Goal: Task Accomplishment & Management: Manage account settings

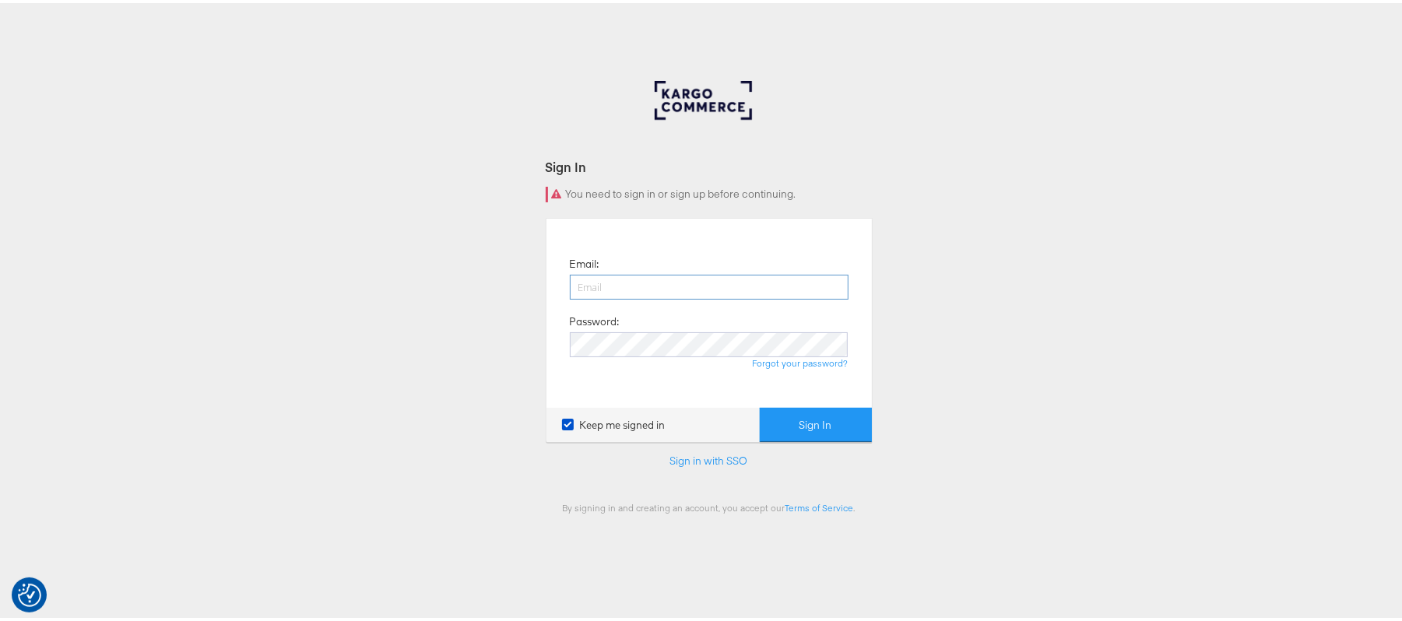
drag, startPoint x: 0, startPoint y: 0, endPoint x: 607, endPoint y: 280, distance: 668.9
click at [607, 280] on input "email" at bounding box center [709, 284] width 279 height 25
type input "sanjana.pradhan@kargo.com"
click at [760, 405] on button "Sign In" at bounding box center [816, 422] width 112 height 35
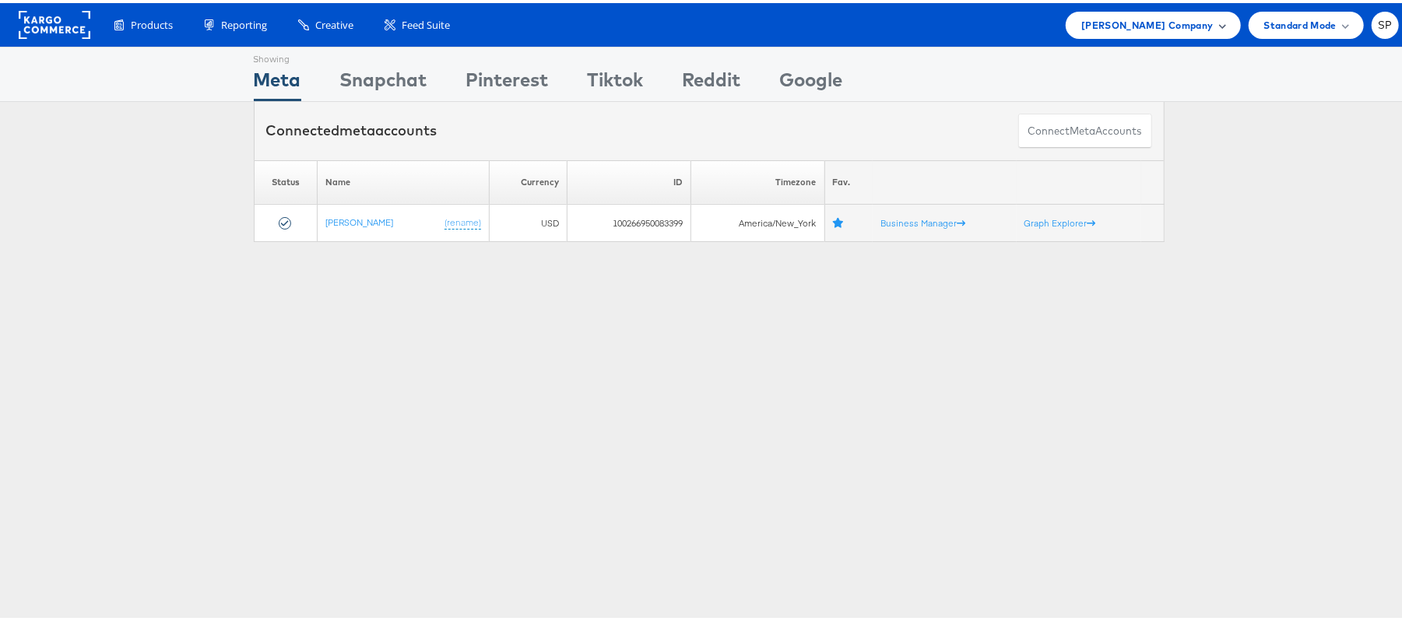
click at [1138, 9] on div "Steve Madden Company" at bounding box center [1153, 22] width 174 height 27
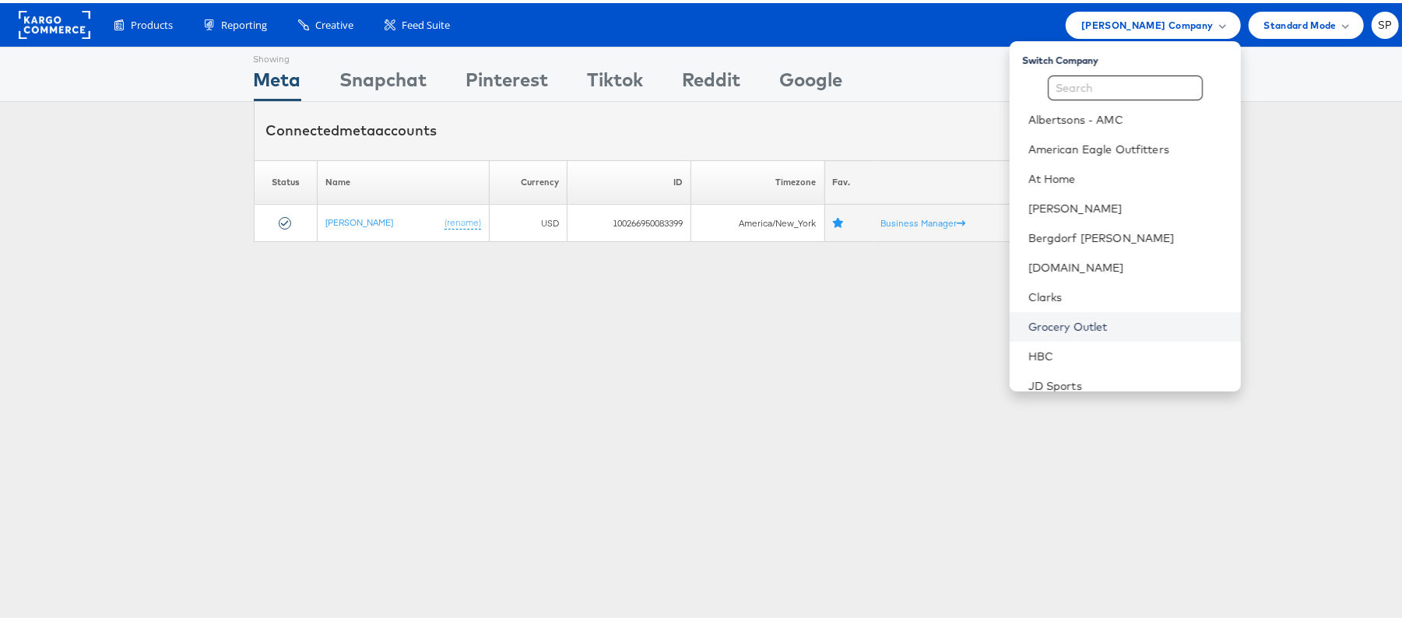
click at [1075, 319] on link "Grocery Outlet" at bounding box center [1129, 324] width 200 height 16
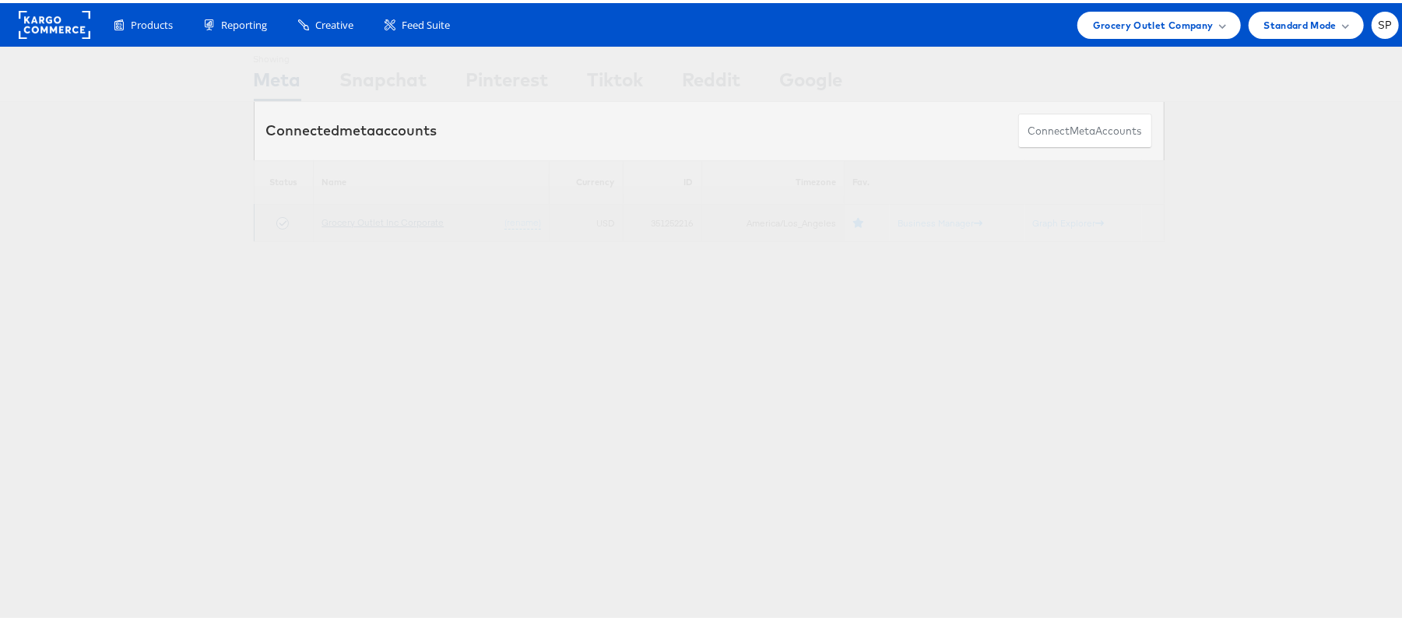
click at [375, 213] on link "Grocery Outlet Inc Corporate" at bounding box center [383, 219] width 122 height 12
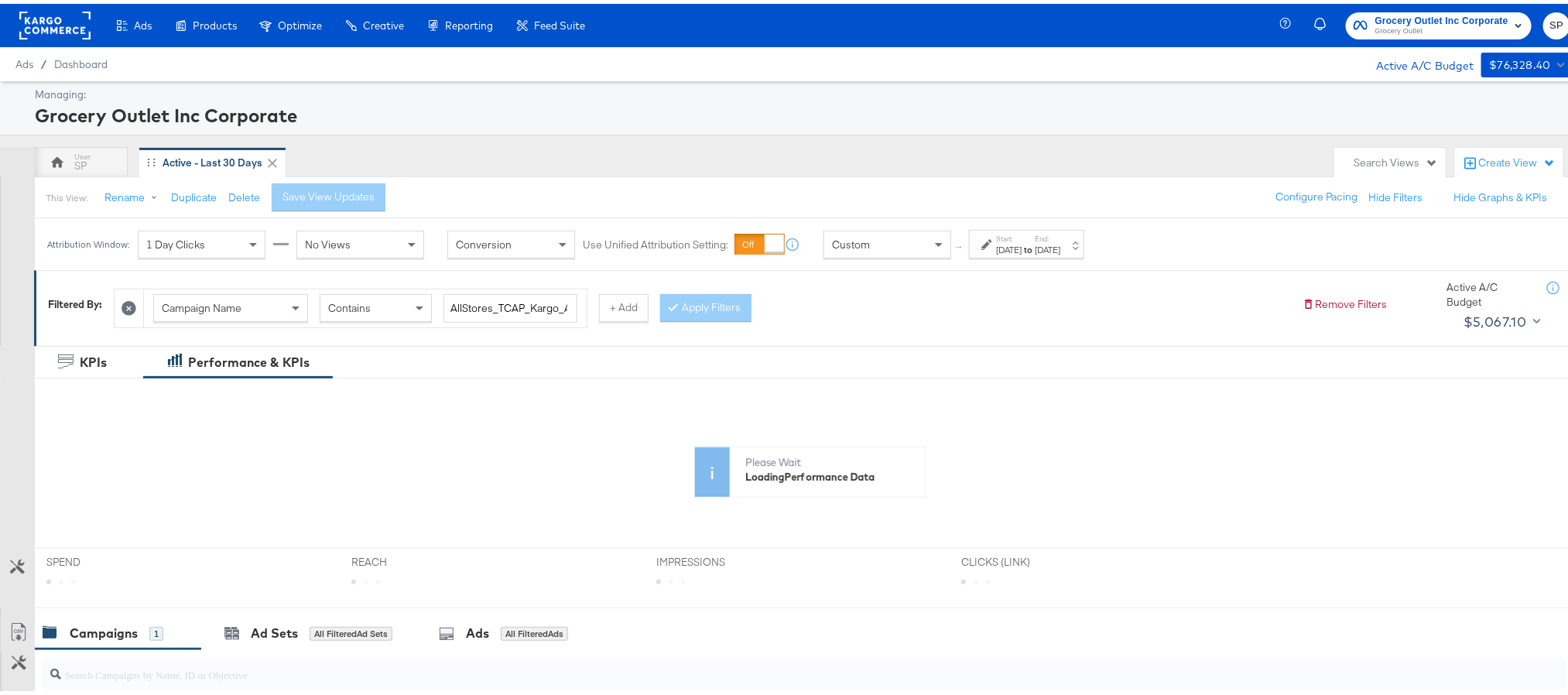
click at [1034, 247] on strong "to" at bounding box center [1027, 246] width 13 height 12
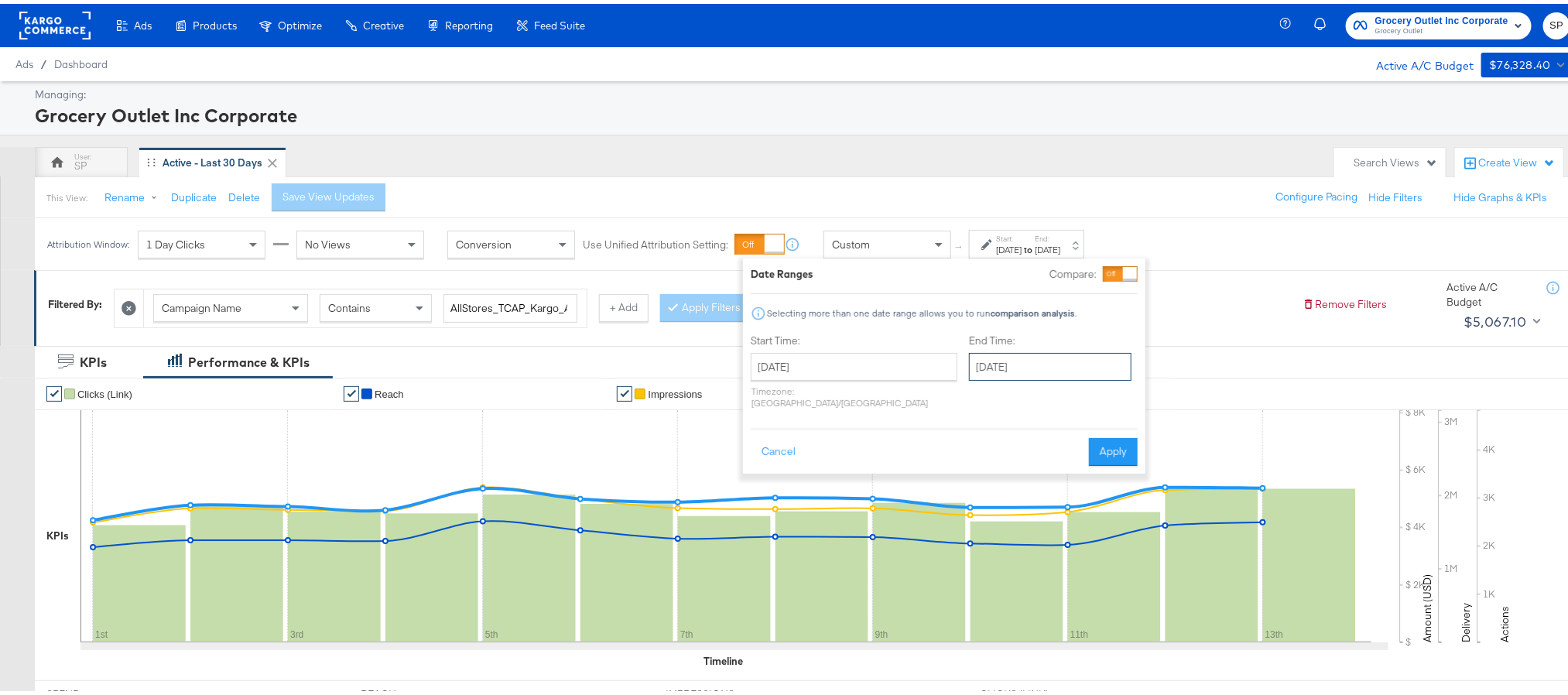
click at [980, 370] on input "[DATE]" at bounding box center [1050, 363] width 163 height 28
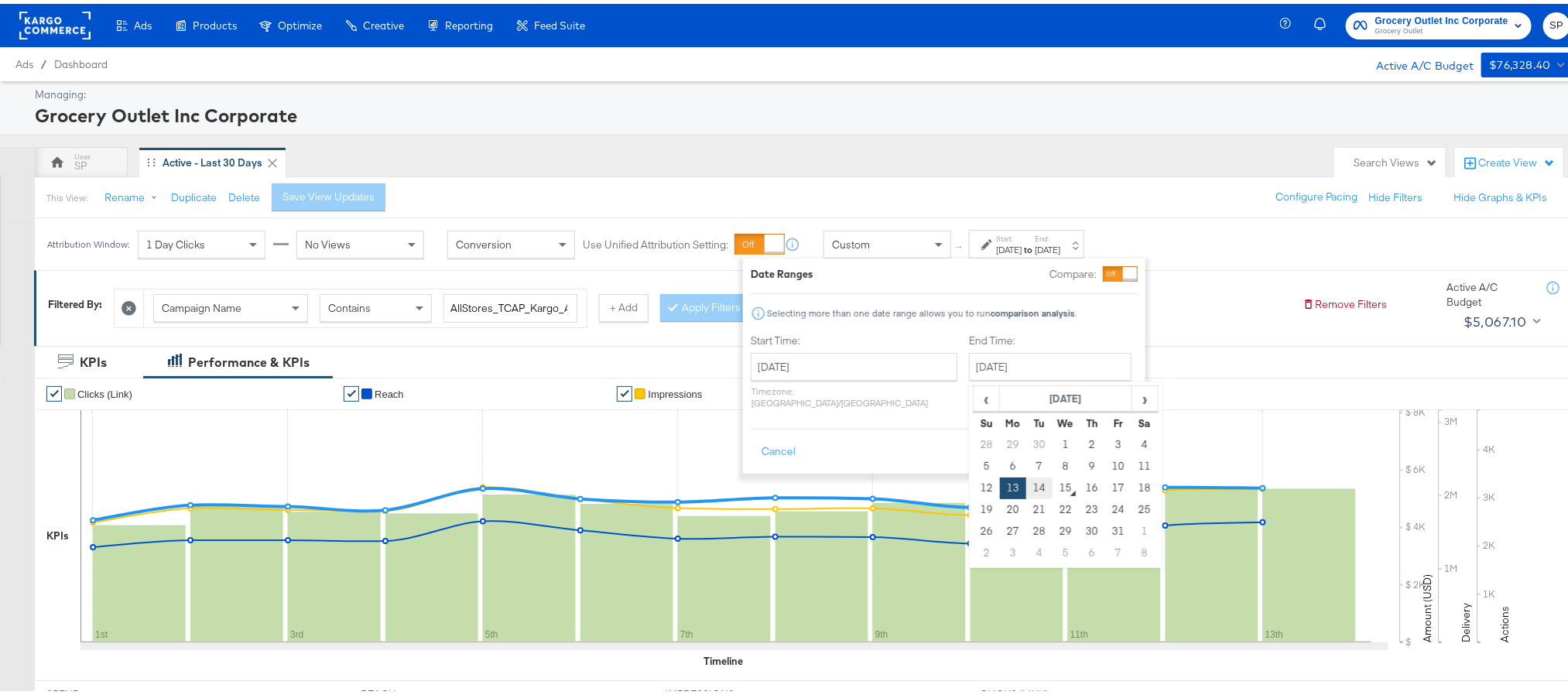
click at [1025, 490] on td "14" at bounding box center [1038, 485] width 26 height 22
type input "[DATE]"
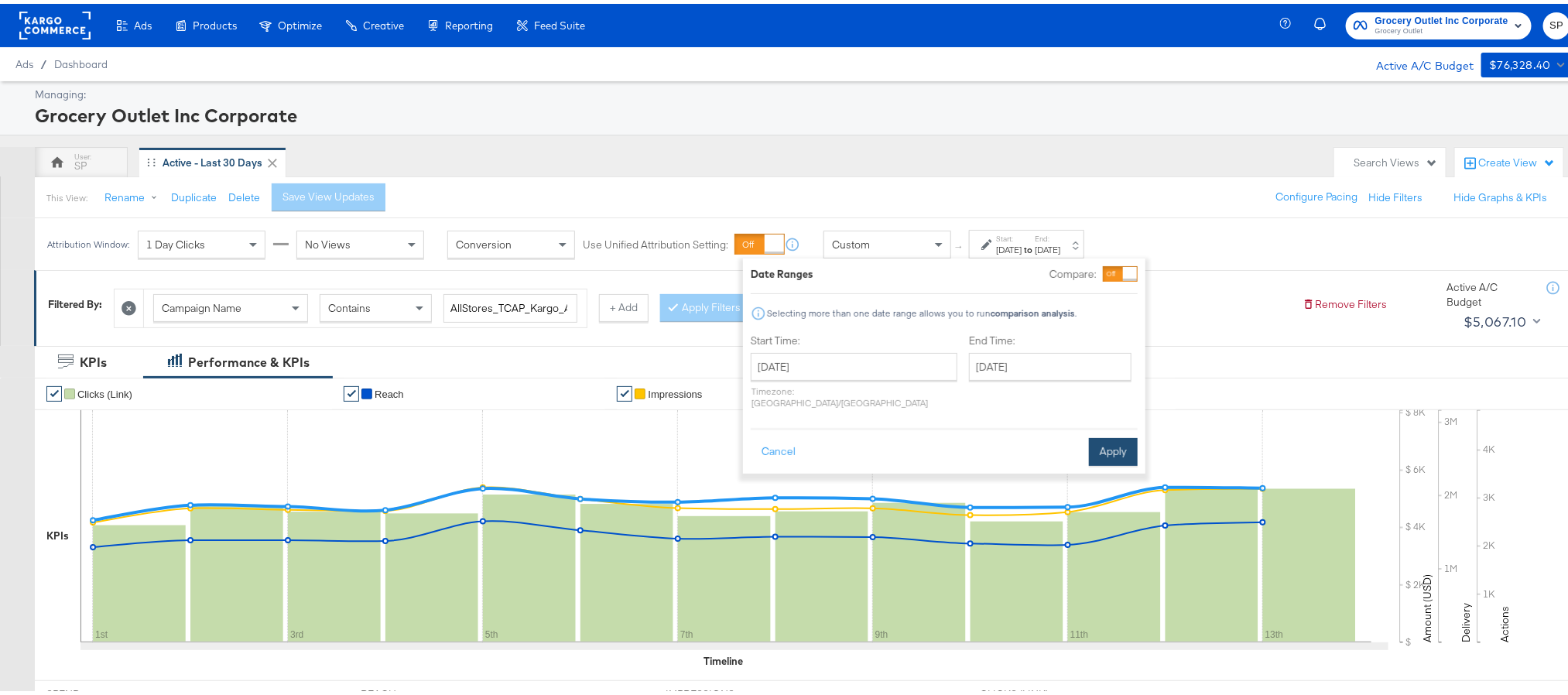
click at [1099, 439] on button "Apply" at bounding box center [1113, 448] width 49 height 28
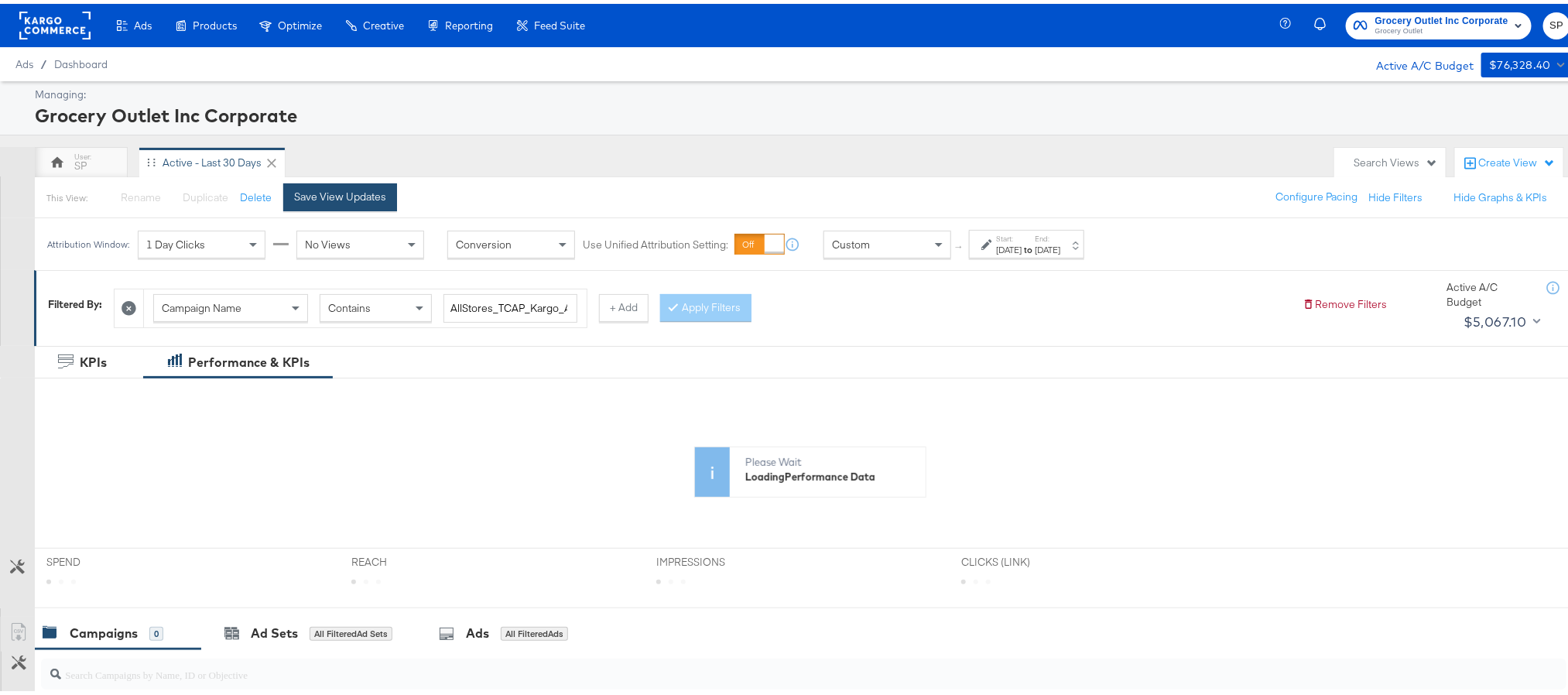
click at [379, 196] on div "Save View Updates" at bounding box center [340, 193] width 92 height 15
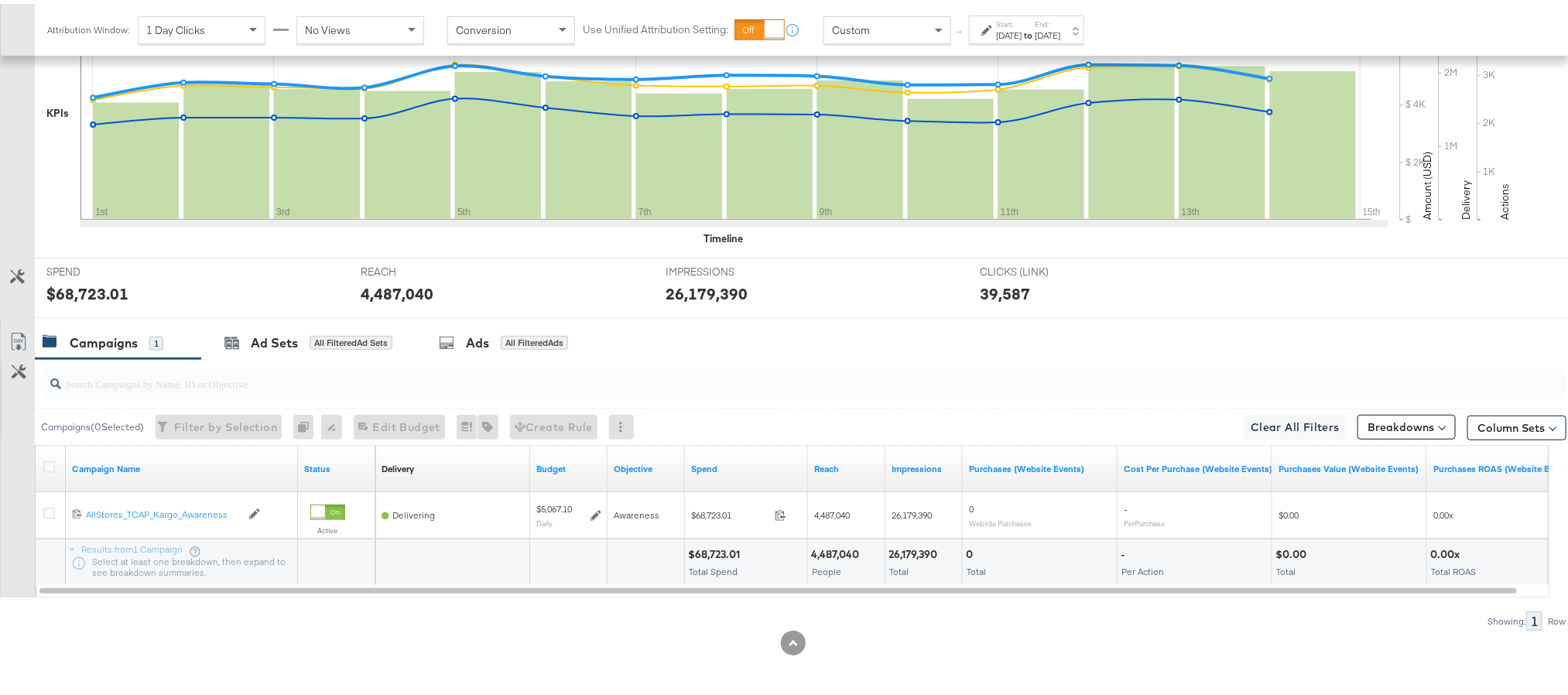
scroll to position [426, 0]
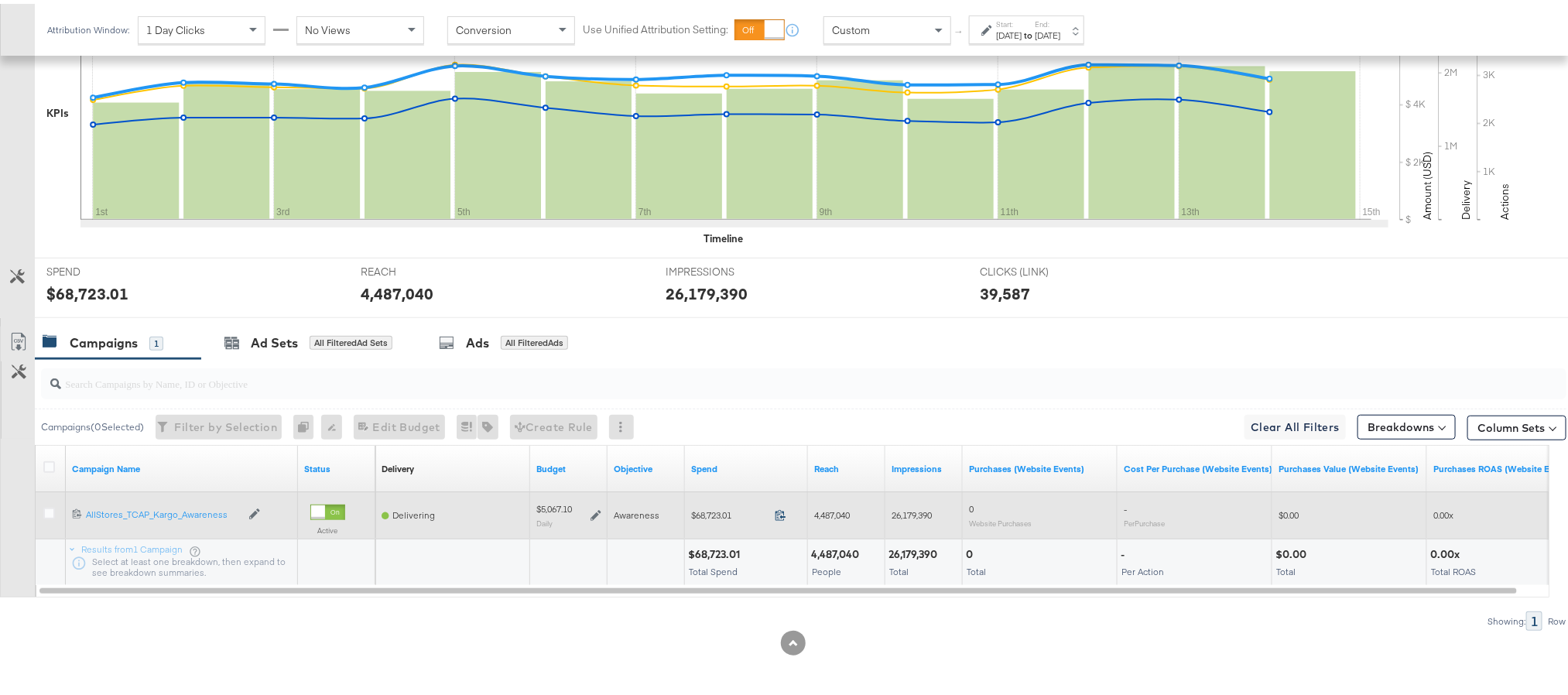
click at [778, 507] on icon at bounding box center [780, 511] width 12 height 12
click at [594, 509] on icon at bounding box center [595, 511] width 11 height 11
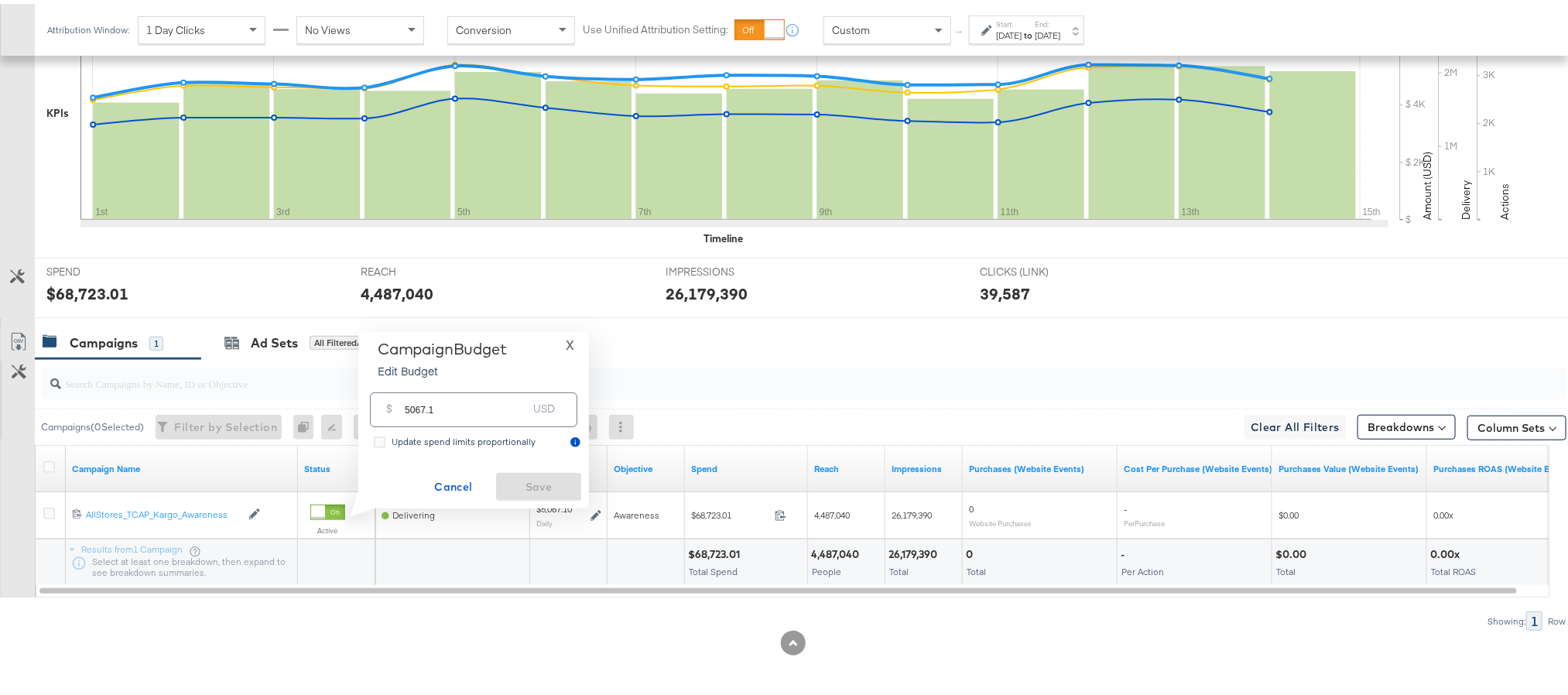
click at [420, 409] on input "5067.1" at bounding box center [465, 399] width 122 height 33
paste input "$5,075.12"
type input "5075.12"
click at [523, 483] on span "Save" at bounding box center [538, 483] width 73 height 19
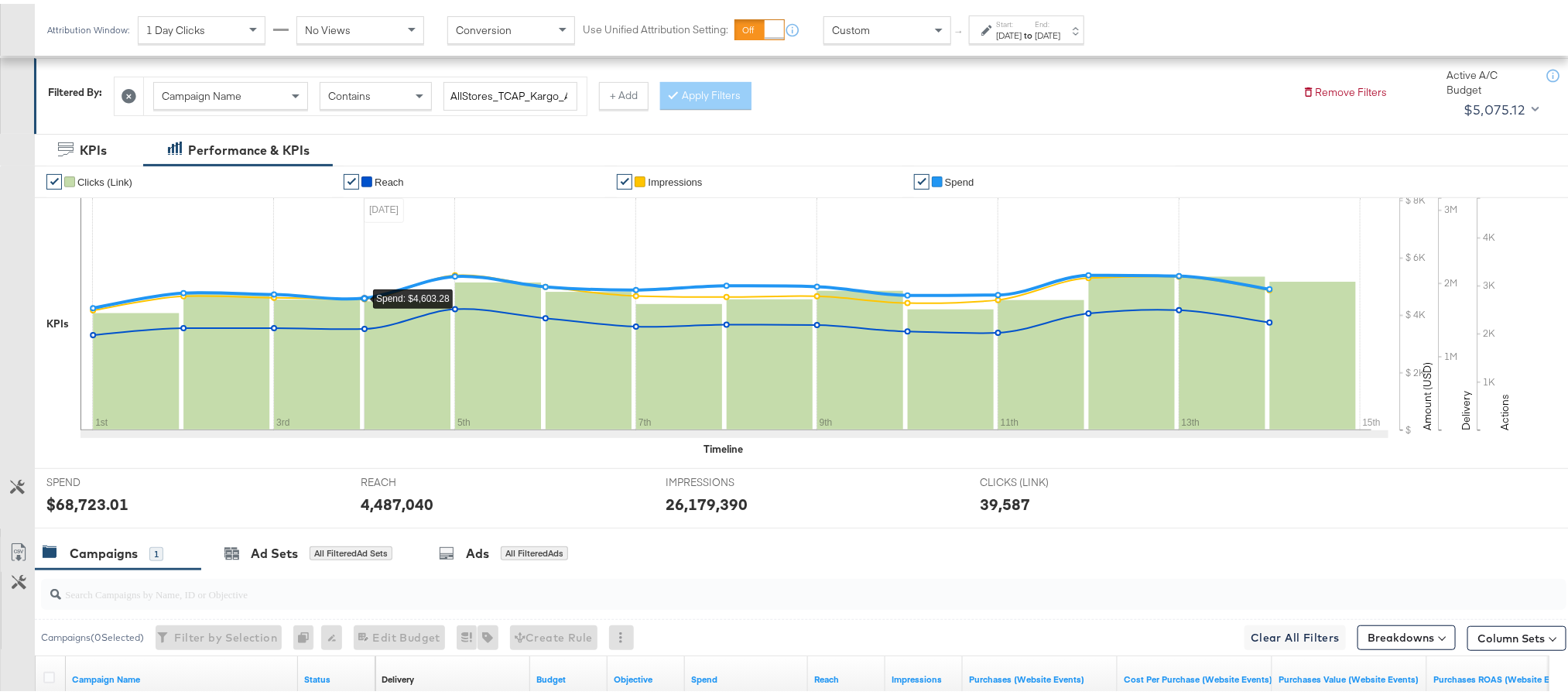
scroll to position [0, 0]
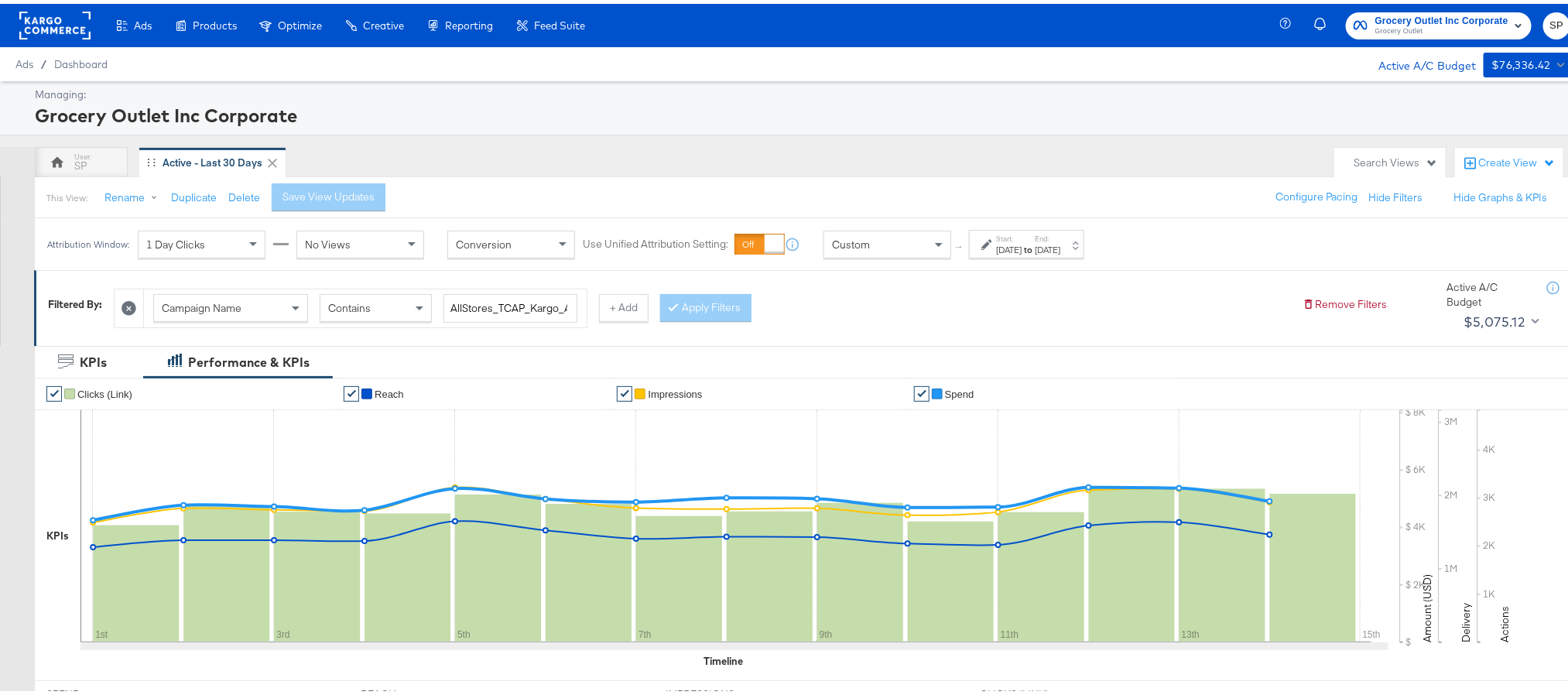
click at [64, 28] on rect at bounding box center [55, 22] width 72 height 28
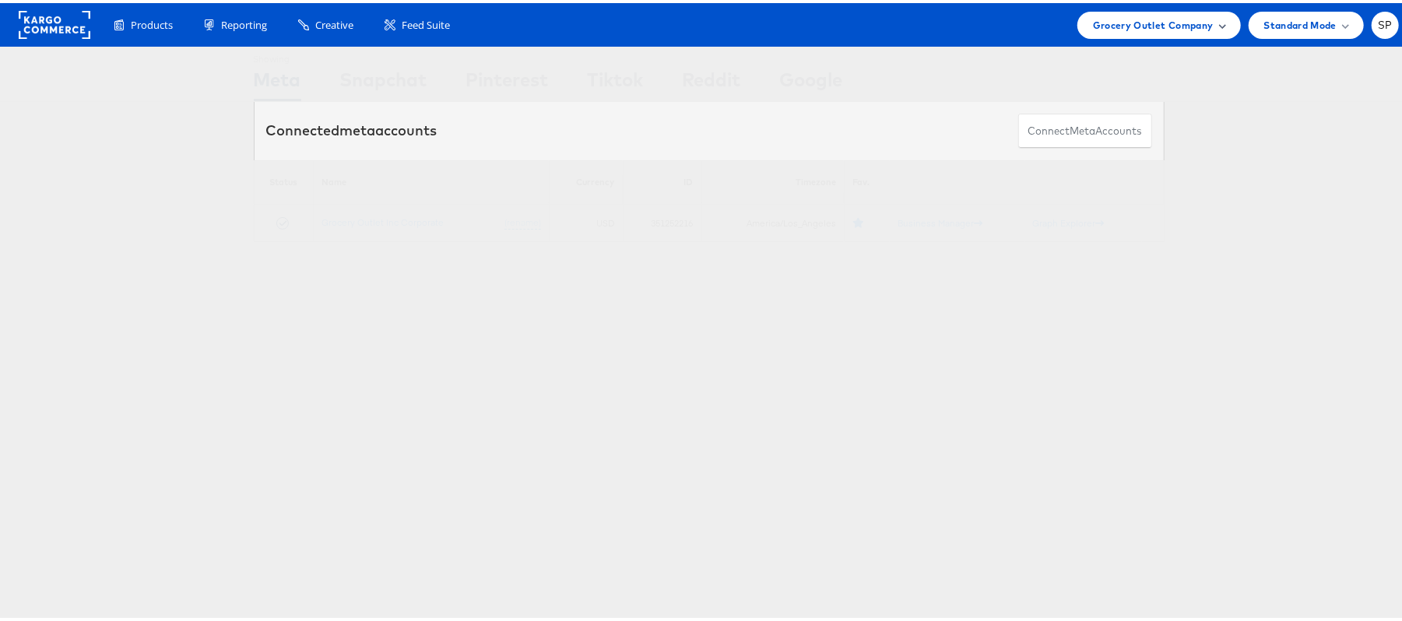
click at [1134, 26] on span "Grocery Outlet Company" at bounding box center [1153, 22] width 121 height 16
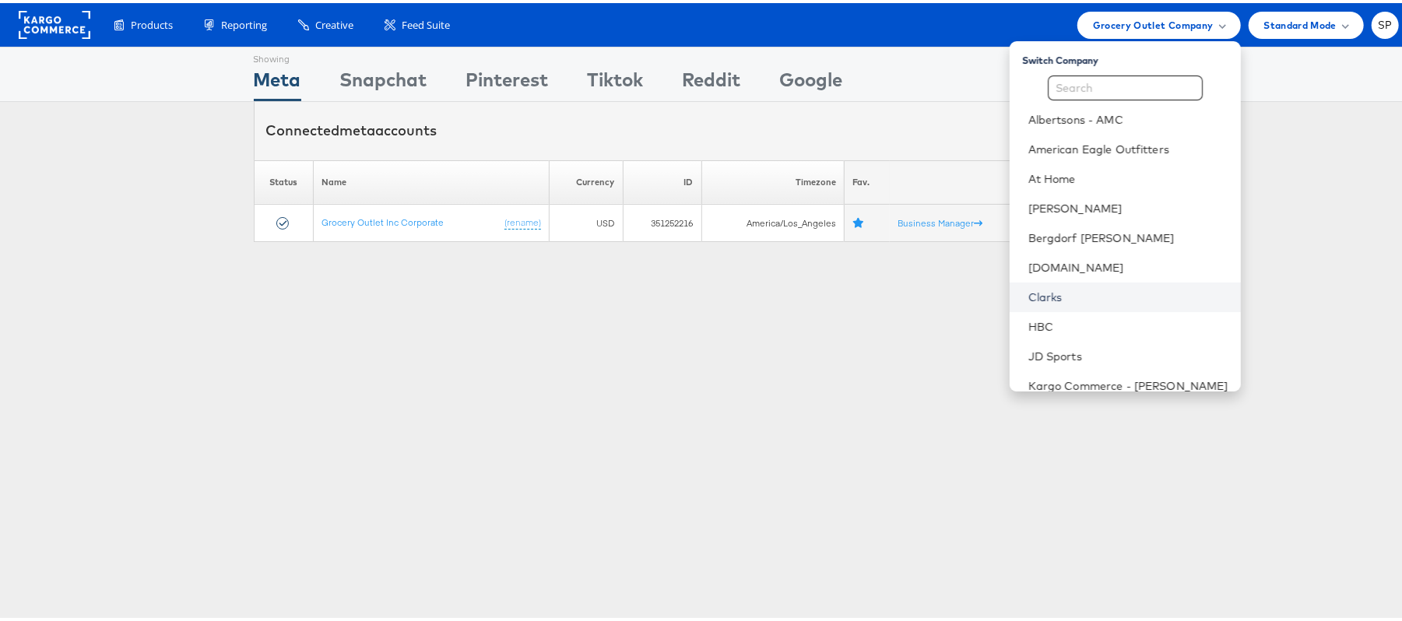
click at [1084, 290] on link "Clarks" at bounding box center [1129, 295] width 200 height 16
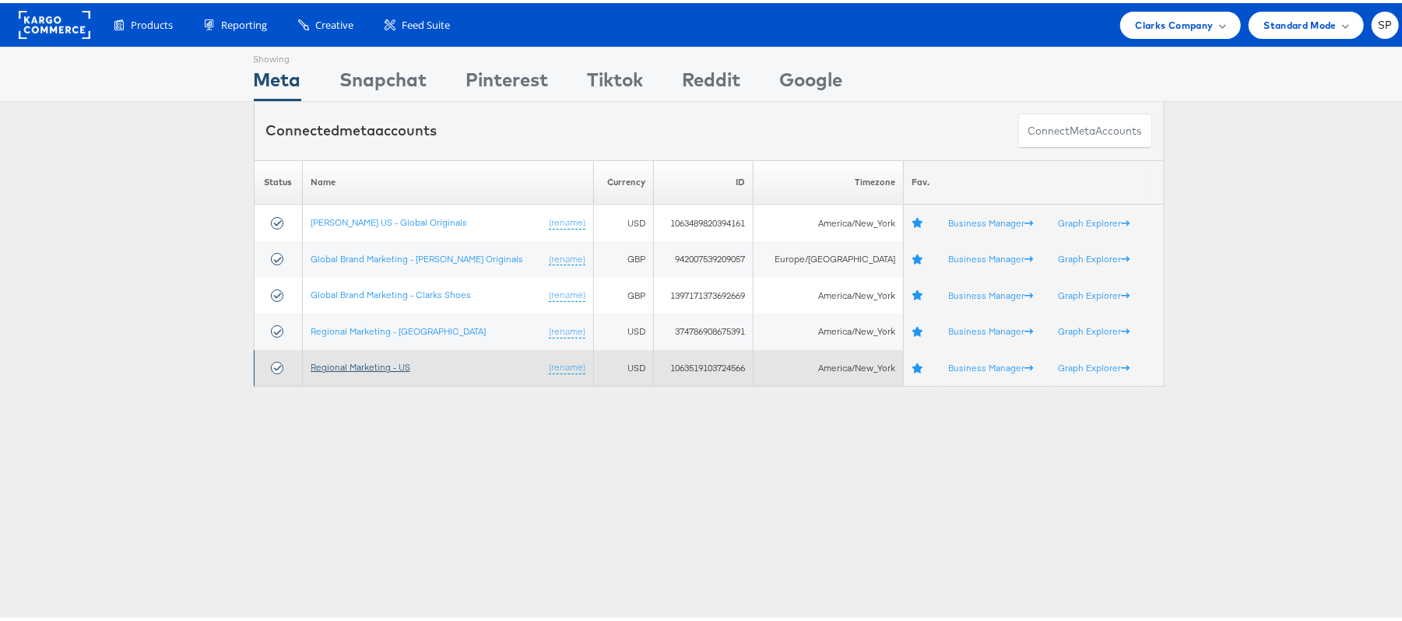
click at [375, 365] on link "Regional Marketing - US" at bounding box center [361, 364] width 100 height 12
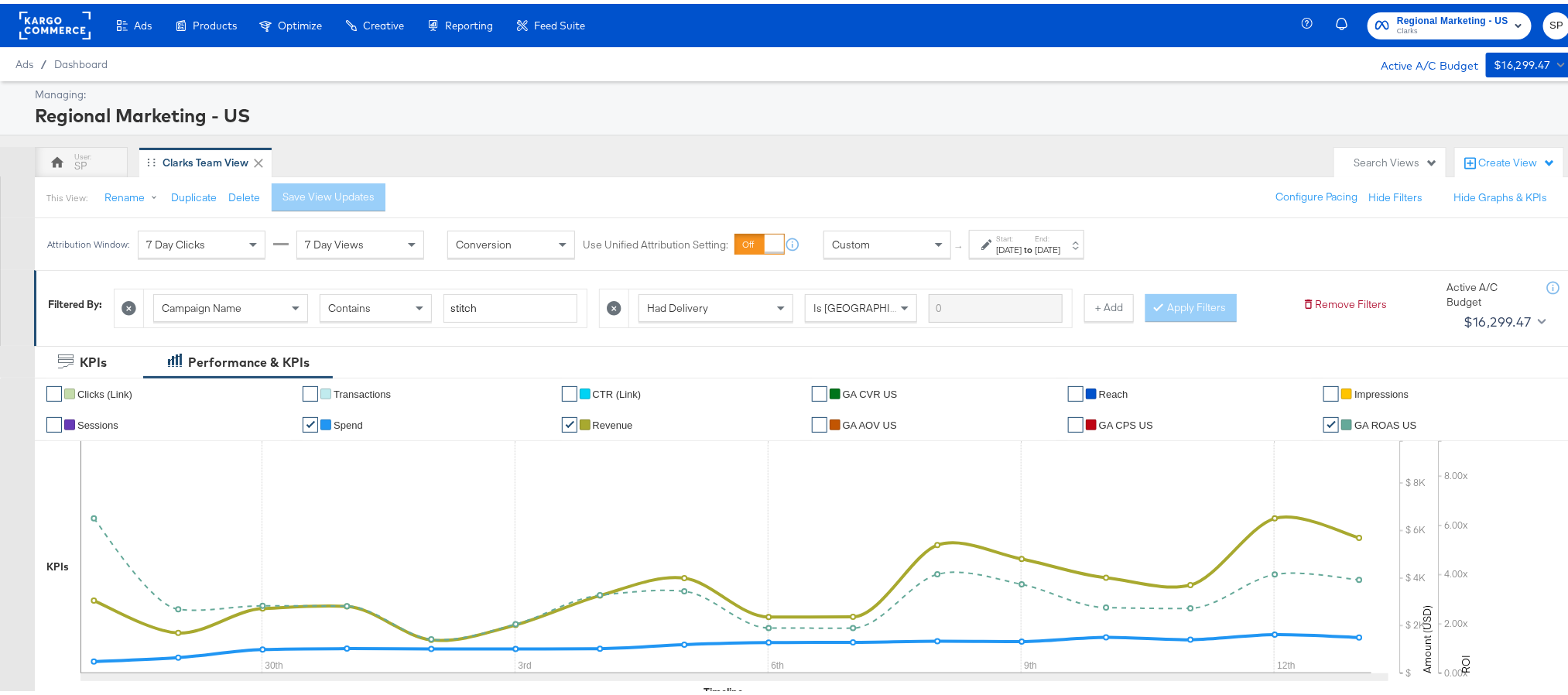
click at [1021, 240] on label "Start:" at bounding box center [1009, 235] width 26 height 10
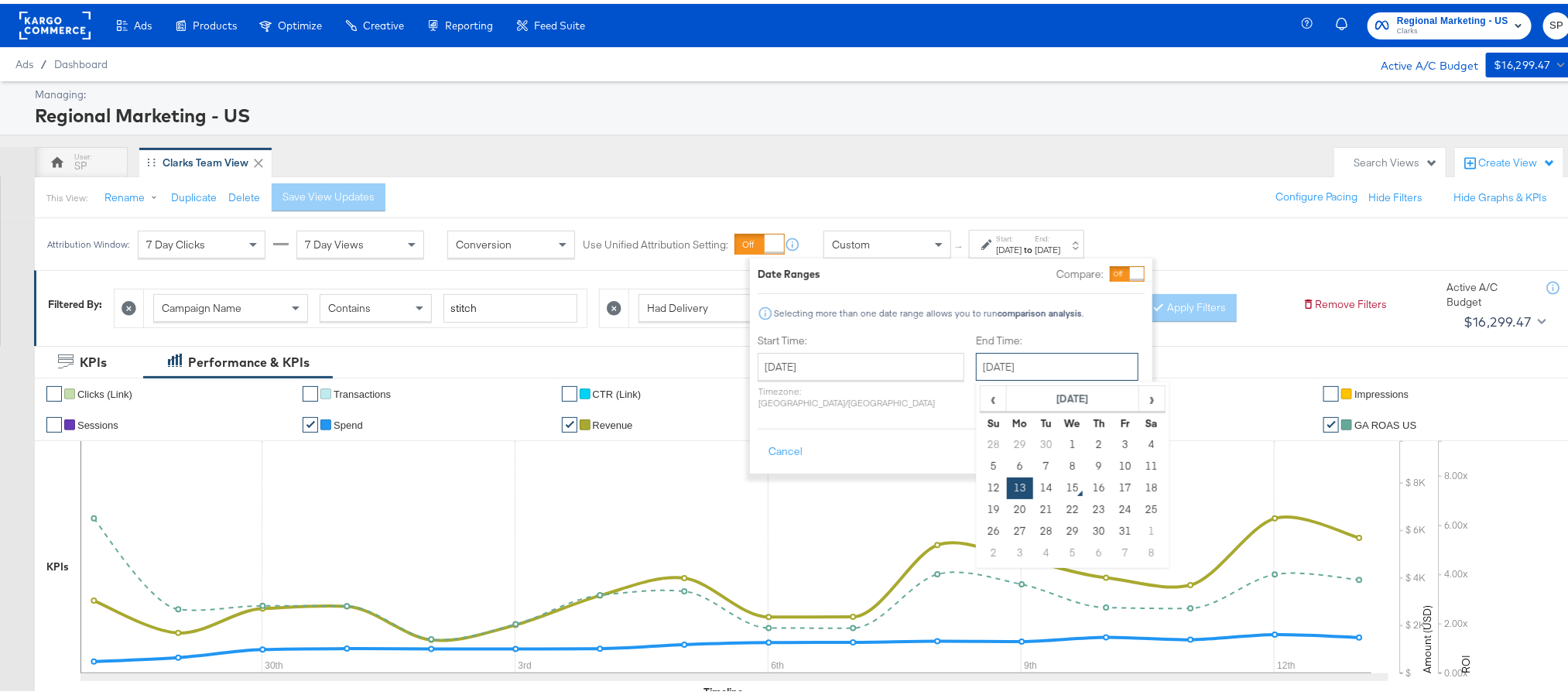
click at [995, 368] on input "[DATE]" at bounding box center [1057, 363] width 163 height 28
click at [1032, 493] on td "14" at bounding box center [1045, 485] width 26 height 22
type input "[DATE]"
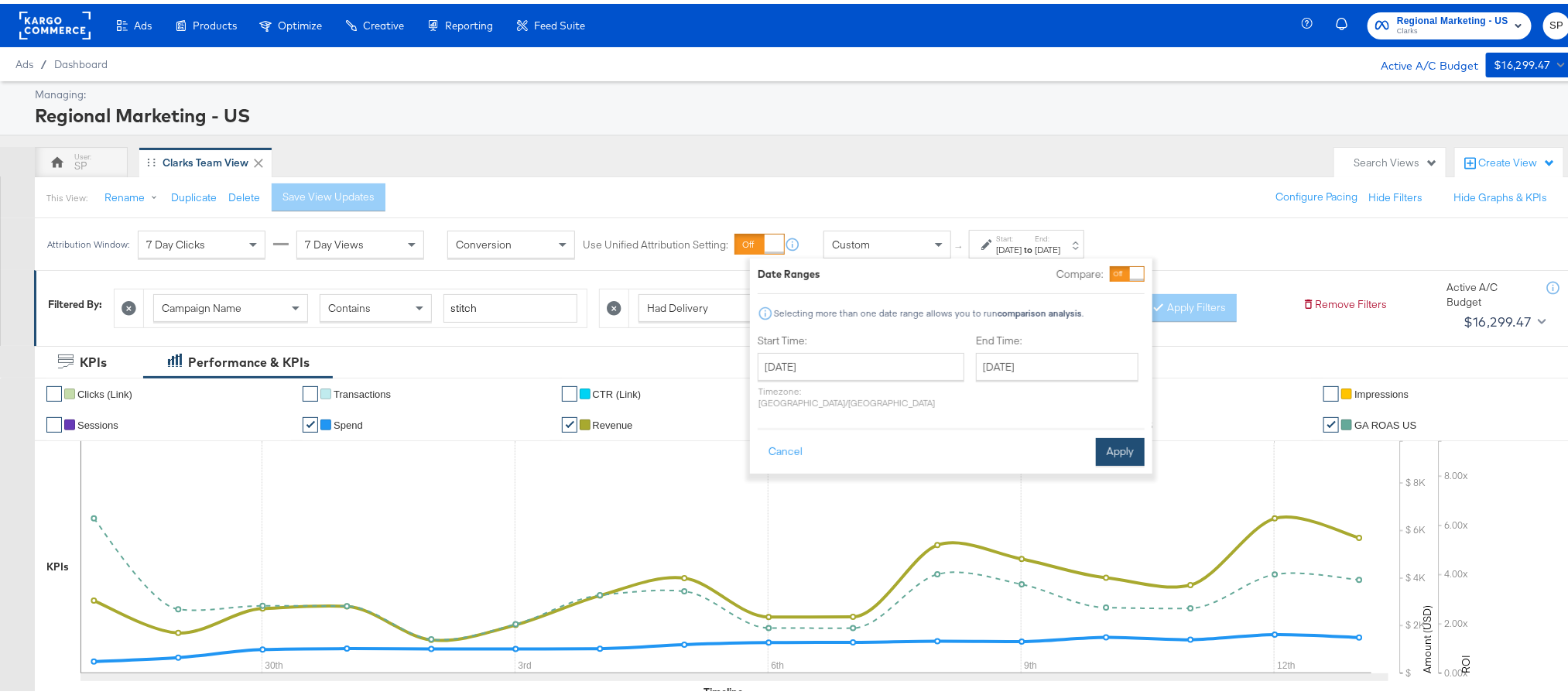
click at [1128, 439] on button "Apply" at bounding box center [1120, 448] width 49 height 28
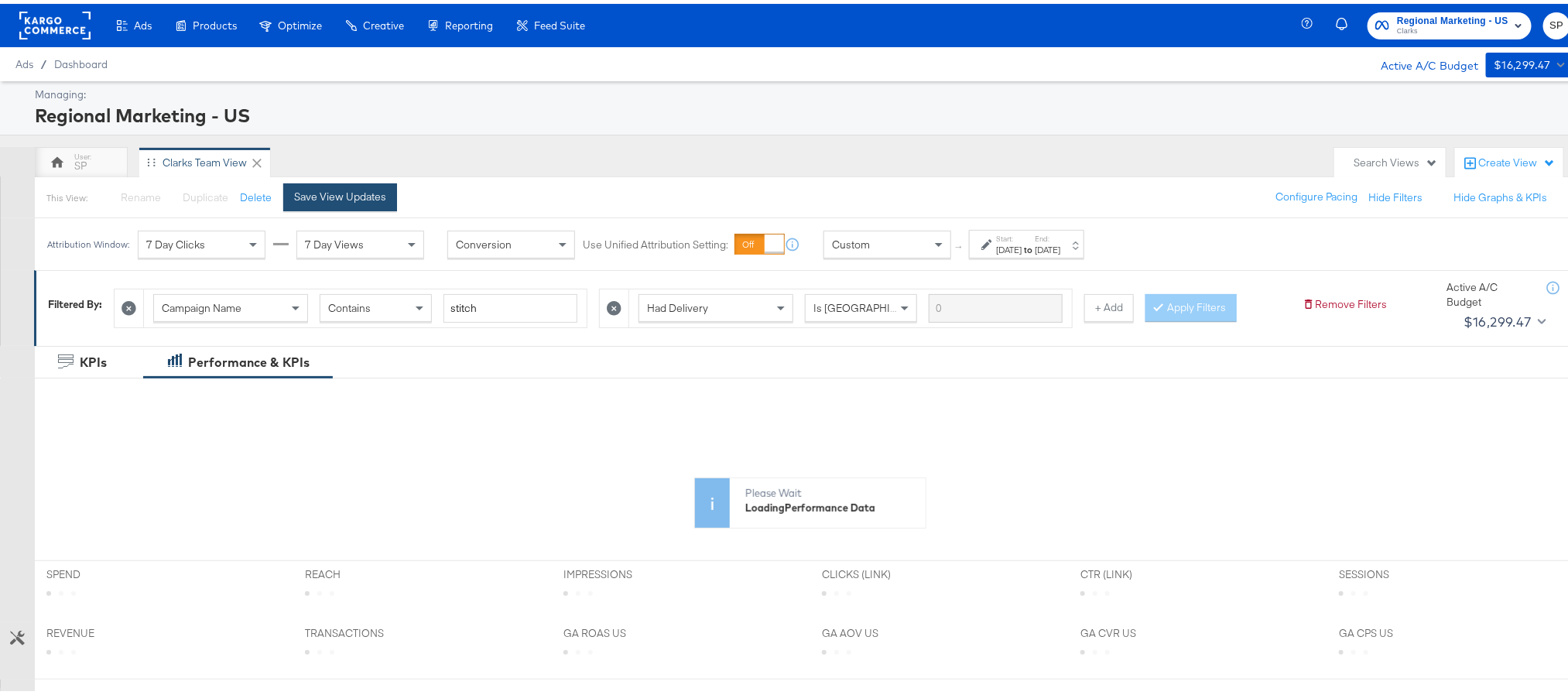
click at [372, 189] on div "Save View Updates" at bounding box center [340, 193] width 92 height 15
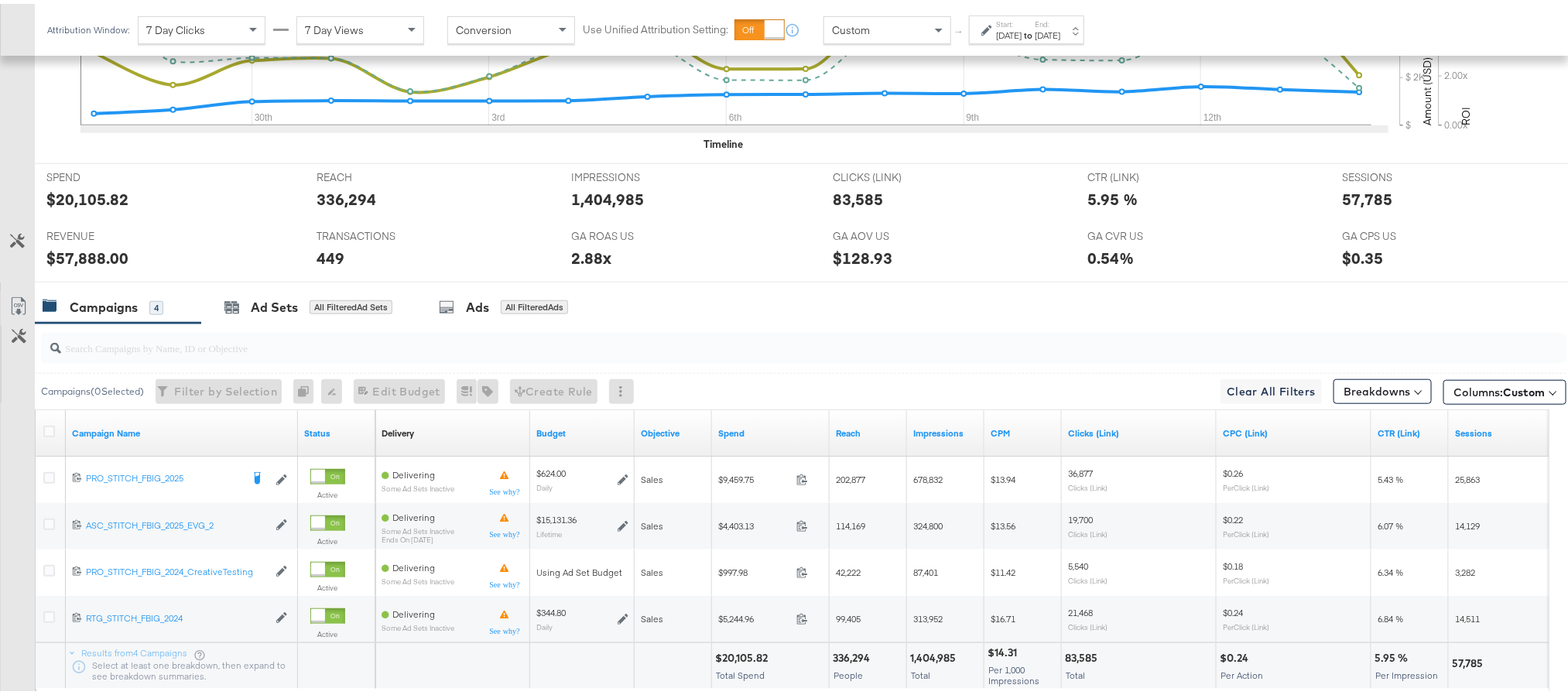
scroll to position [656, 0]
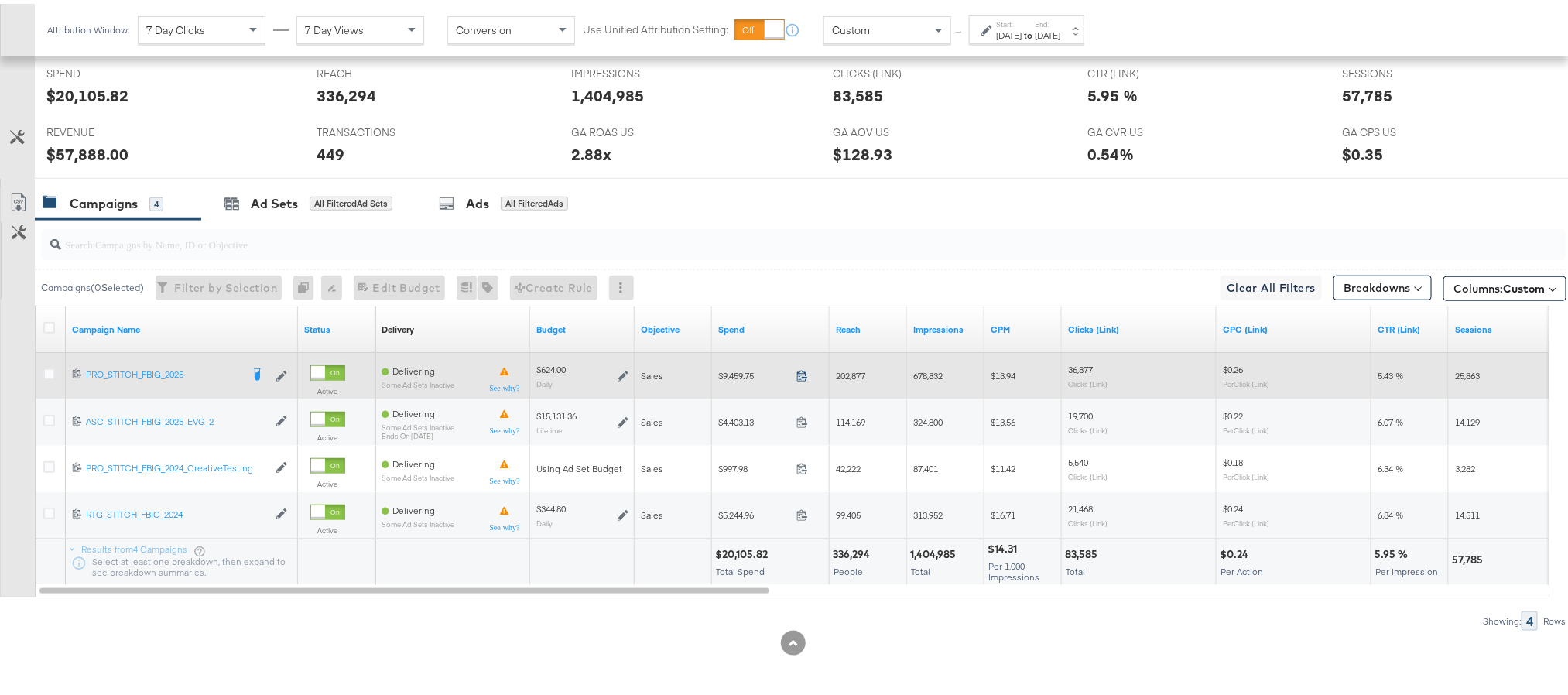
click at [799, 370] on icon at bounding box center [802, 372] width 12 height 12
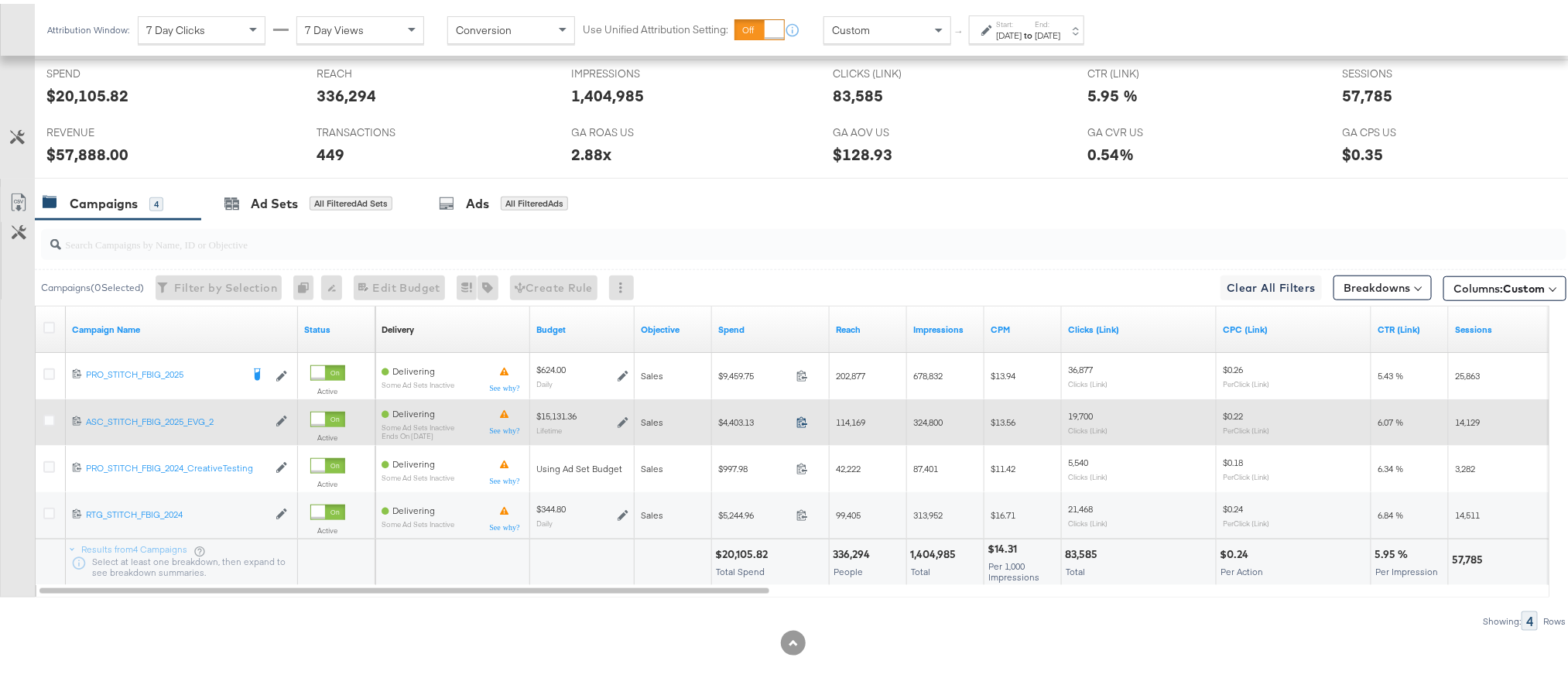
click at [801, 414] on icon at bounding box center [802, 419] width 12 height 12
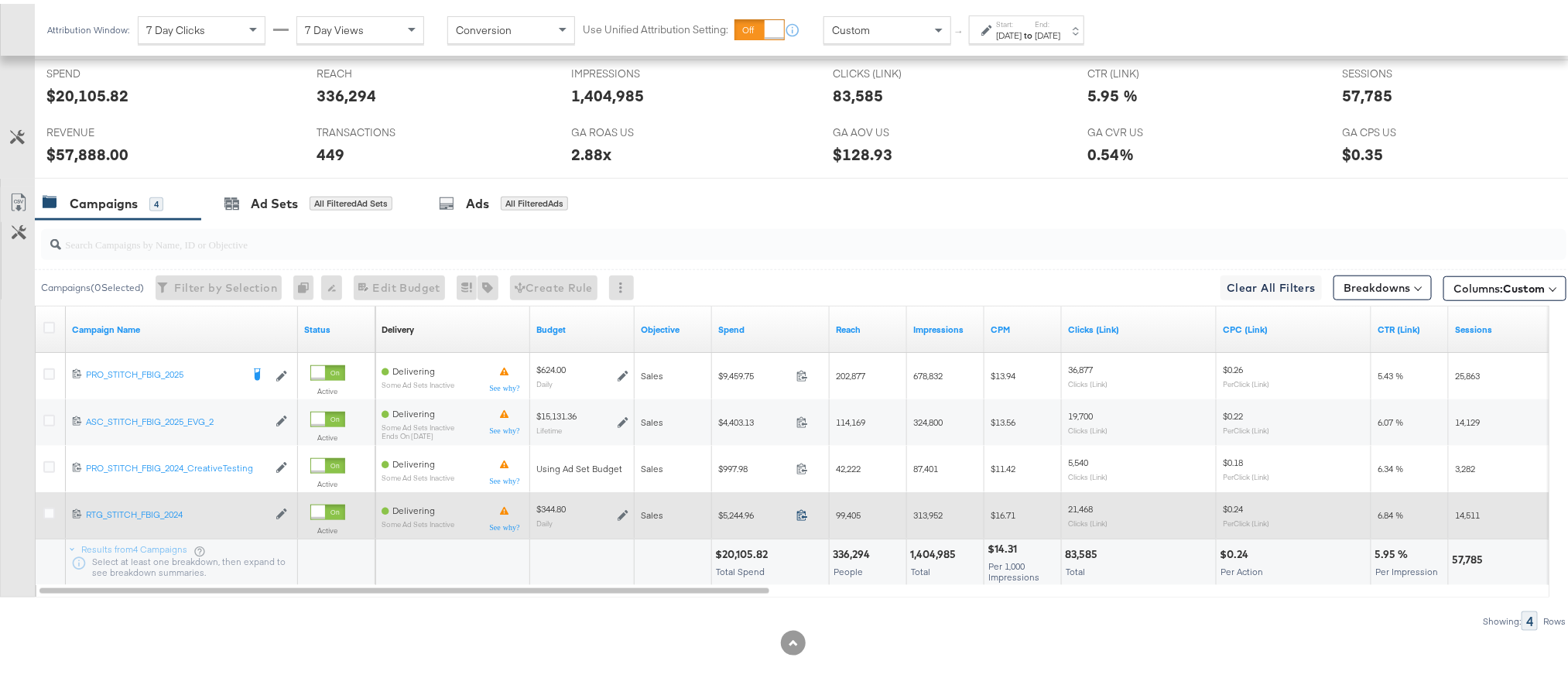
click at [799, 509] on icon at bounding box center [802, 511] width 10 height 11
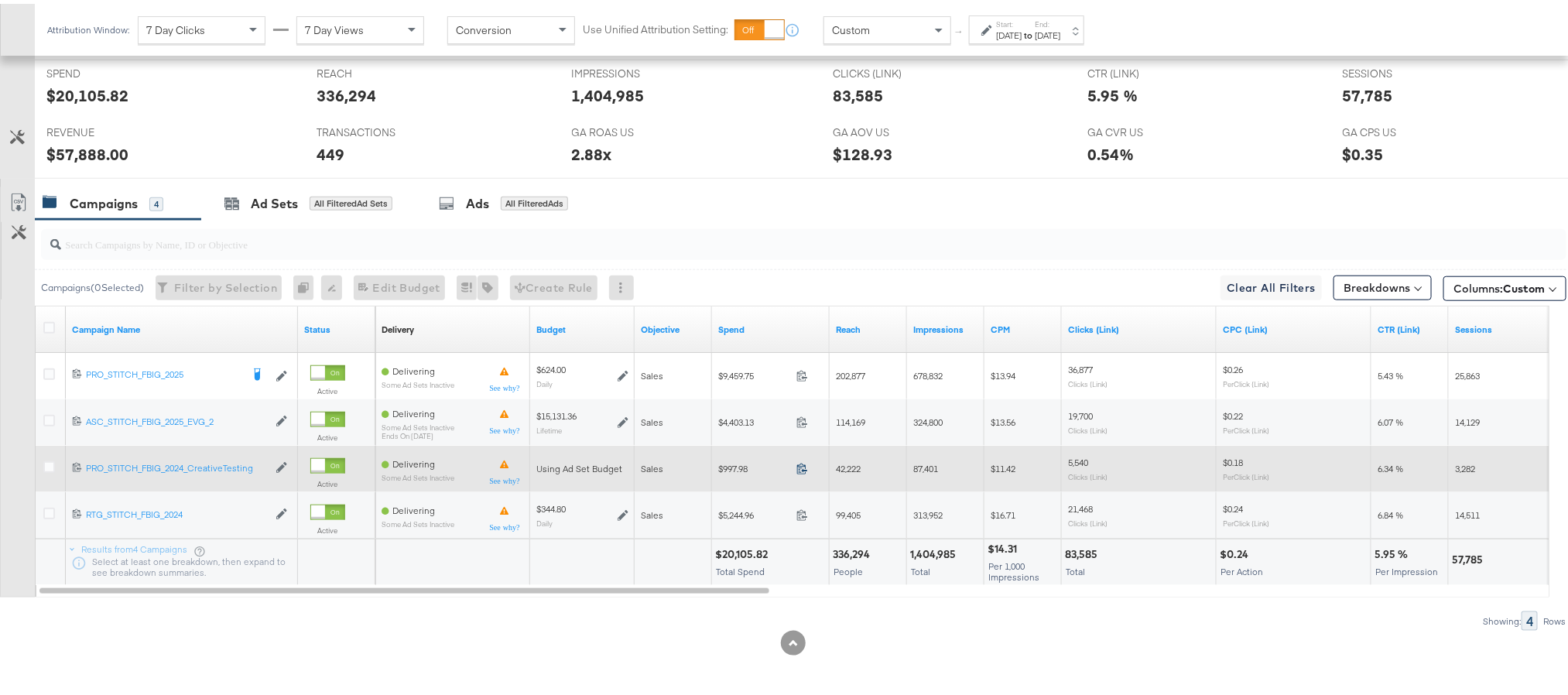
click at [799, 460] on icon at bounding box center [802, 465] width 12 height 12
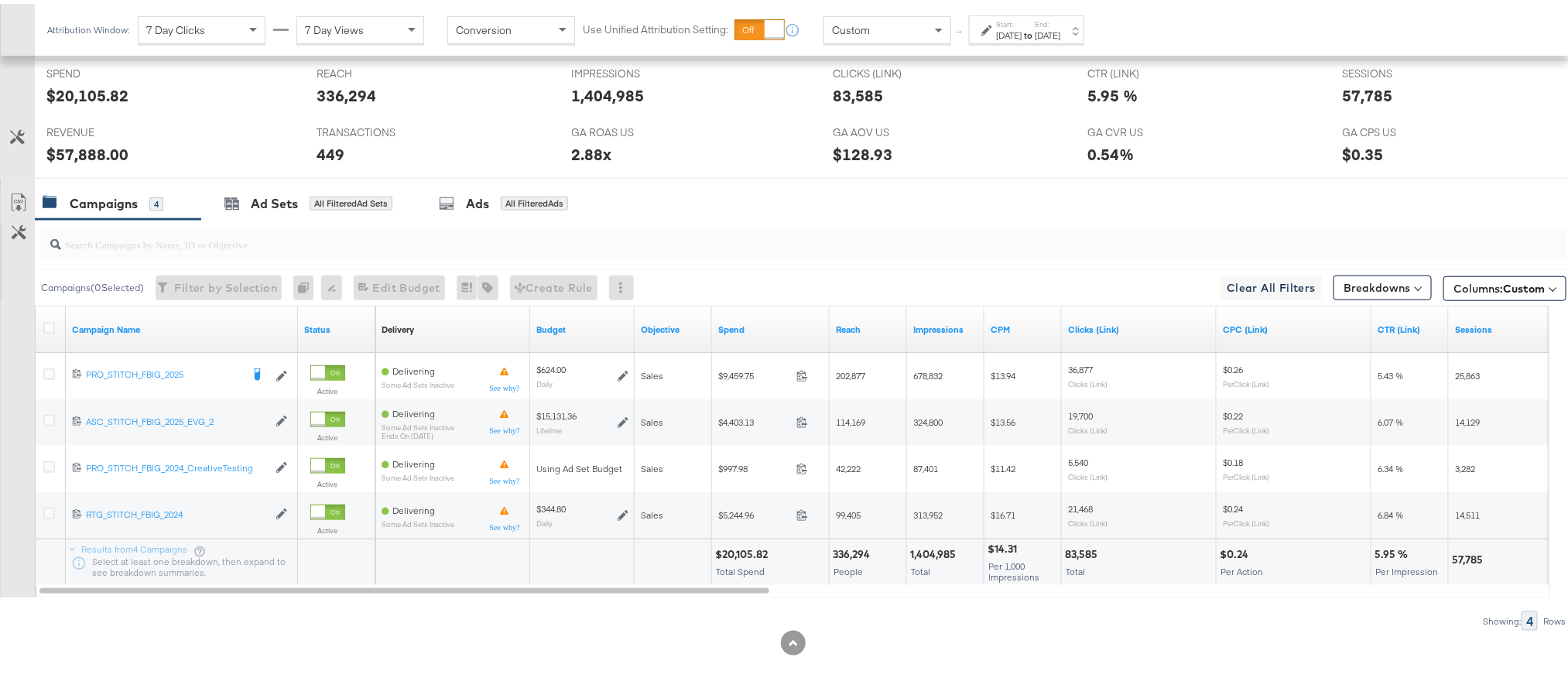
click at [86, 146] on div "$57,888.00" at bounding box center [87, 150] width 82 height 23
copy div "57,888.00"
click at [581, 149] on div "2.88x" at bounding box center [591, 150] width 40 height 23
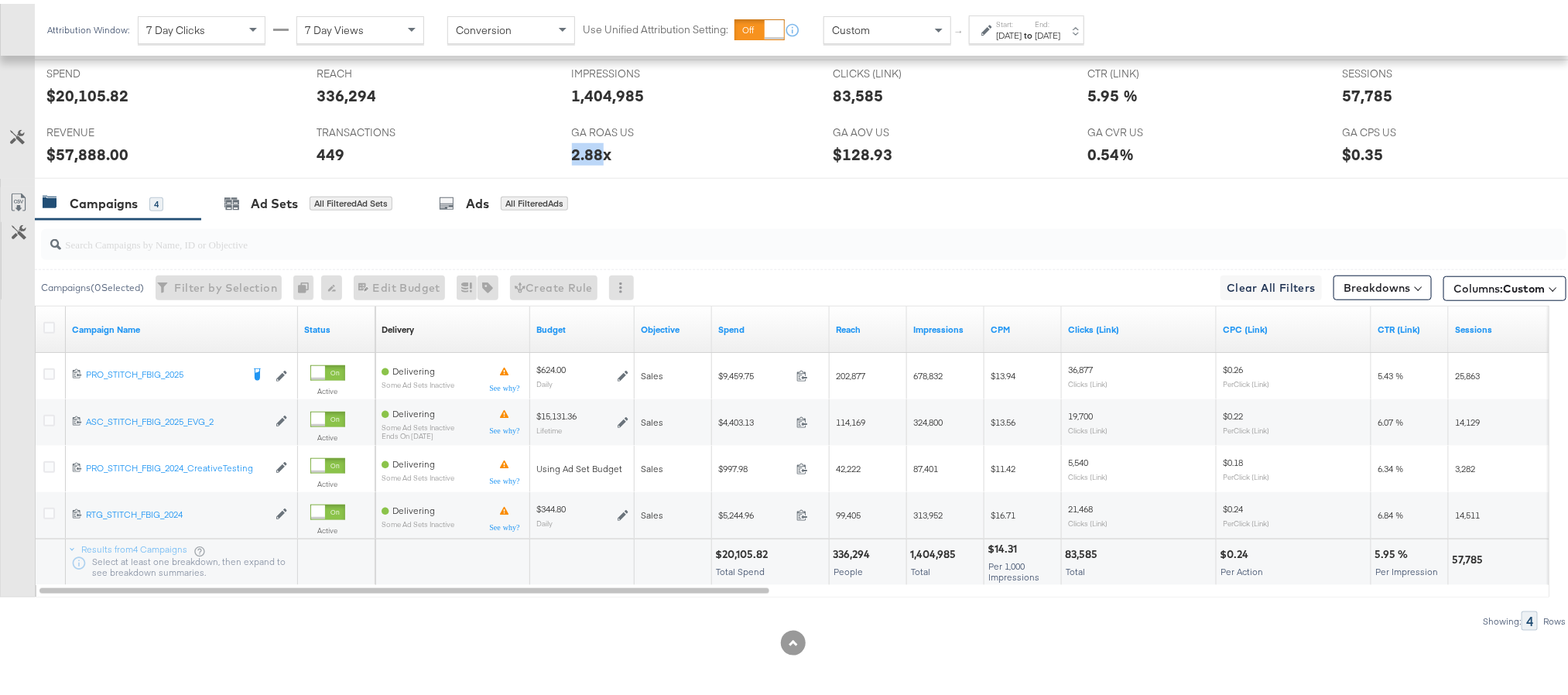
copy div "2.88"
click at [1351, 93] on div "57,785" at bounding box center [1367, 91] width 51 height 23
copy div "57,785"
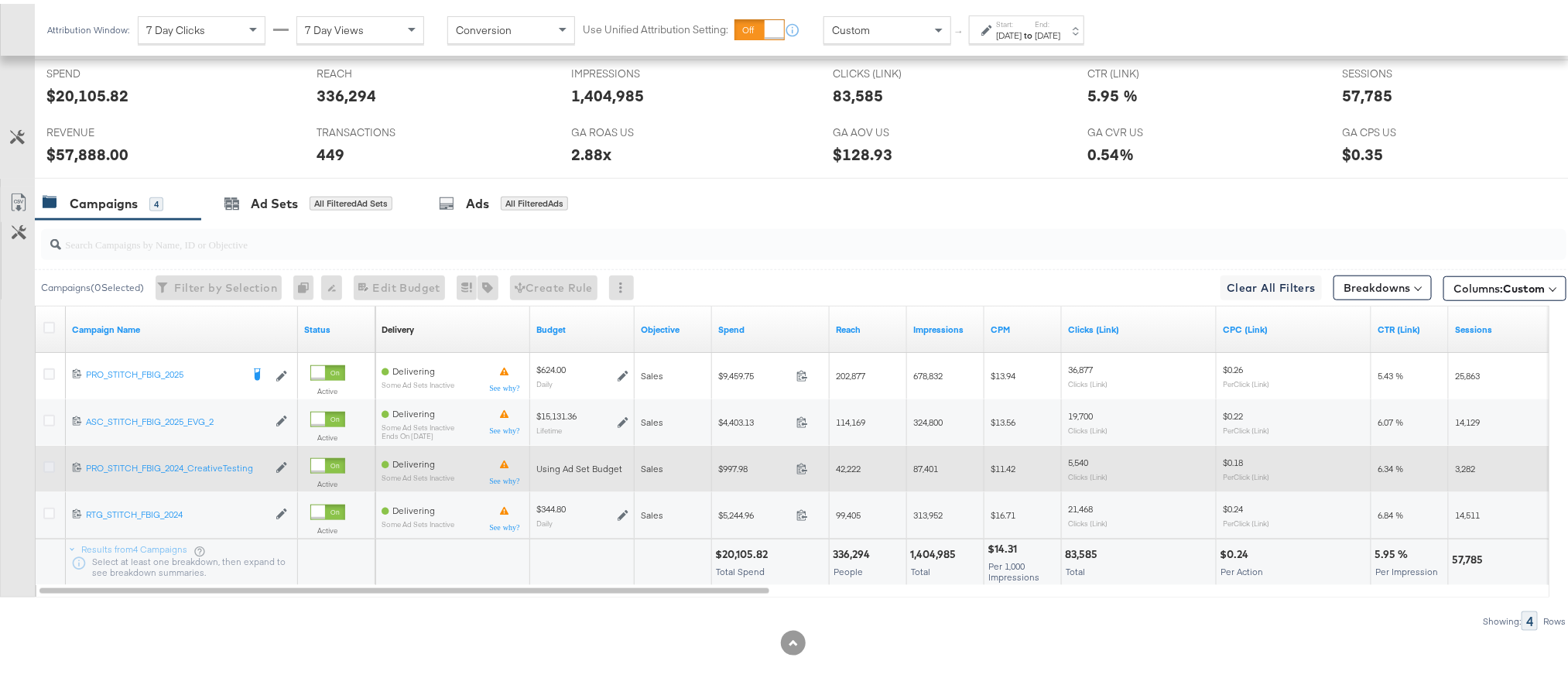
click at [51, 467] on icon at bounding box center [50, 463] width 12 height 12
click at [0, 0] on input "checkbox" at bounding box center [0, 0] width 0 height 0
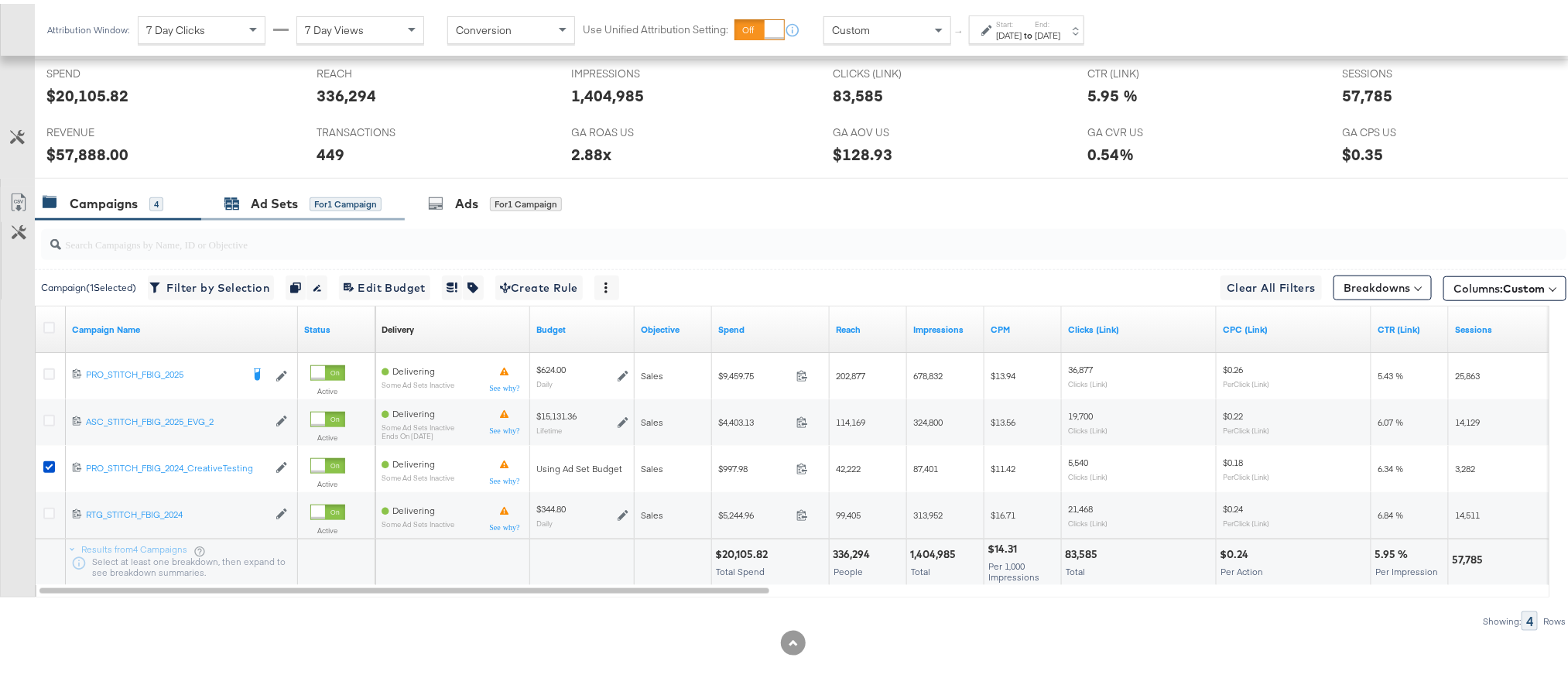
click at [302, 191] on div "Ad Sets for 1 Campaign" at bounding box center [303, 200] width 157 height 18
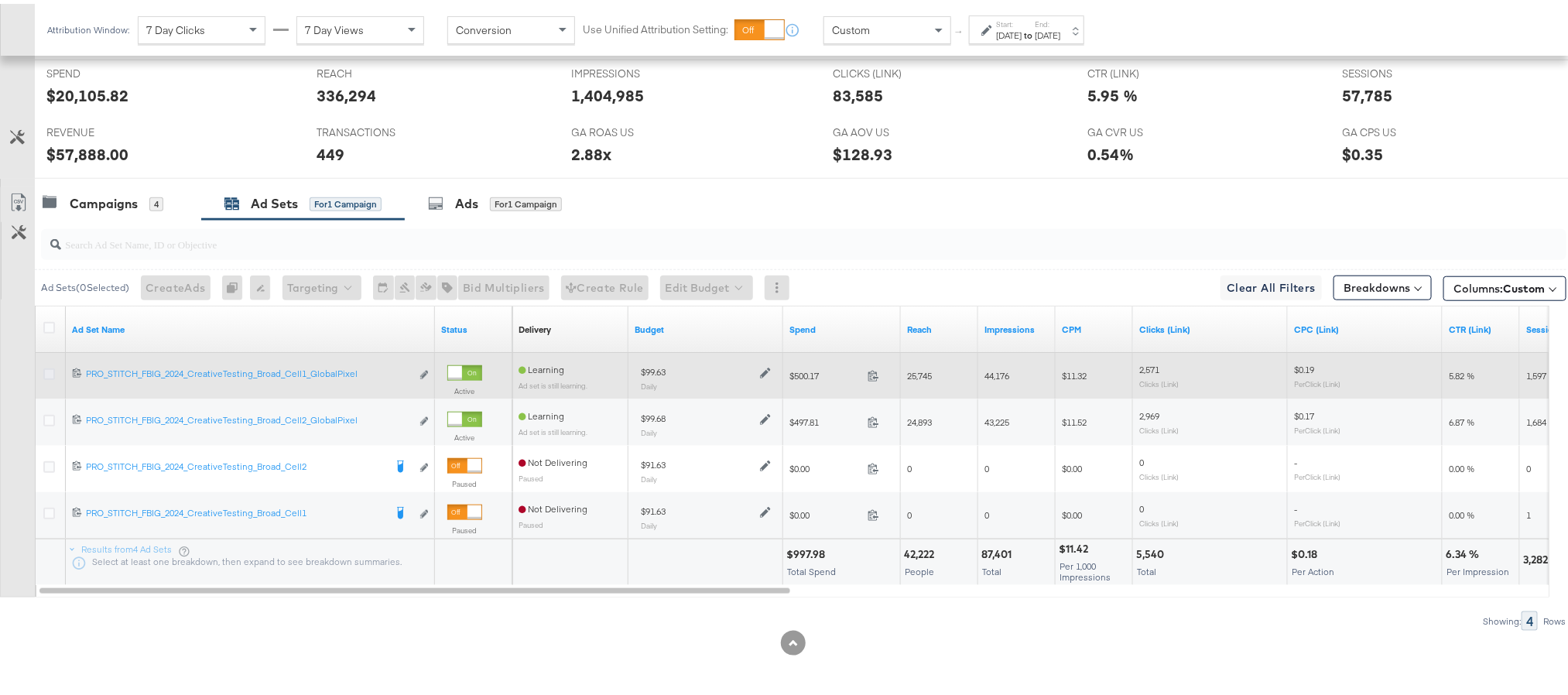
click at [50, 369] on icon at bounding box center [50, 371] width 12 height 12
click at [0, 0] on input "checkbox" at bounding box center [0, 0] width 0 height 0
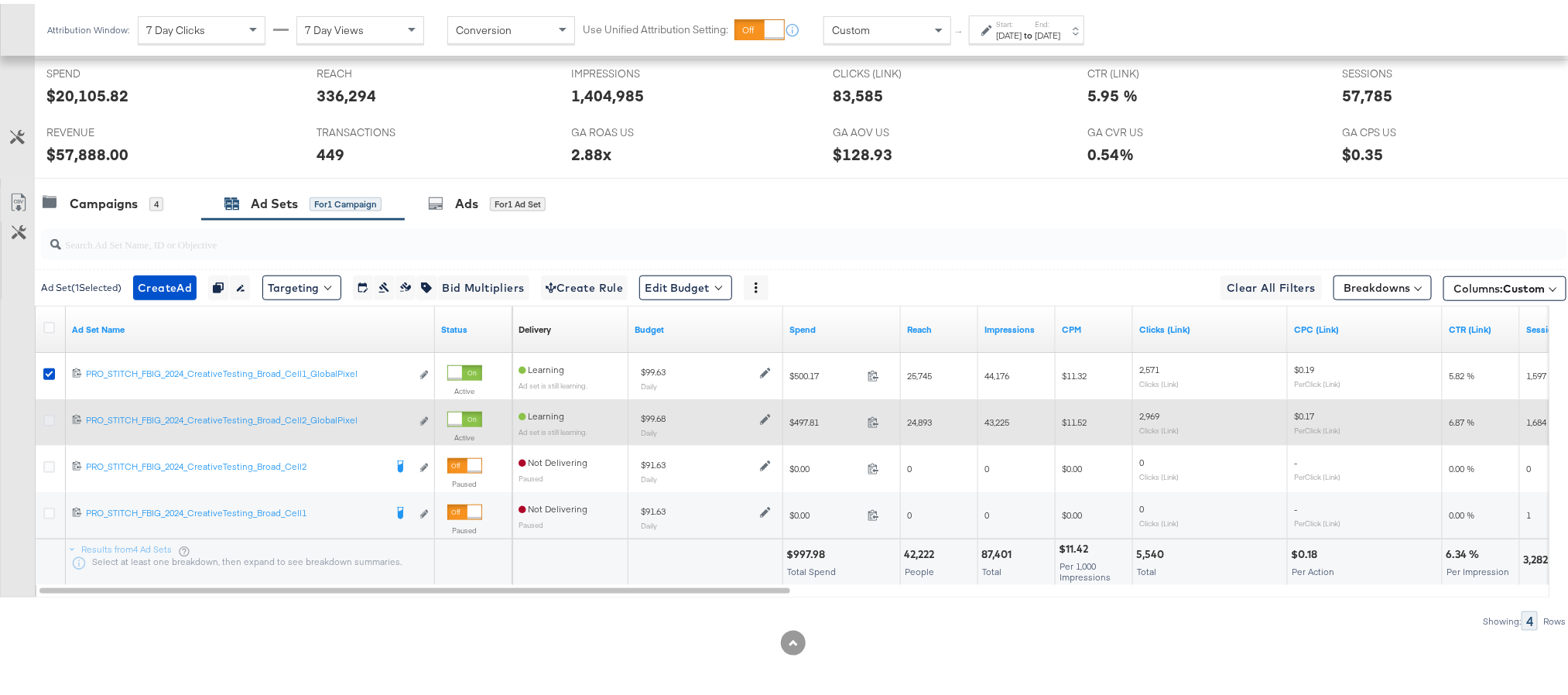
click at [44, 419] on icon at bounding box center [50, 417] width 12 height 12
click at [0, 0] on input "checkbox" at bounding box center [0, 0] width 0 height 0
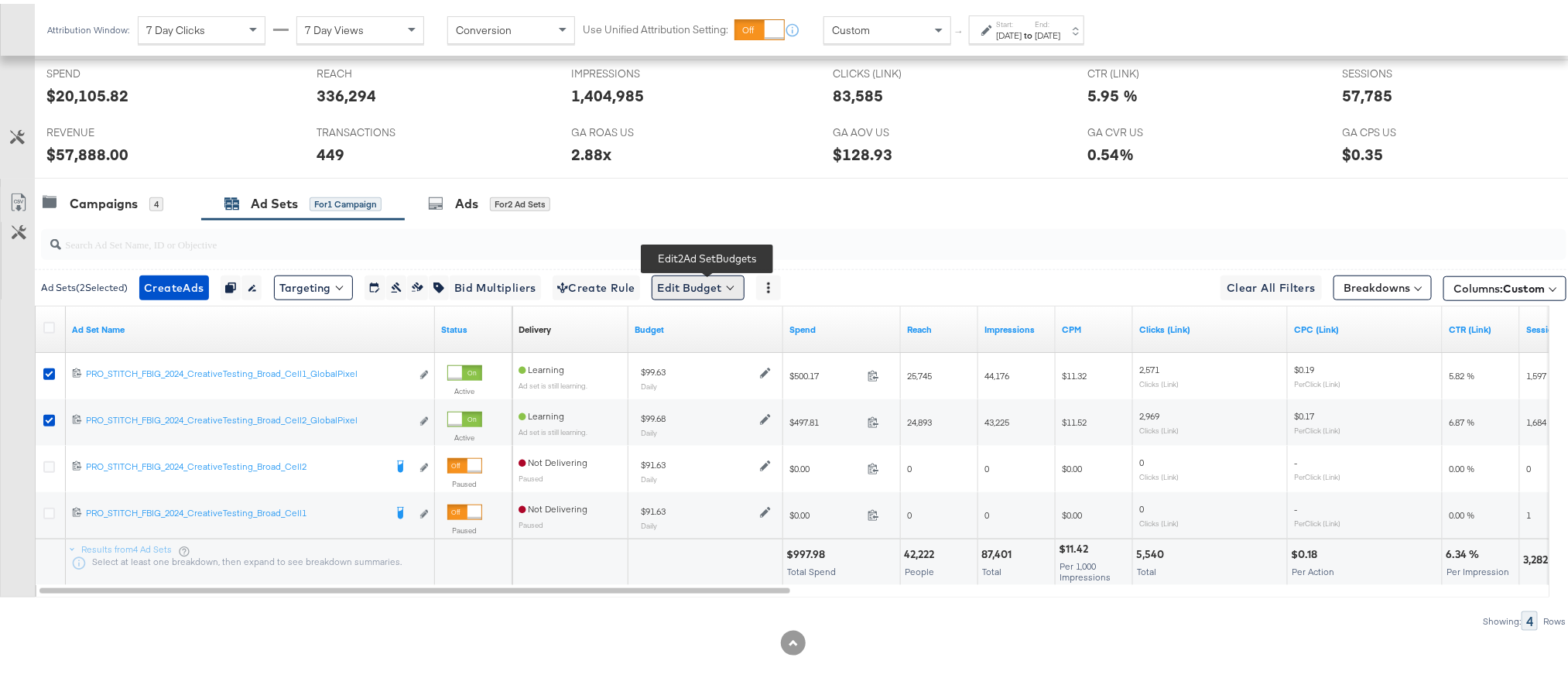
click at [713, 277] on button "Edit Budget" at bounding box center [698, 283] width 92 height 25
click at [733, 337] on li "Edit Ad Set Budget" at bounding box center [721, 327] width 139 height 31
click at [722, 325] on span "Edit Ad Set Budget" at bounding box center [703, 324] width 88 height 20
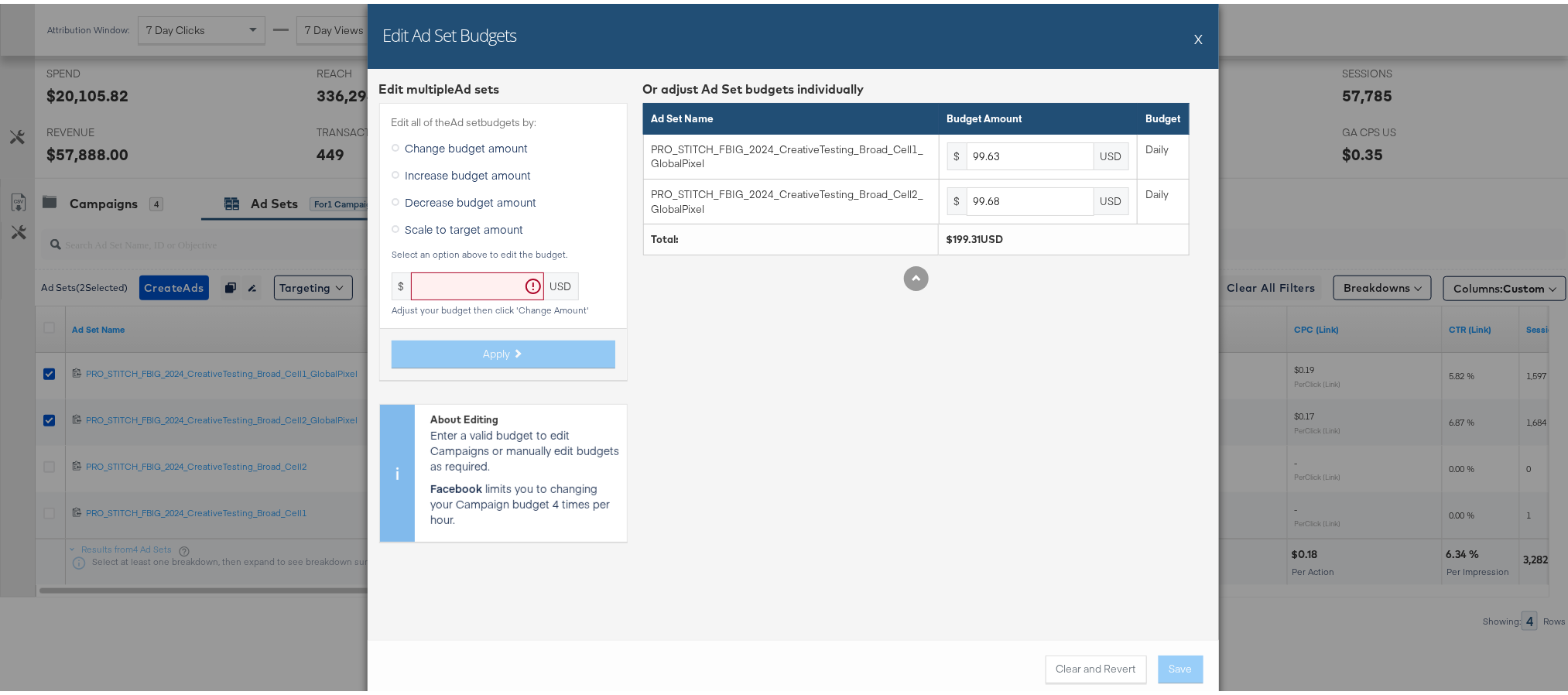
click at [471, 228] on span "Scale to target amount" at bounding box center [464, 226] width 118 height 16
click at [0, 0] on input "Scale to target amount" at bounding box center [0, 0] width 0 height 0
click at [463, 276] on input "text" at bounding box center [477, 282] width 133 height 29
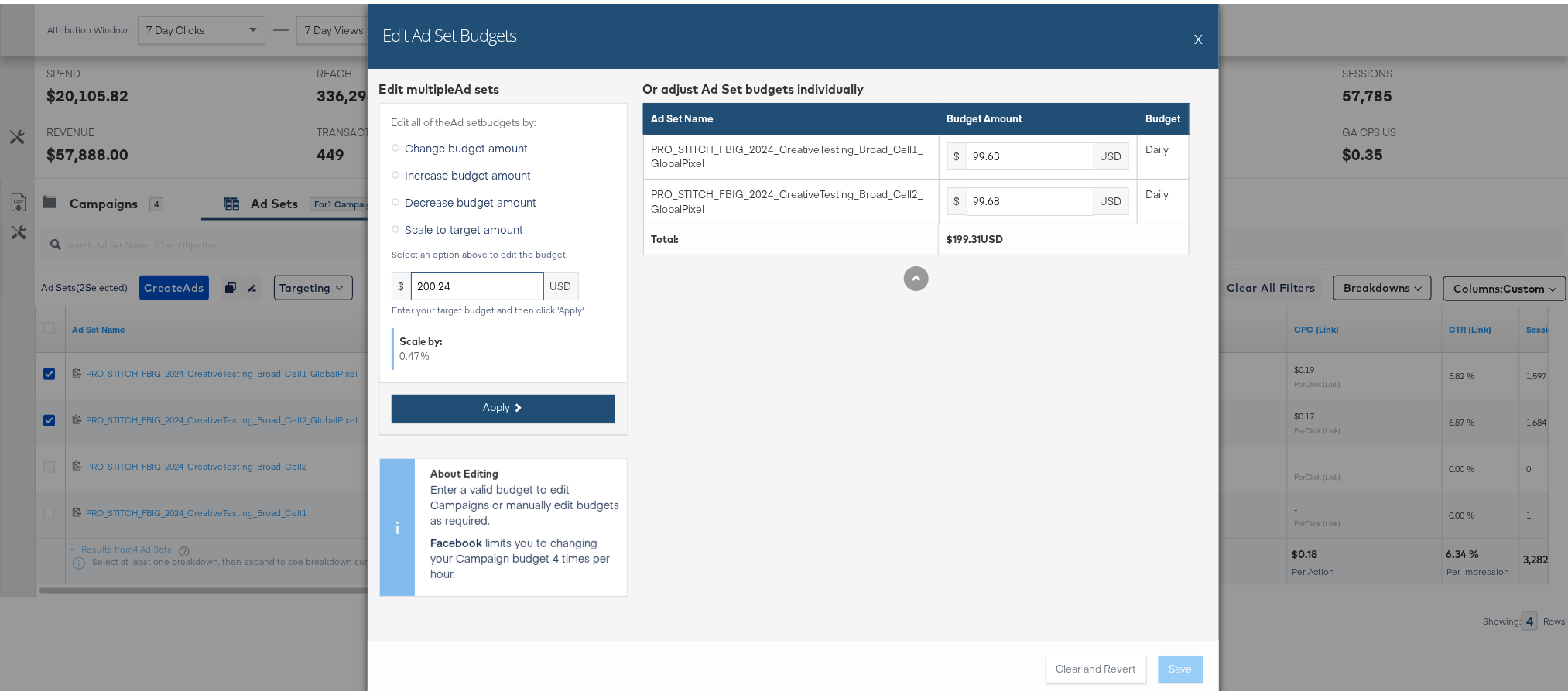
type input "200.24"
click at [564, 405] on button "Apply" at bounding box center [503, 405] width 224 height 28
type input "100.09"
type input "100.14"
click at [491, 285] on input "200.24" at bounding box center [477, 282] width 133 height 29
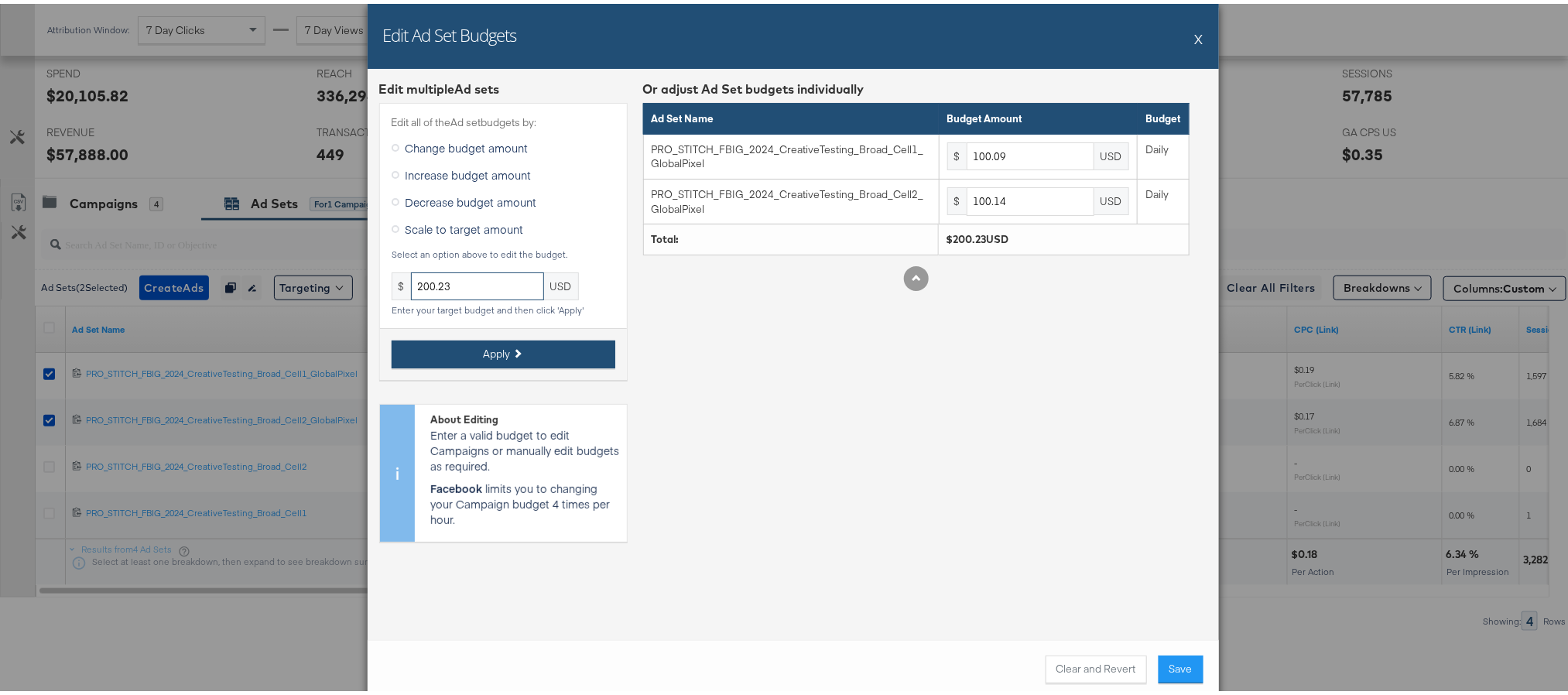
type input "200.23"
click at [513, 347] on button "Apply" at bounding box center [503, 351] width 224 height 28
click at [1073, 662] on button "Clear and Revert" at bounding box center [1096, 666] width 101 height 28
type input "99.63"
type input "99.68"
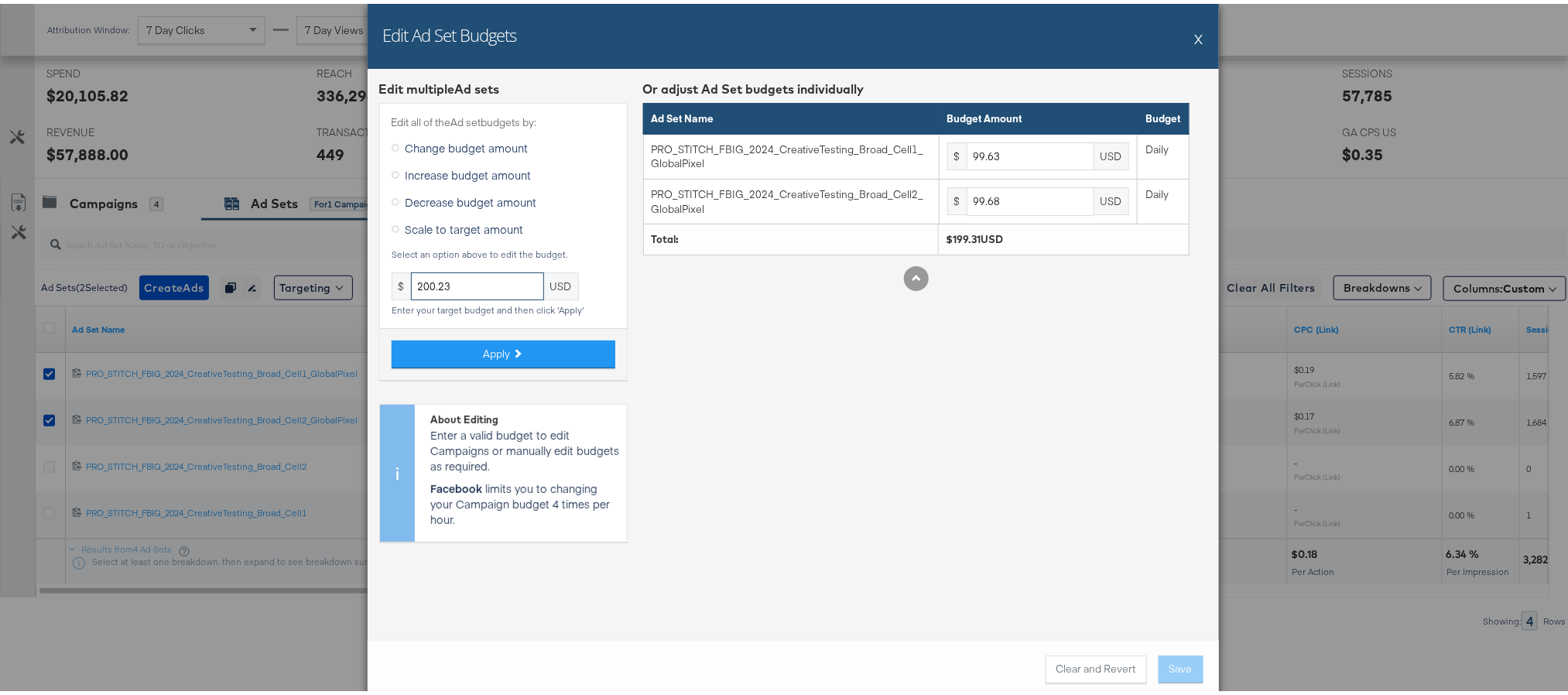
click at [470, 285] on input "200.23" at bounding box center [477, 282] width 133 height 29
click at [498, 349] on span "Apply" at bounding box center [497, 350] width 27 height 15
click at [1061, 666] on button "Clear and Revert" at bounding box center [1096, 666] width 101 height 28
click at [1194, 23] on button "X" at bounding box center [1198, 34] width 9 height 31
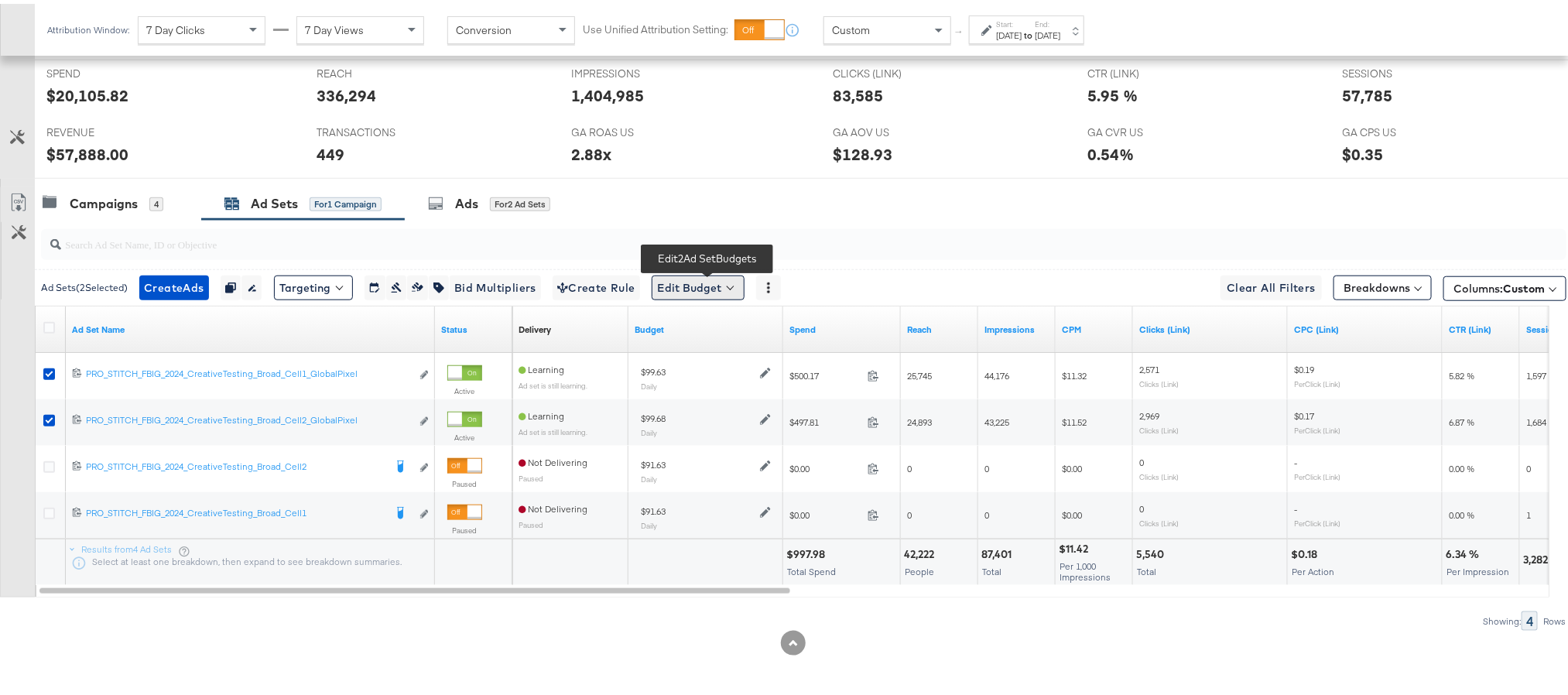
click at [702, 292] on button "Edit Budget" at bounding box center [698, 283] width 92 height 25
click at [710, 316] on span "Edit Ad Set Budget" at bounding box center [703, 324] width 88 height 20
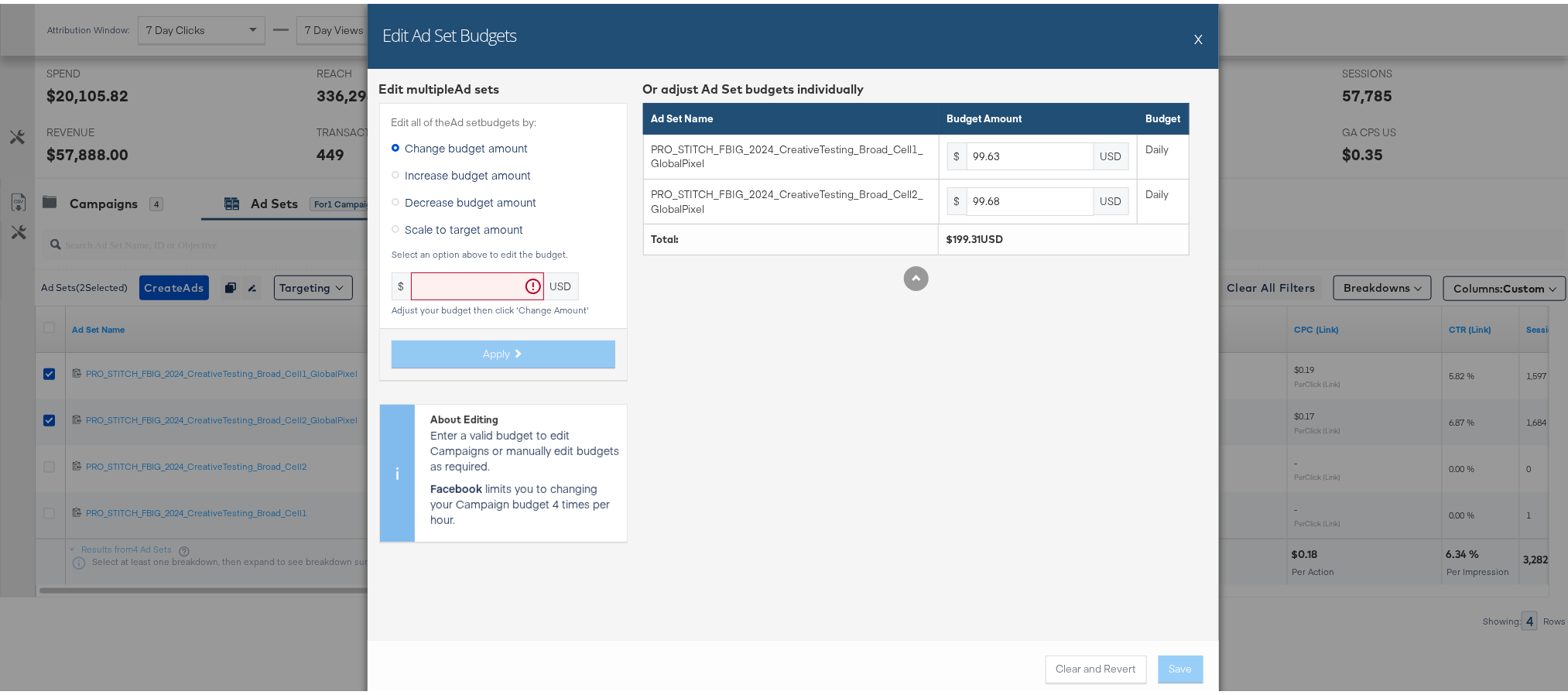
click at [411, 226] on span "Scale to target amount" at bounding box center [464, 226] width 118 height 16
click at [0, 0] on input "Scale to target amount" at bounding box center [0, 0] width 0 height 0
click at [428, 286] on input "text" at bounding box center [477, 282] width 133 height 29
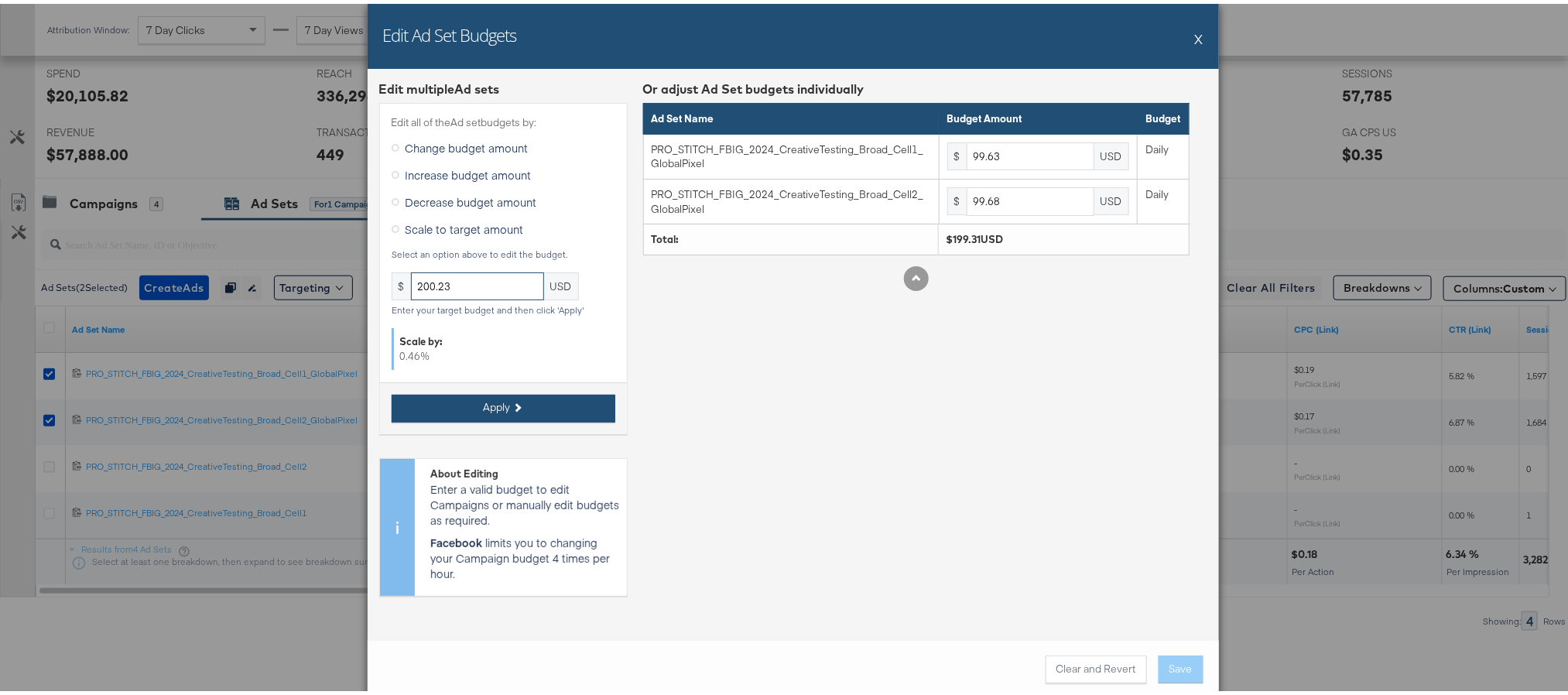
type input "200.23"
click at [492, 403] on span "Apply" at bounding box center [497, 404] width 27 height 15
type input "100.08"
type input "100.14"
click at [1164, 669] on button "Save" at bounding box center [1180, 666] width 45 height 28
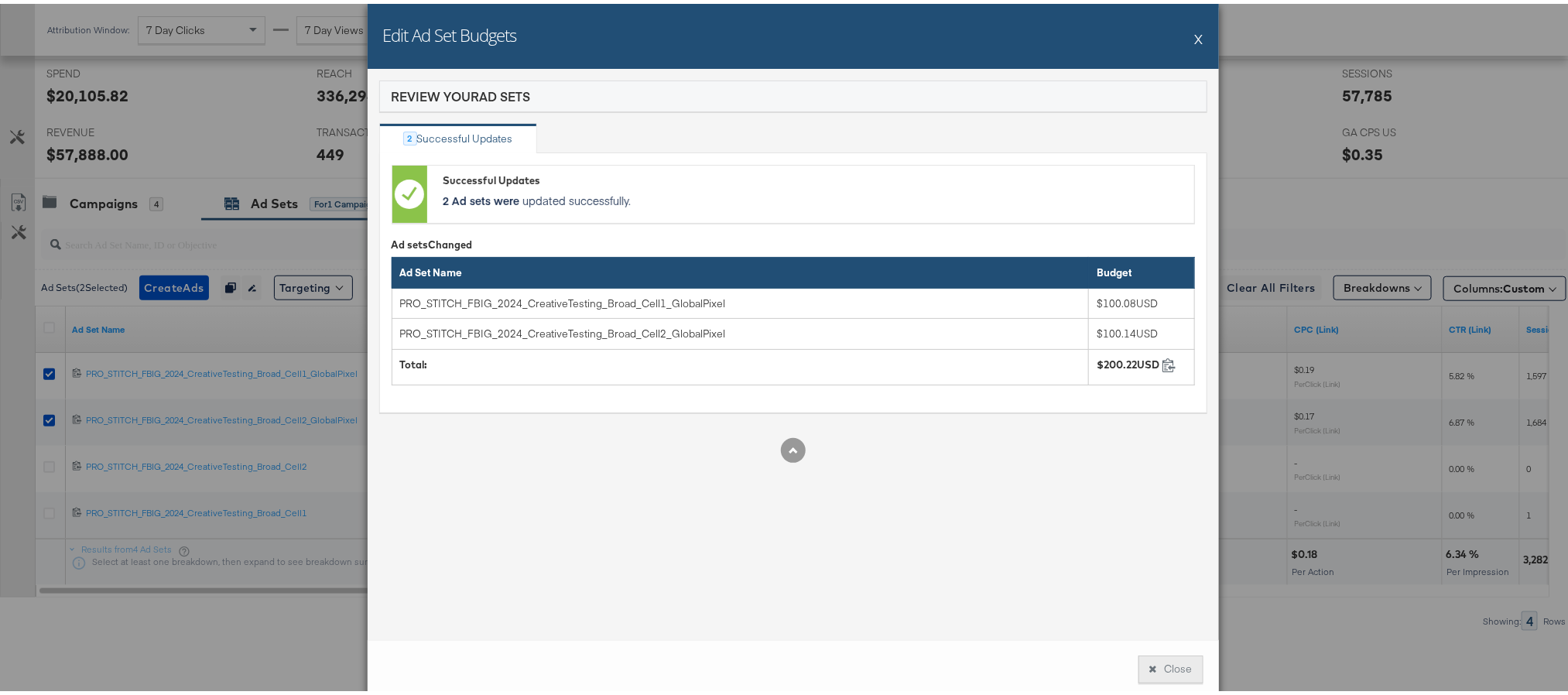
click at [1171, 670] on button "Close" at bounding box center [1170, 666] width 65 height 28
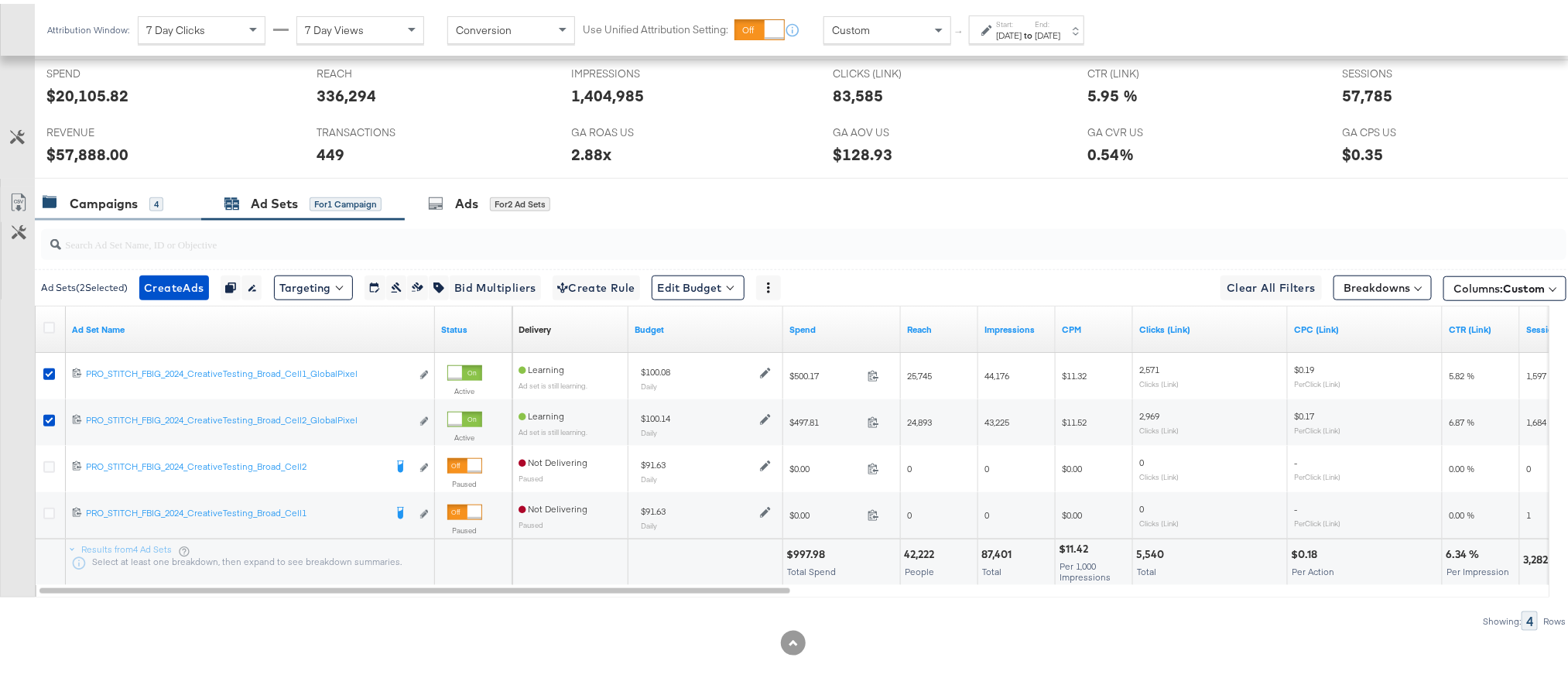
click at [116, 202] on div "Campaigns" at bounding box center [103, 200] width 69 height 18
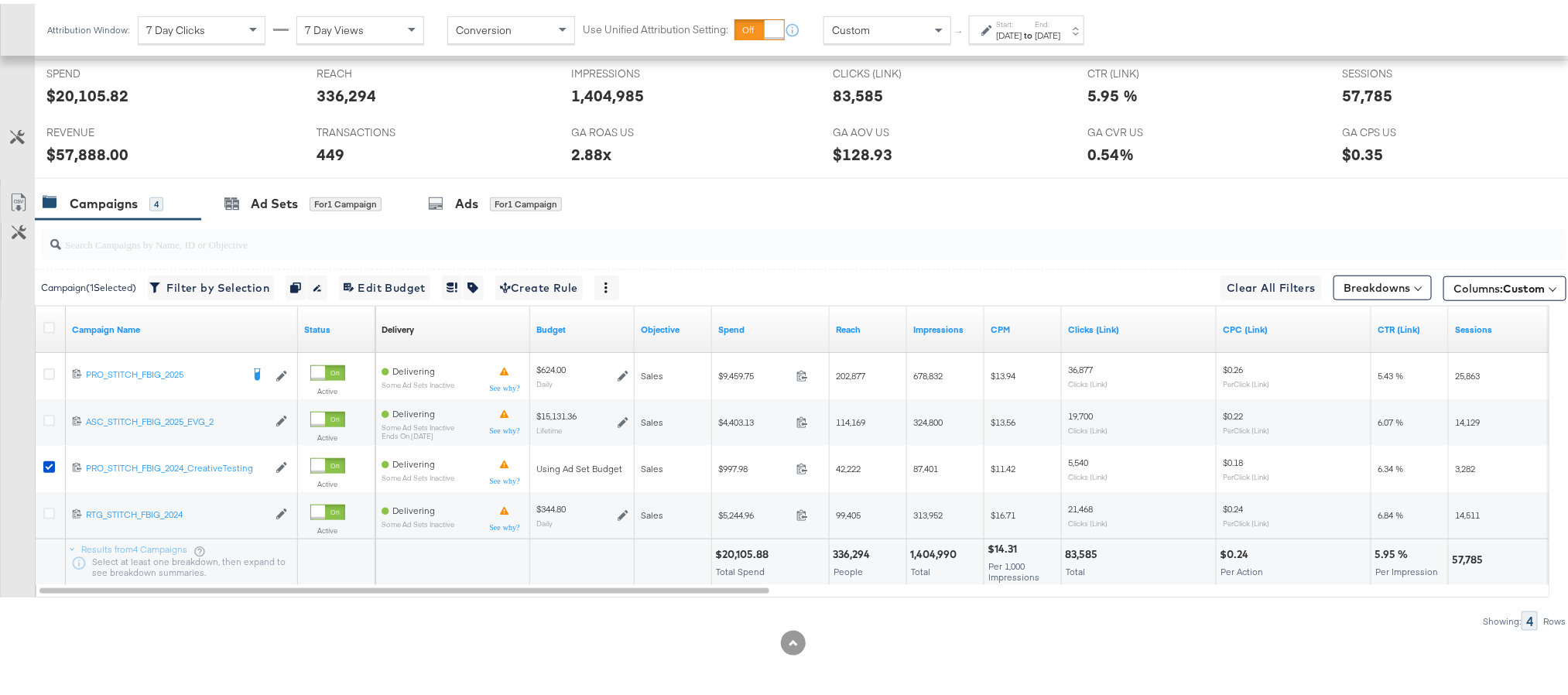
click at [1021, 21] on label "Start:" at bounding box center [1009, 21] width 26 height 10
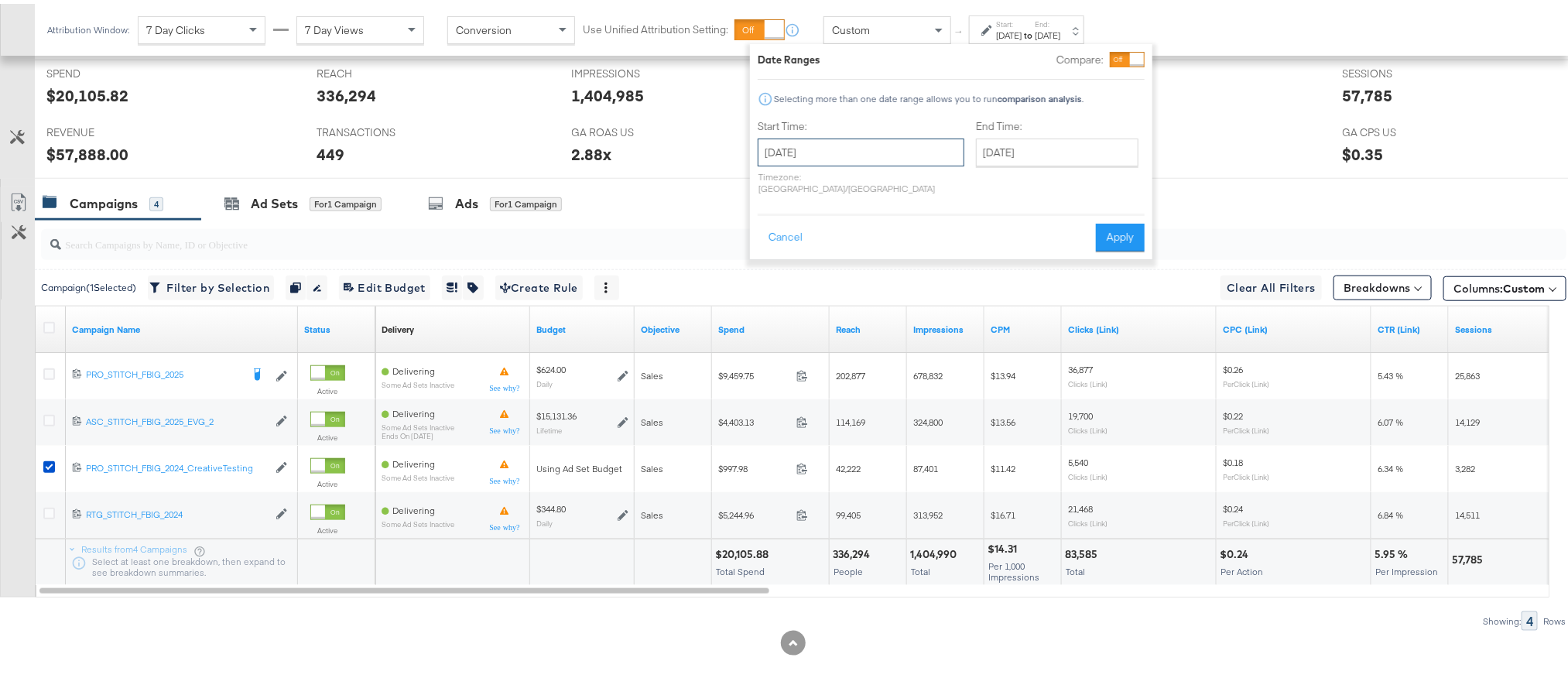
click at [841, 140] on input "[DATE]" at bounding box center [861, 148] width 207 height 28
click at [922, 184] on span "›" at bounding box center [933, 180] width 24 height 23
click at [771, 276] on td "12" at bounding box center [775, 270] width 26 height 22
type input "[DATE]"
click at [1013, 147] on input "[DATE]" at bounding box center [1055, 148] width 163 height 28
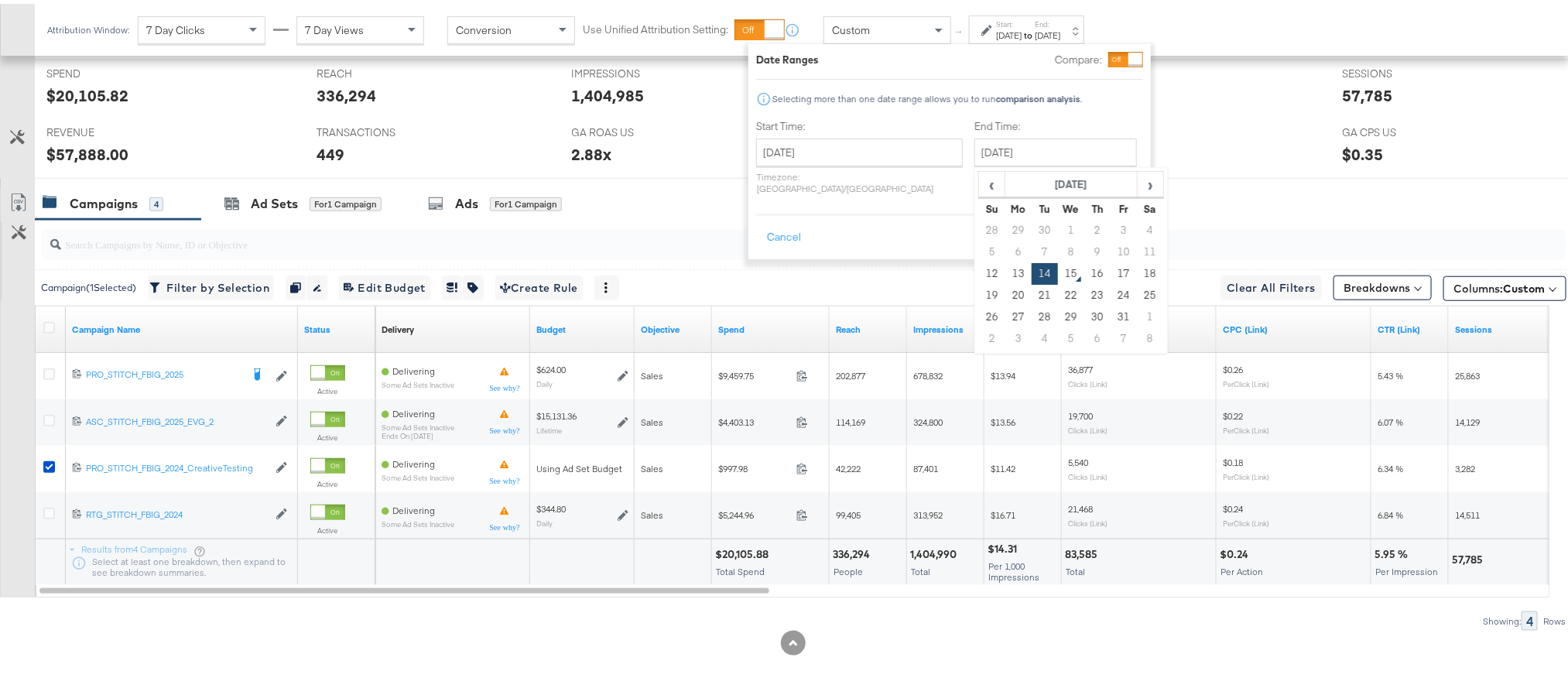
click at [979, 276] on td "12" at bounding box center [992, 270] width 26 height 22
type input "[DATE]"
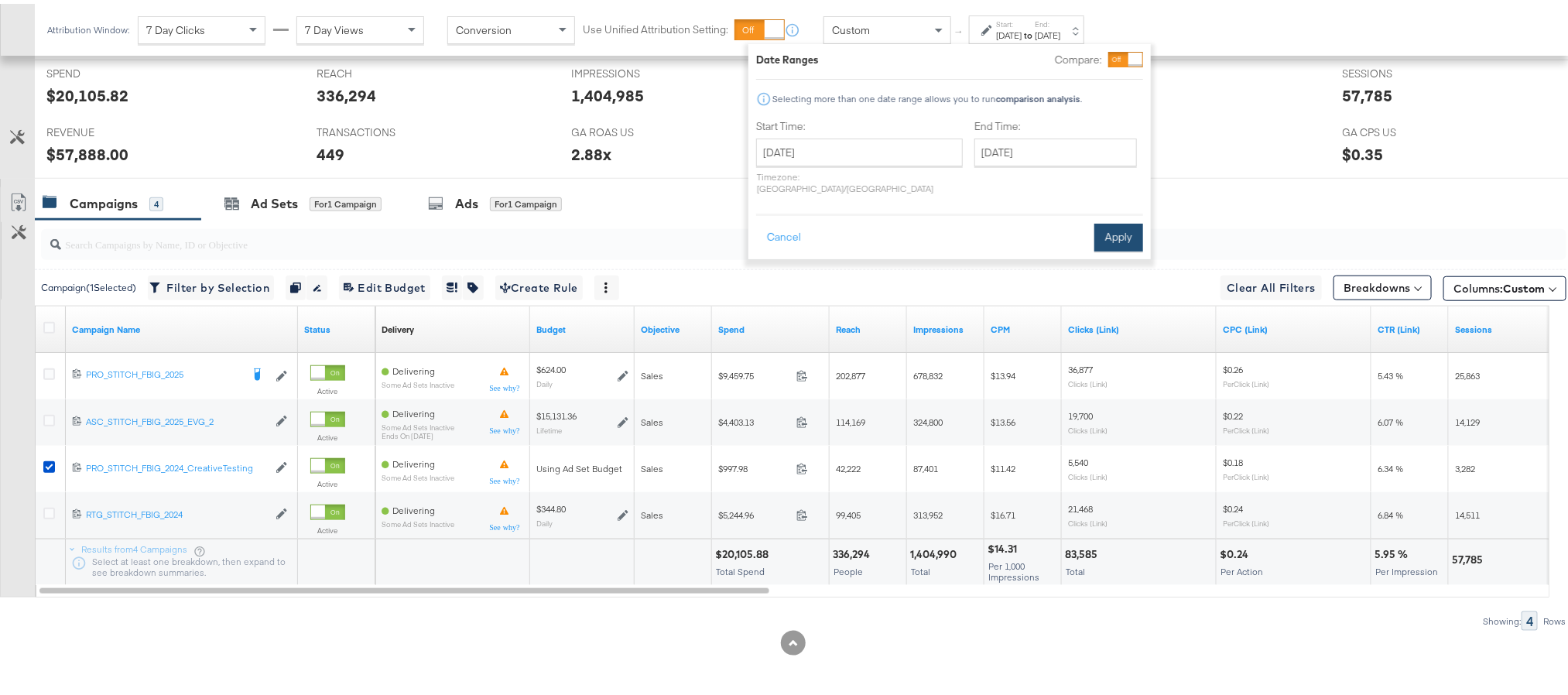
click at [1117, 224] on button "Apply" at bounding box center [1118, 234] width 49 height 28
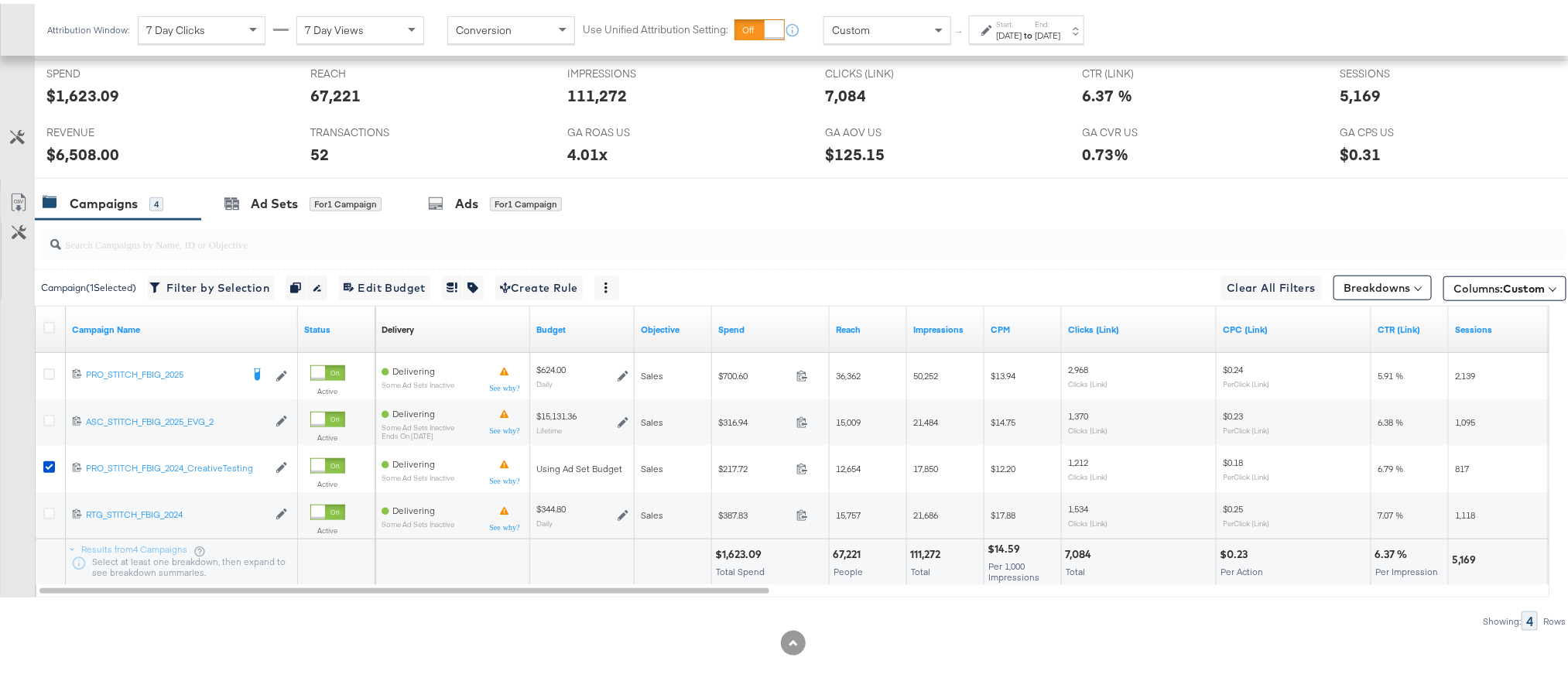
click at [1060, 33] on div "[DATE]" at bounding box center [1047, 32] width 26 height 12
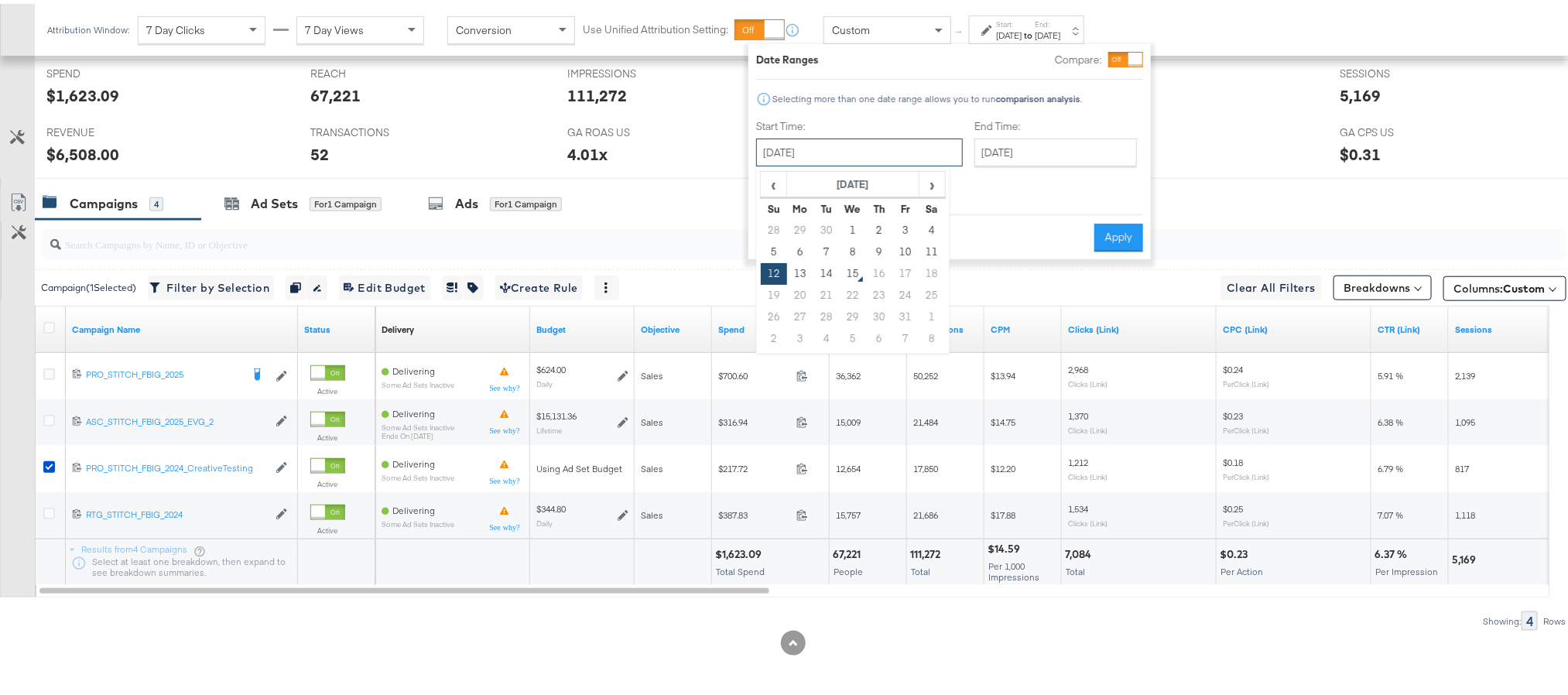
click at [892, 142] on input "[DATE]" at bounding box center [860, 148] width 207 height 28
click at [801, 272] on td "13" at bounding box center [800, 270] width 26 height 22
type input "[DATE]"
click at [1134, 224] on button "Apply" at bounding box center [1118, 234] width 49 height 28
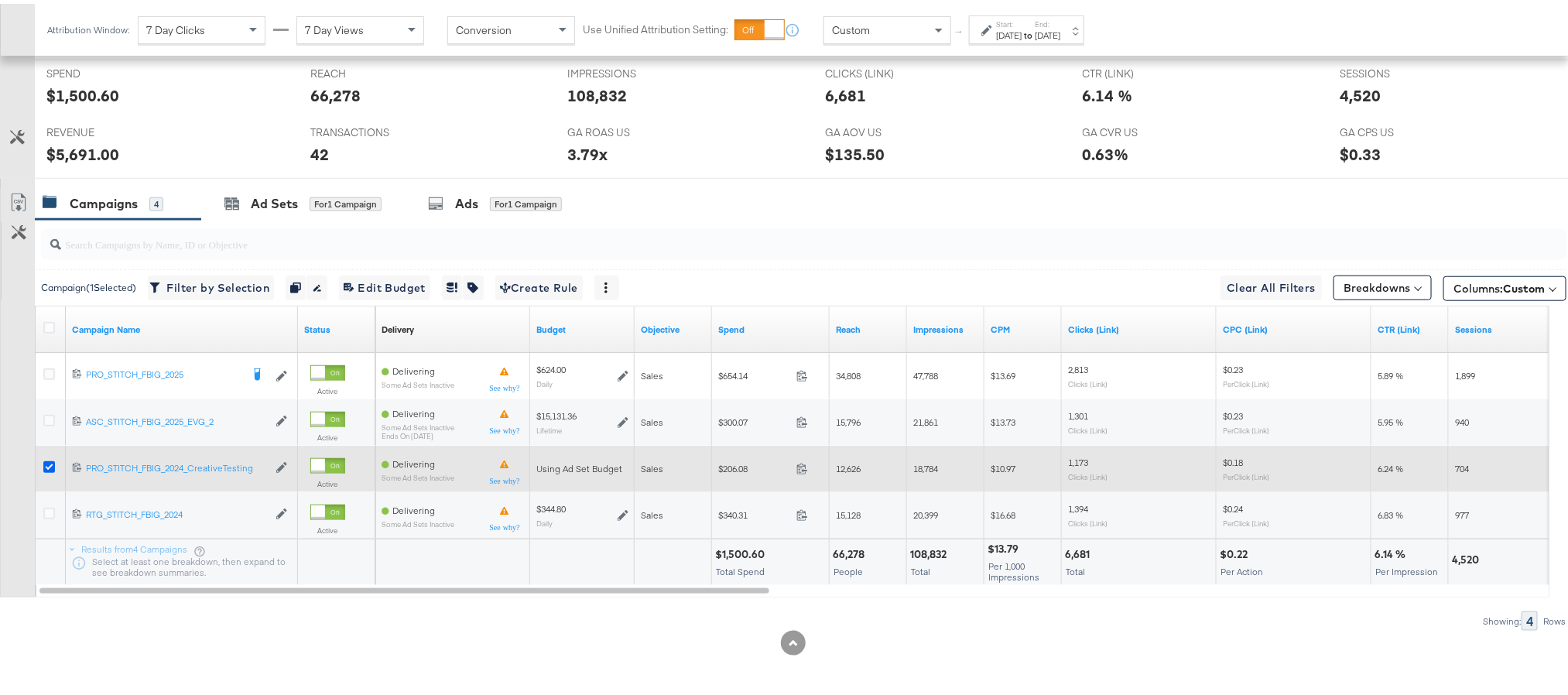
click at [45, 465] on icon at bounding box center [50, 463] width 12 height 12
click at [0, 0] on input "checkbox" at bounding box center [0, 0] width 0 height 0
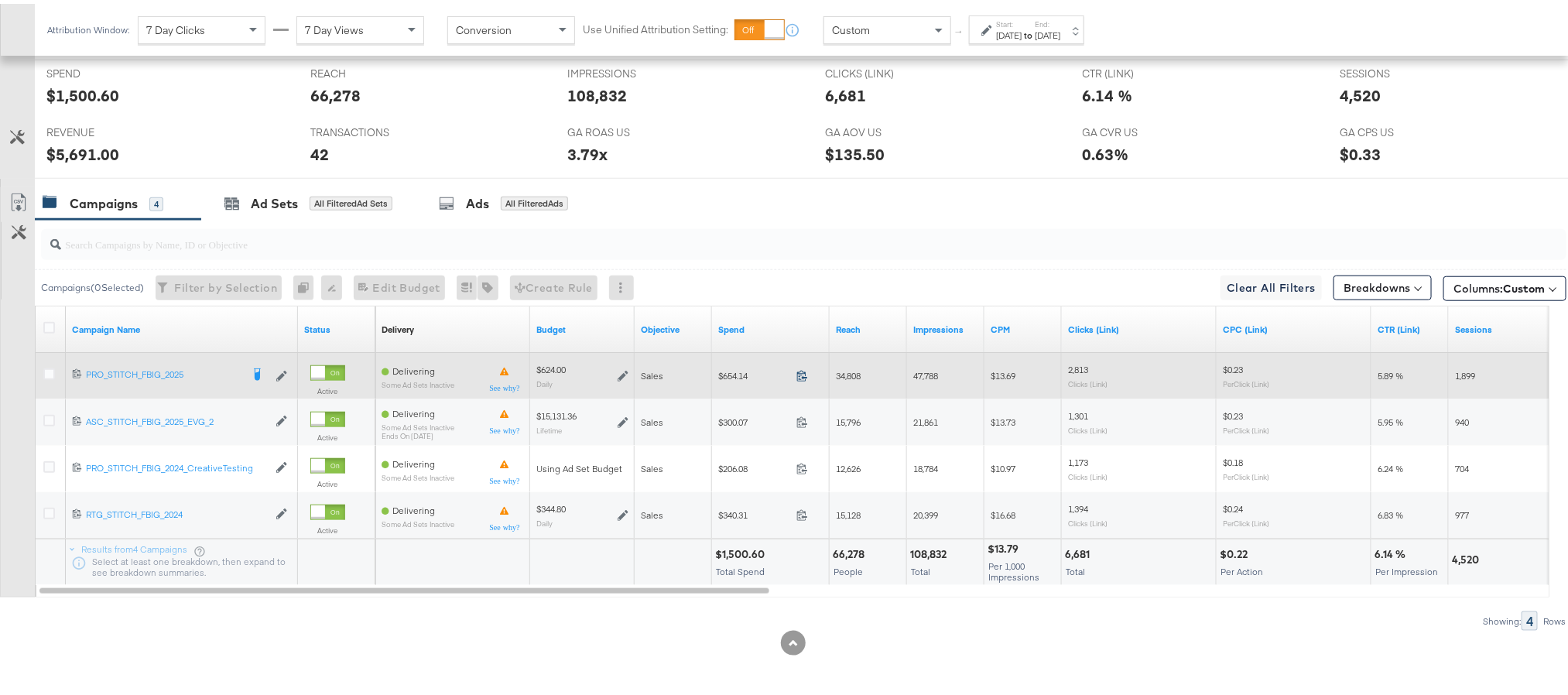
click at [803, 373] on icon at bounding box center [802, 372] width 12 height 12
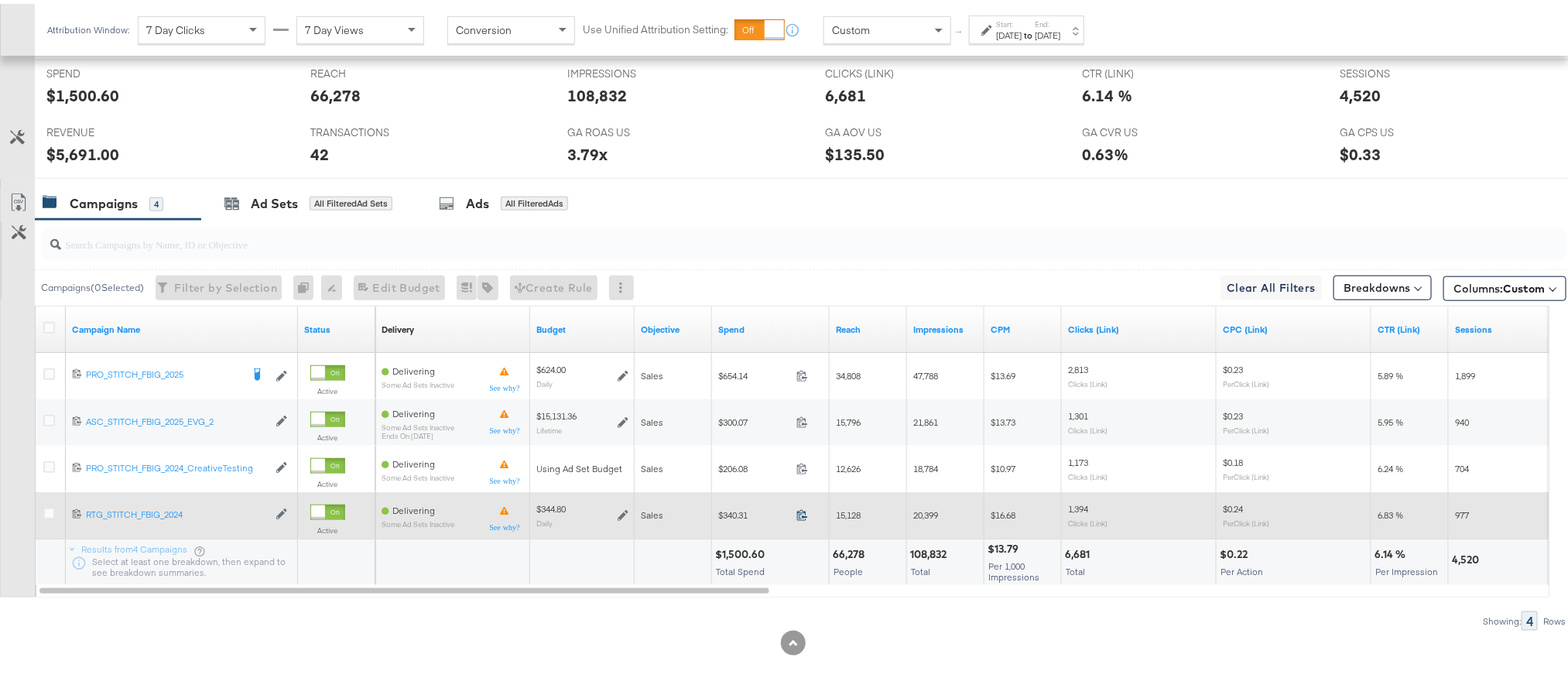
click at [799, 509] on icon at bounding box center [802, 511] width 12 height 12
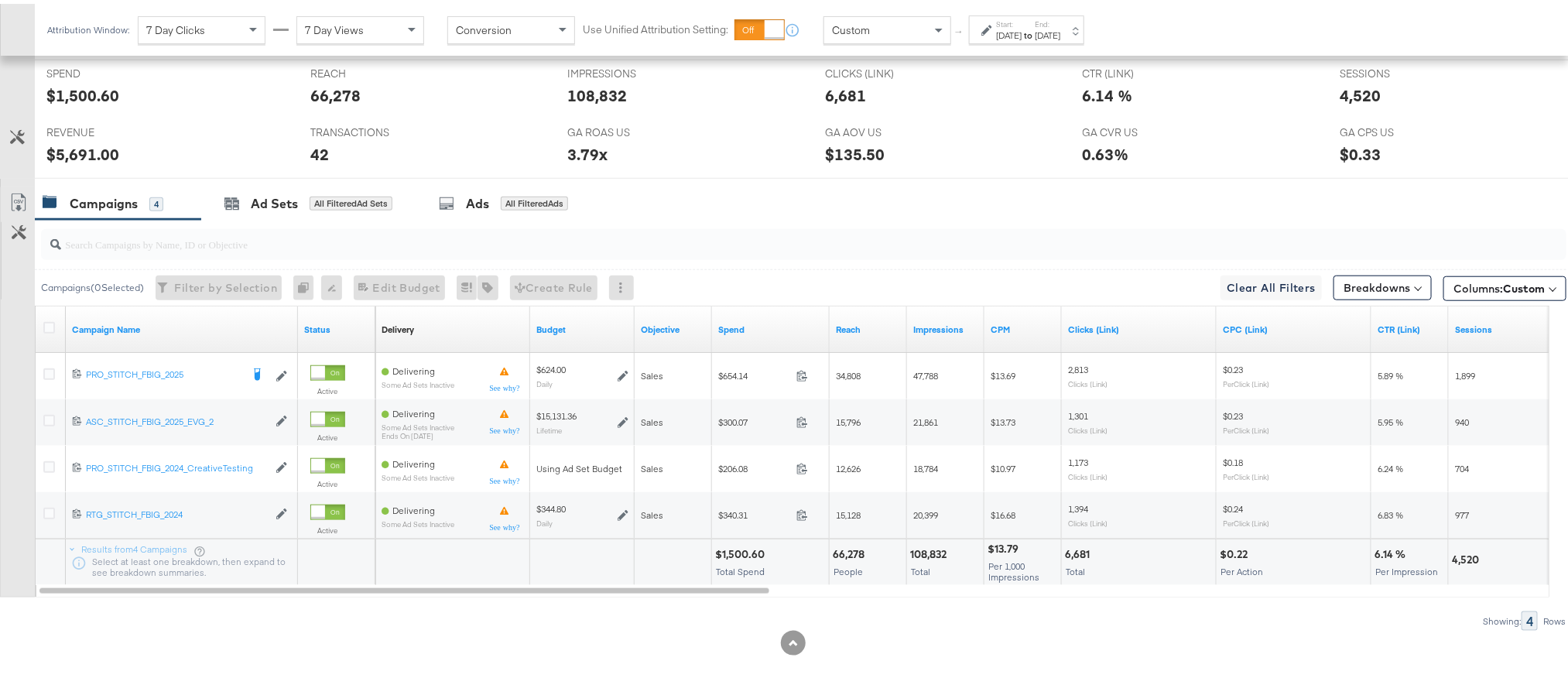
click at [743, 549] on div "$1,500.60" at bounding box center [741, 551] width 55 height 15
copy div "1,500.60"
click at [72, 153] on div "$5,691.00" at bounding box center [82, 150] width 73 height 23
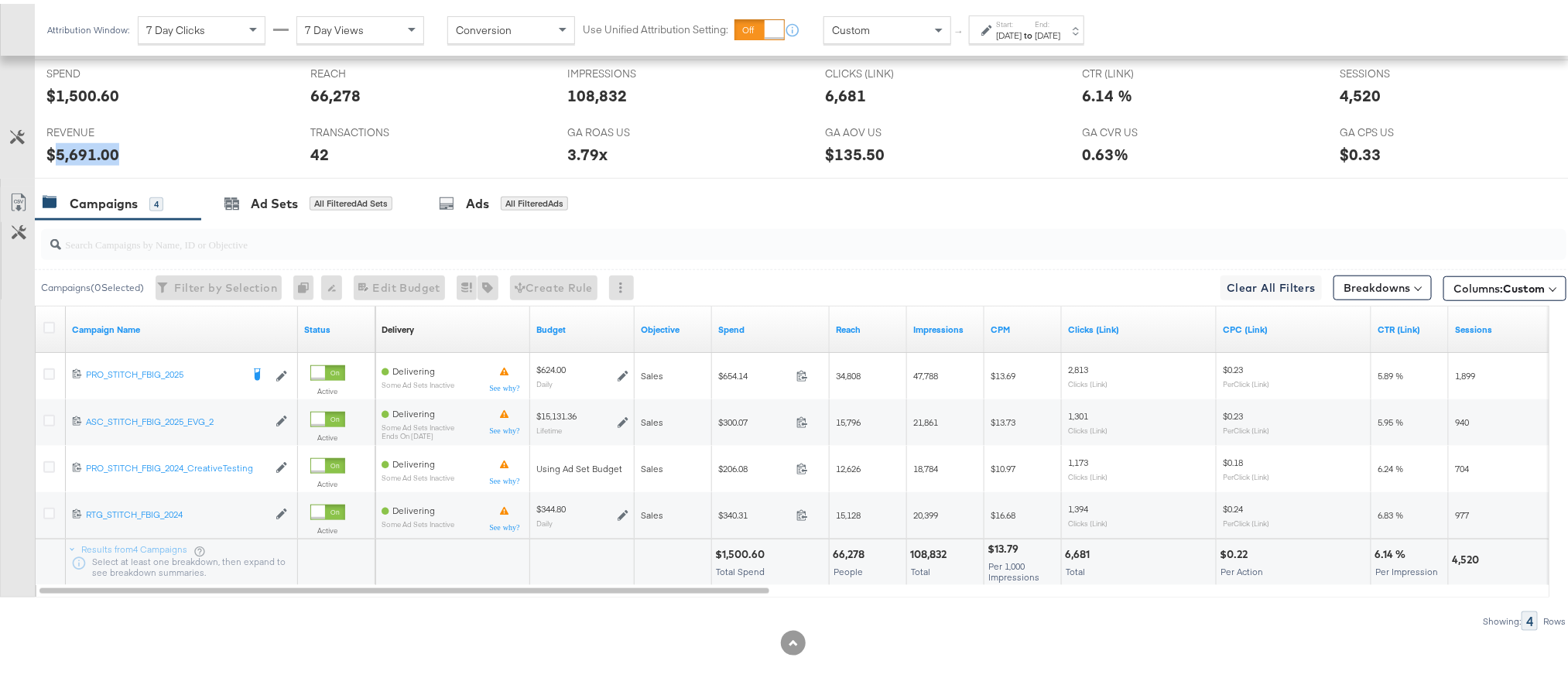
copy div "5,691.00"
click at [1060, 24] on div "Start: Oct 13th 2025 to End: Oct 13th 2025" at bounding box center [1027, 27] width 65 height 23
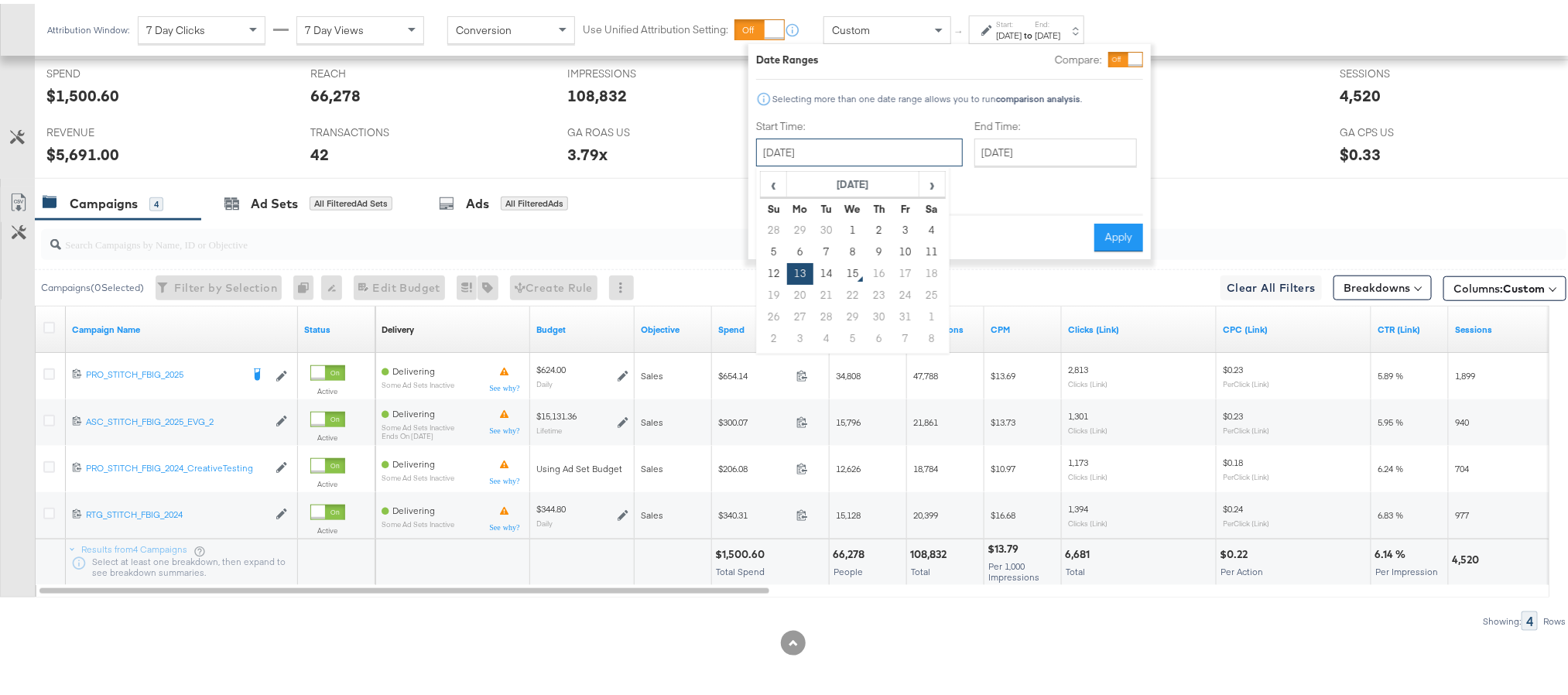
click at [892, 151] on input "[DATE]" at bounding box center [860, 148] width 207 height 28
click at [831, 278] on td "14" at bounding box center [826, 270] width 26 height 22
type input "[DATE]"
click at [1121, 226] on button "Apply" at bounding box center [1118, 234] width 49 height 28
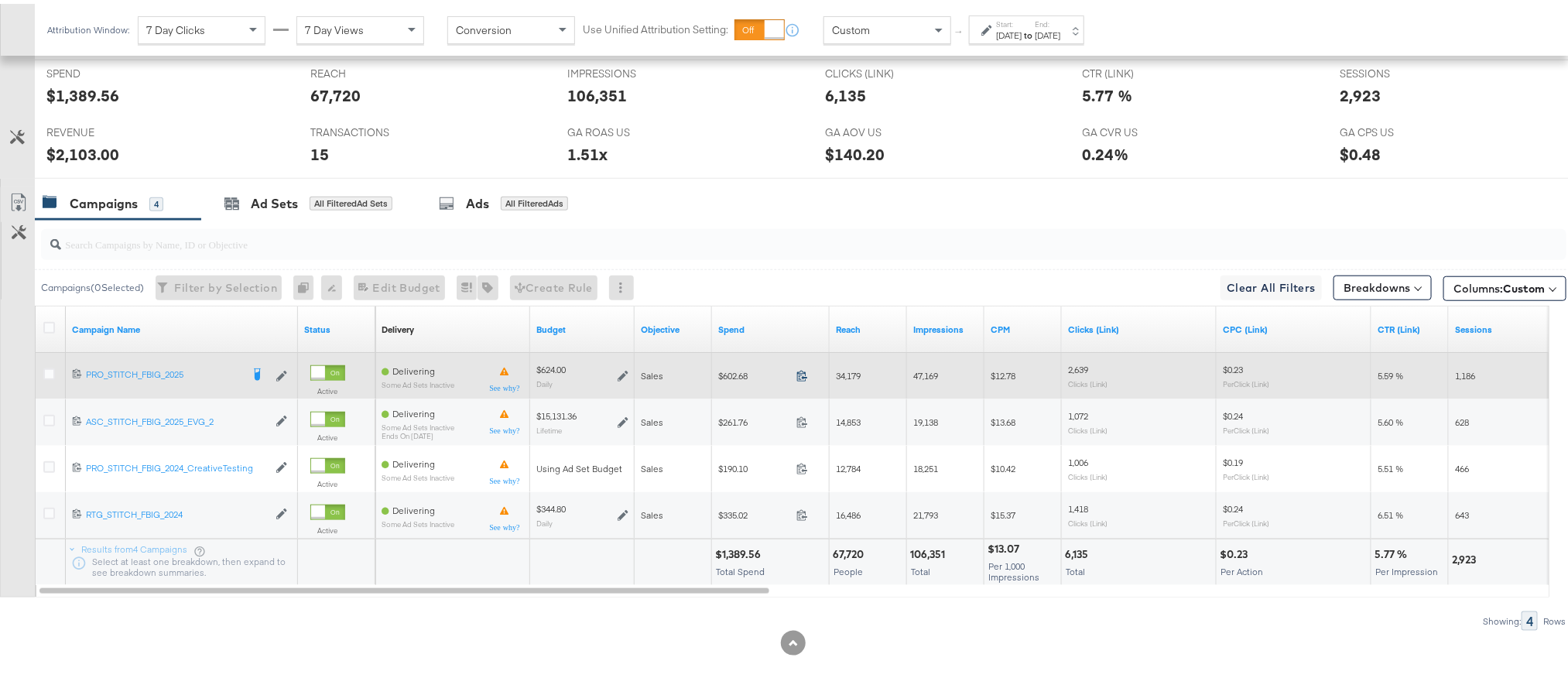
click at [801, 368] on icon at bounding box center [802, 372] width 12 height 12
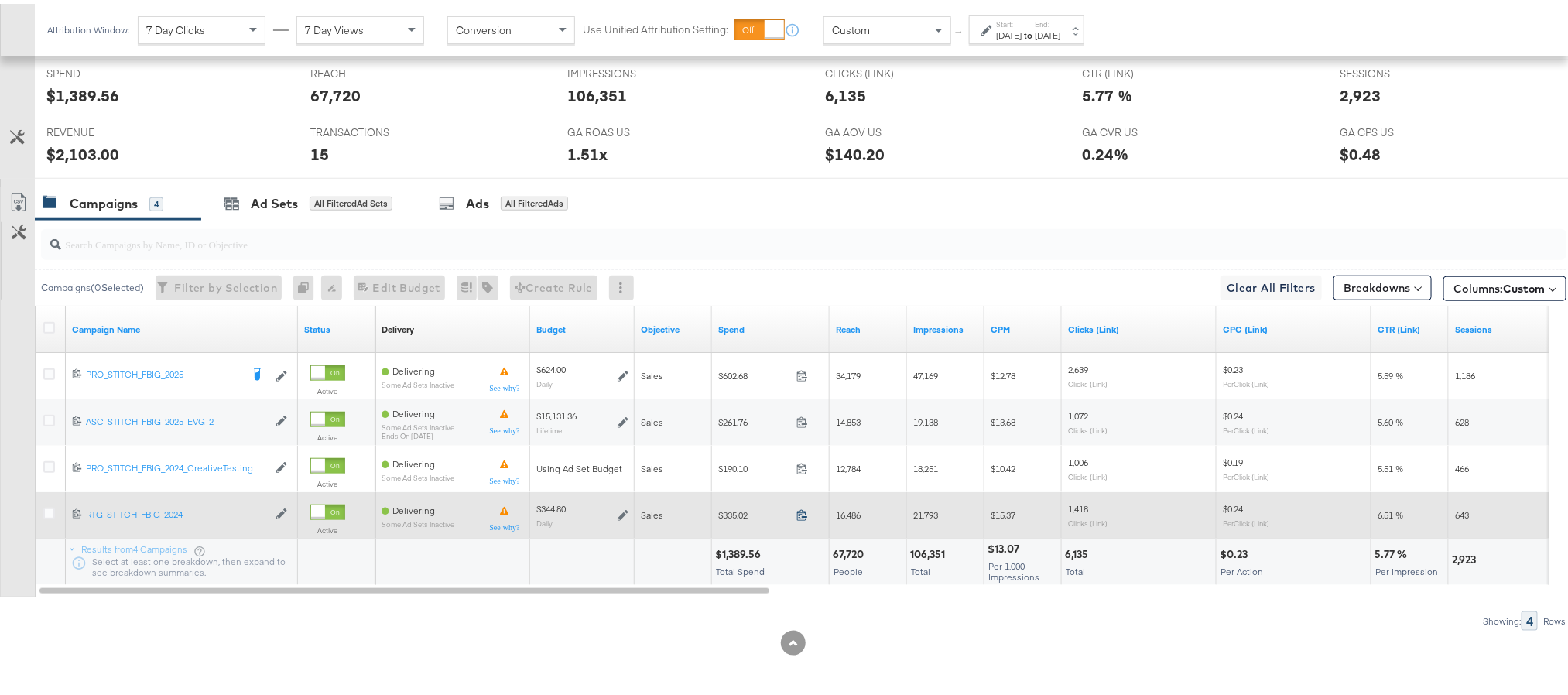
click at [799, 509] on icon at bounding box center [802, 511] width 12 height 12
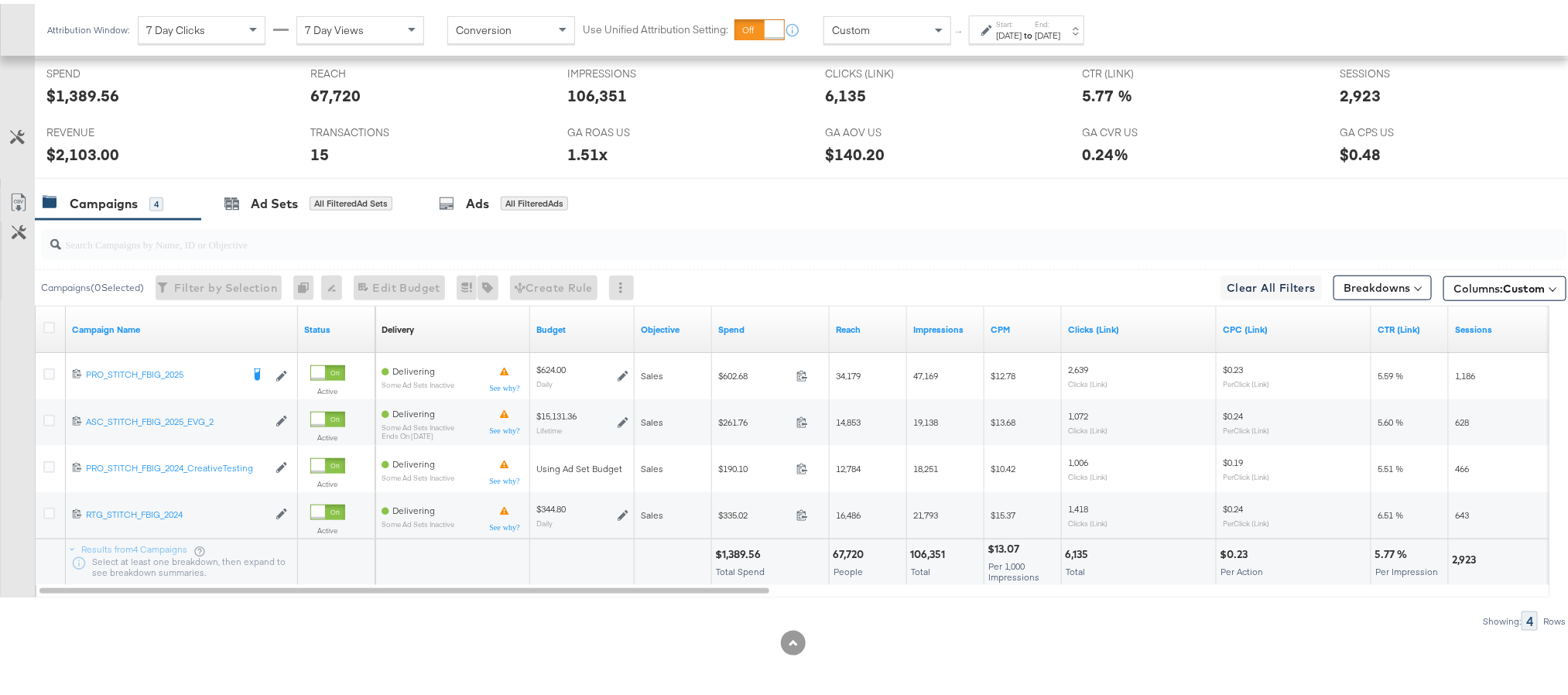
click at [742, 554] on div "$1,389.56" at bounding box center [739, 551] width 51 height 15
copy div "1,389.56"
click at [62, 141] on div "$2,103.00" at bounding box center [82, 150] width 73 height 23
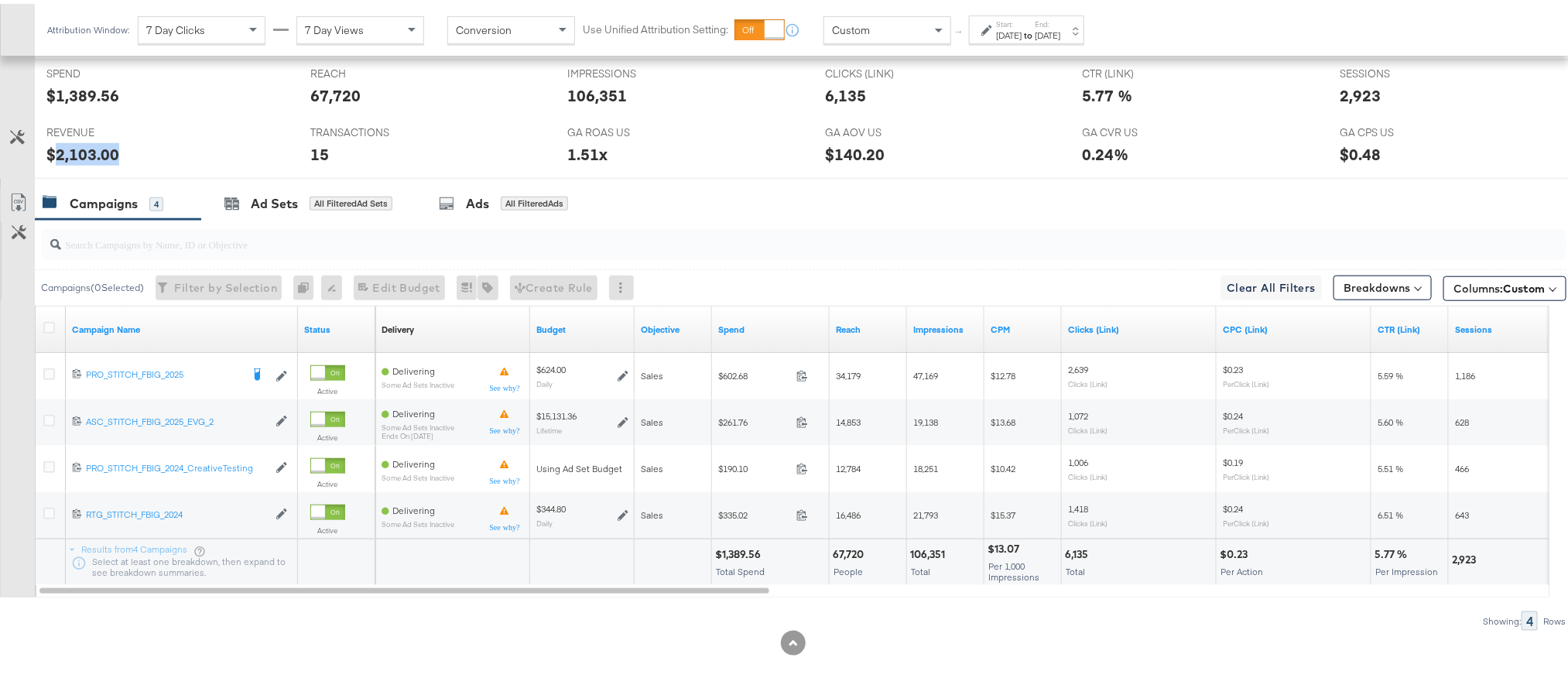
copy div "2,103.00"
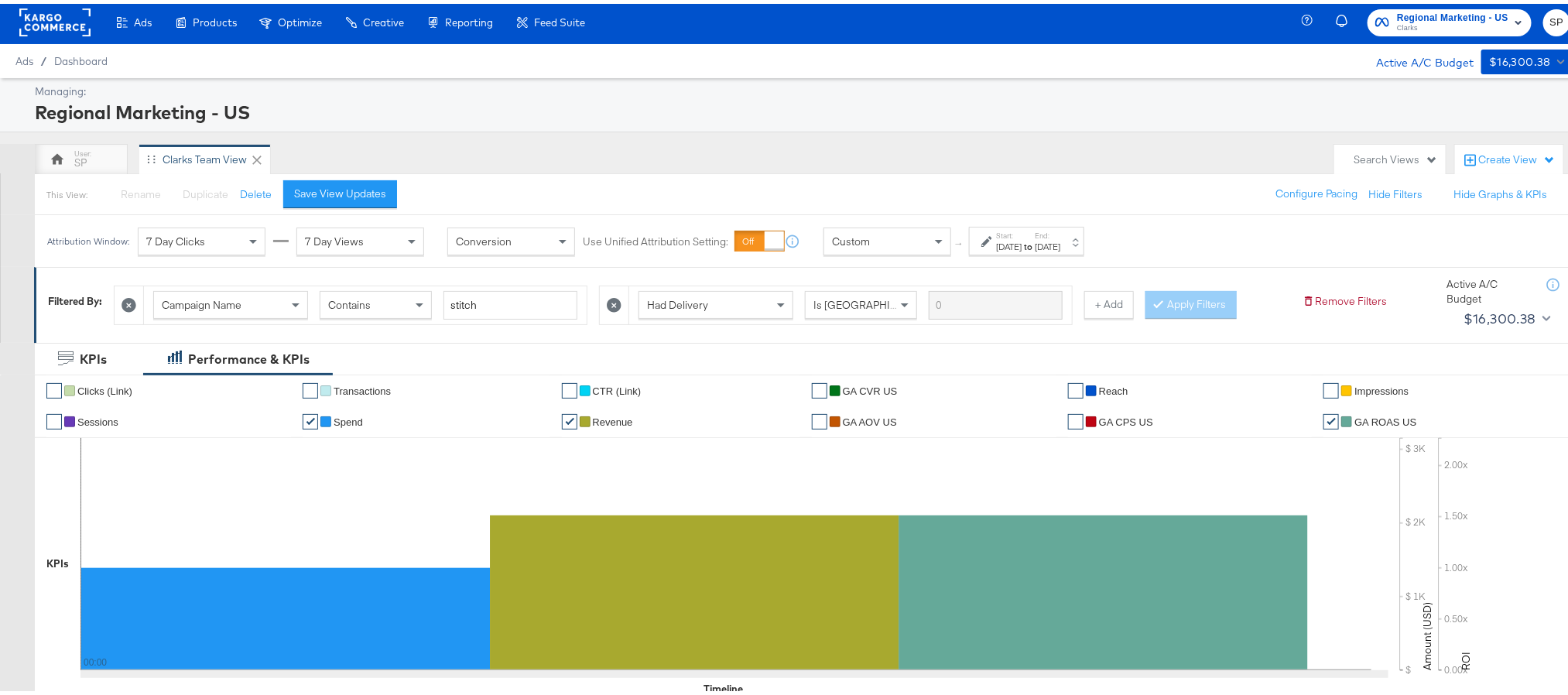
scroll to position [0, 0]
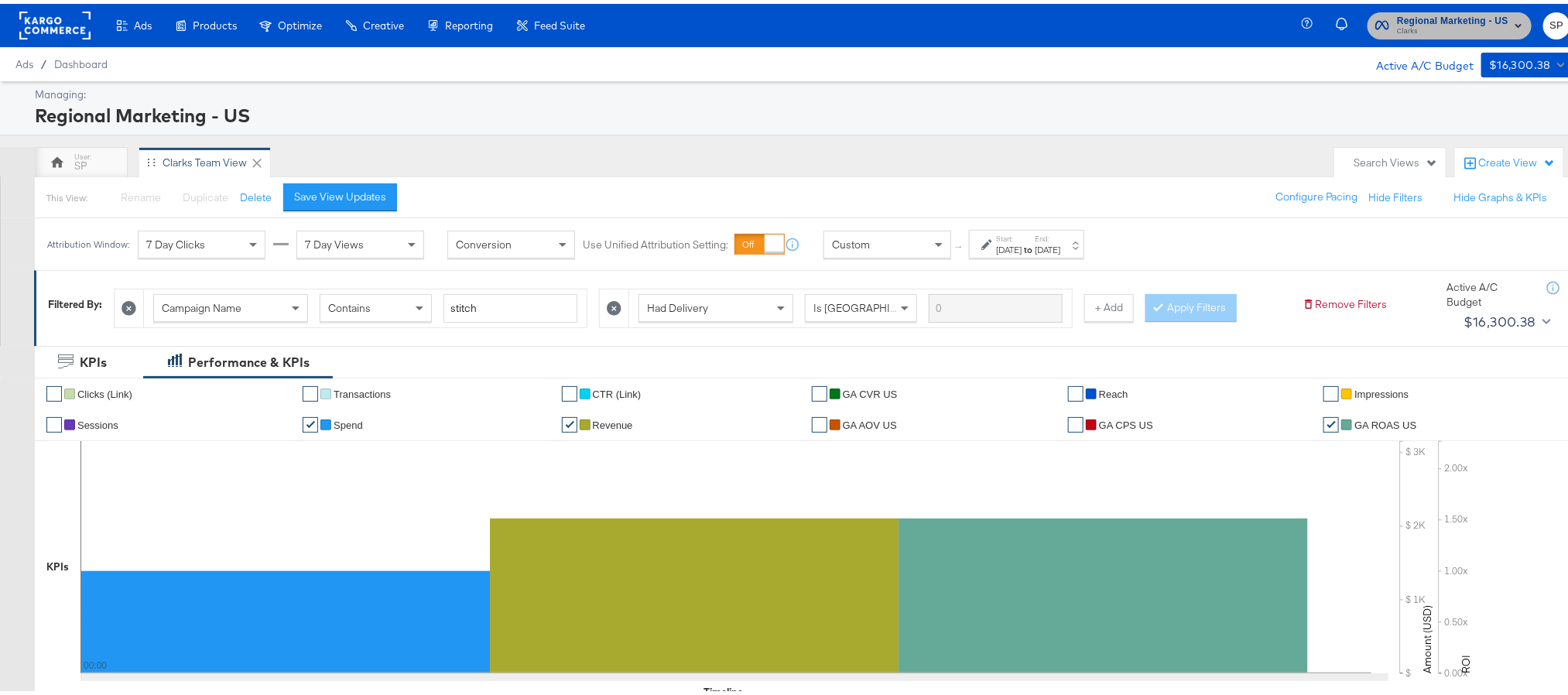
click at [1418, 16] on span "Regional Marketing - US" at bounding box center [1452, 17] width 111 height 16
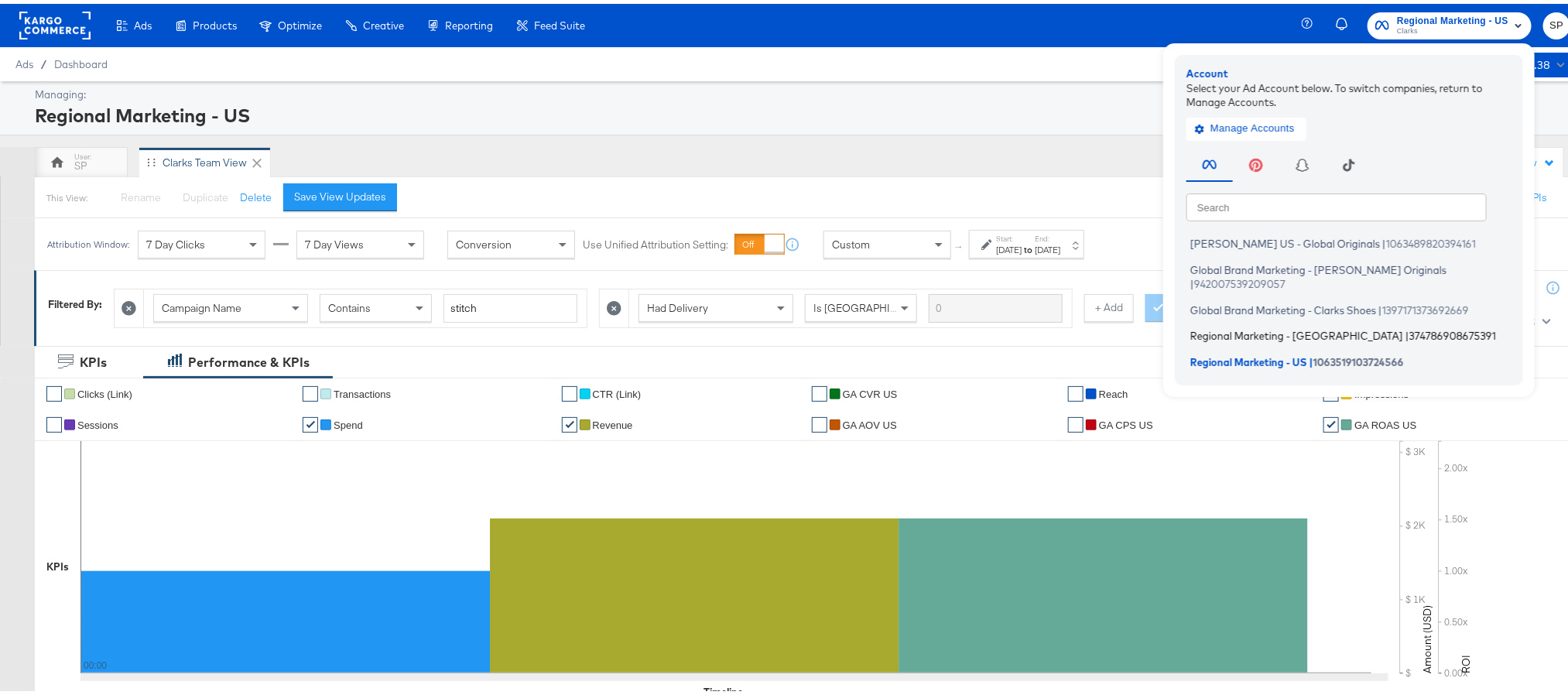
click at [1235, 326] on span "Regional Marketing - [GEOGRAPHIC_DATA]" at bounding box center [1297, 332] width 213 height 12
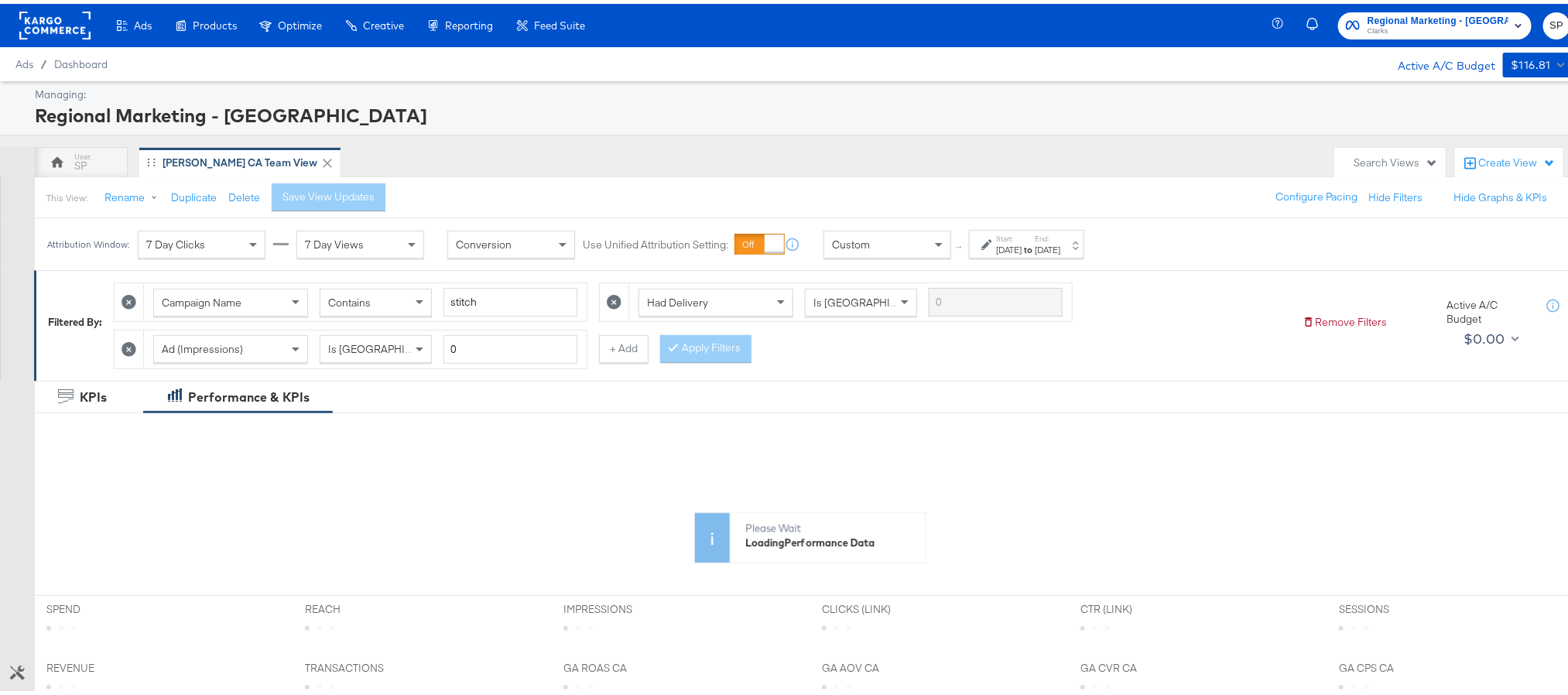
click at [1034, 242] on strong "to" at bounding box center [1027, 246] width 13 height 12
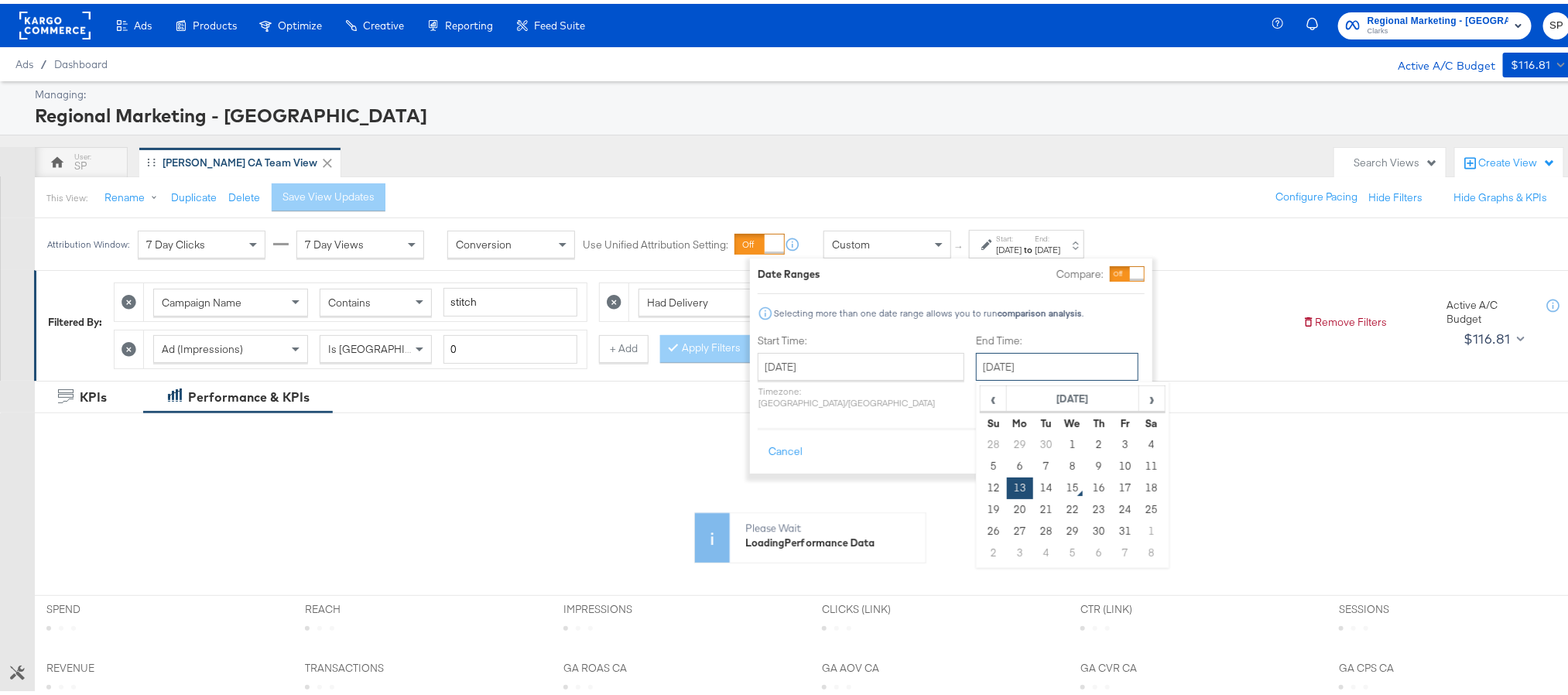
click at [976, 374] on input "[DATE]" at bounding box center [1057, 363] width 163 height 28
click at [1032, 488] on td "14" at bounding box center [1045, 485] width 26 height 22
type input "[DATE]"
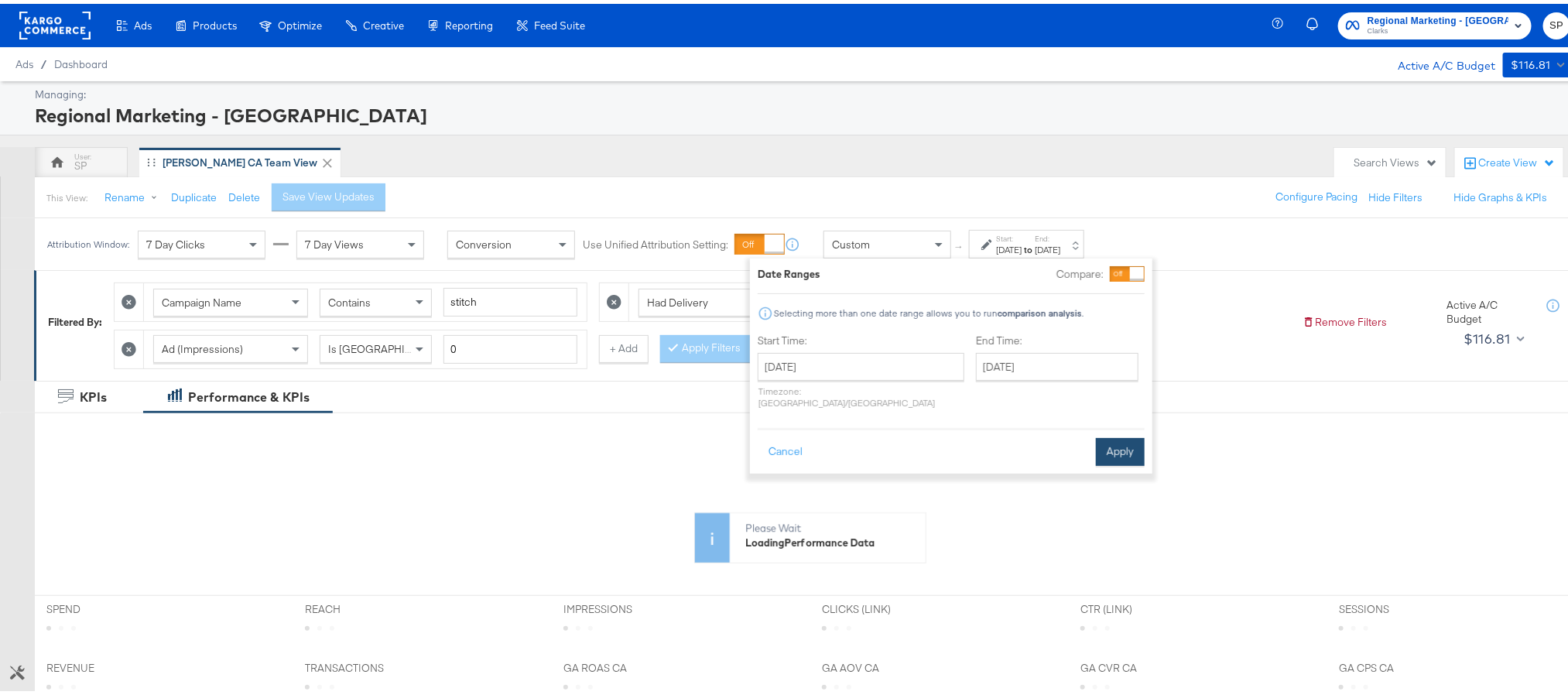
click at [1129, 441] on button "Apply" at bounding box center [1120, 448] width 49 height 28
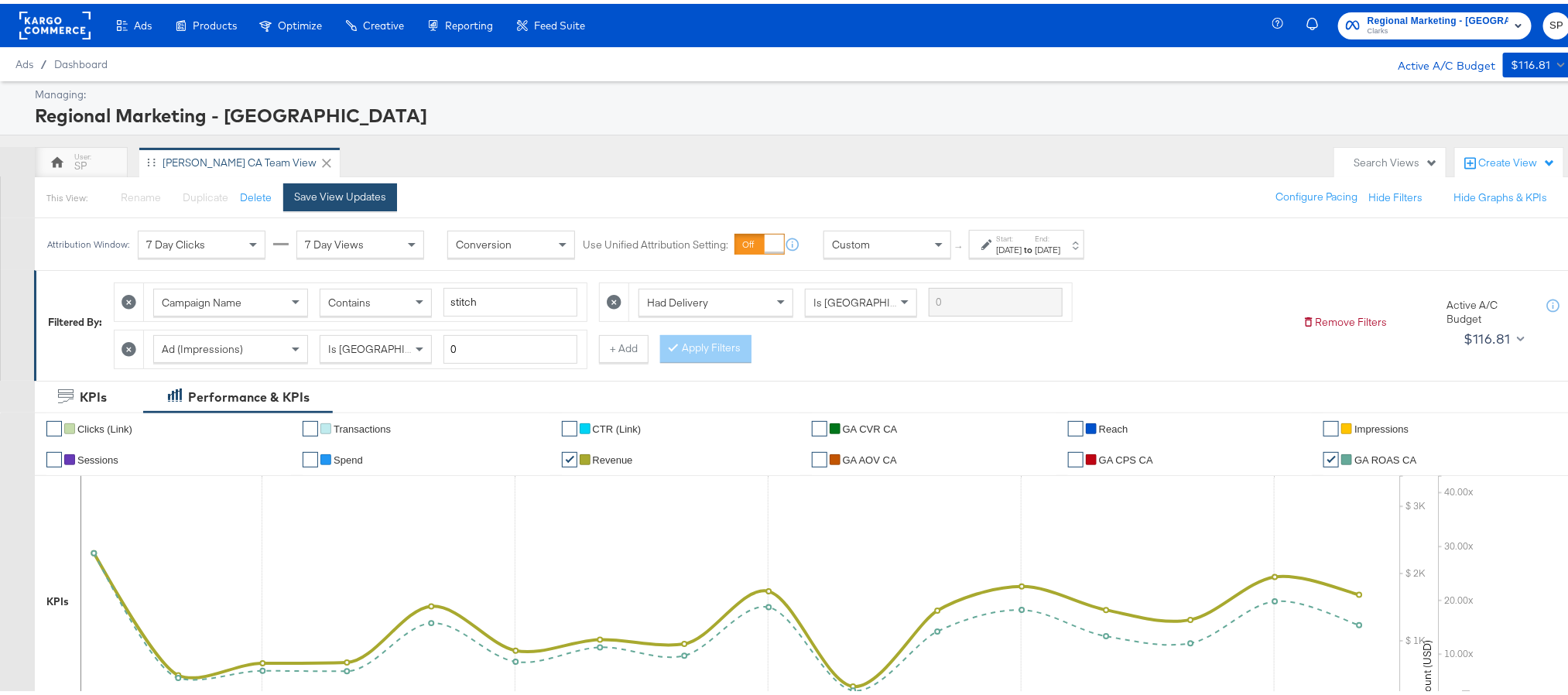
click at [367, 198] on div "Save View Updates" at bounding box center [340, 193] width 92 height 15
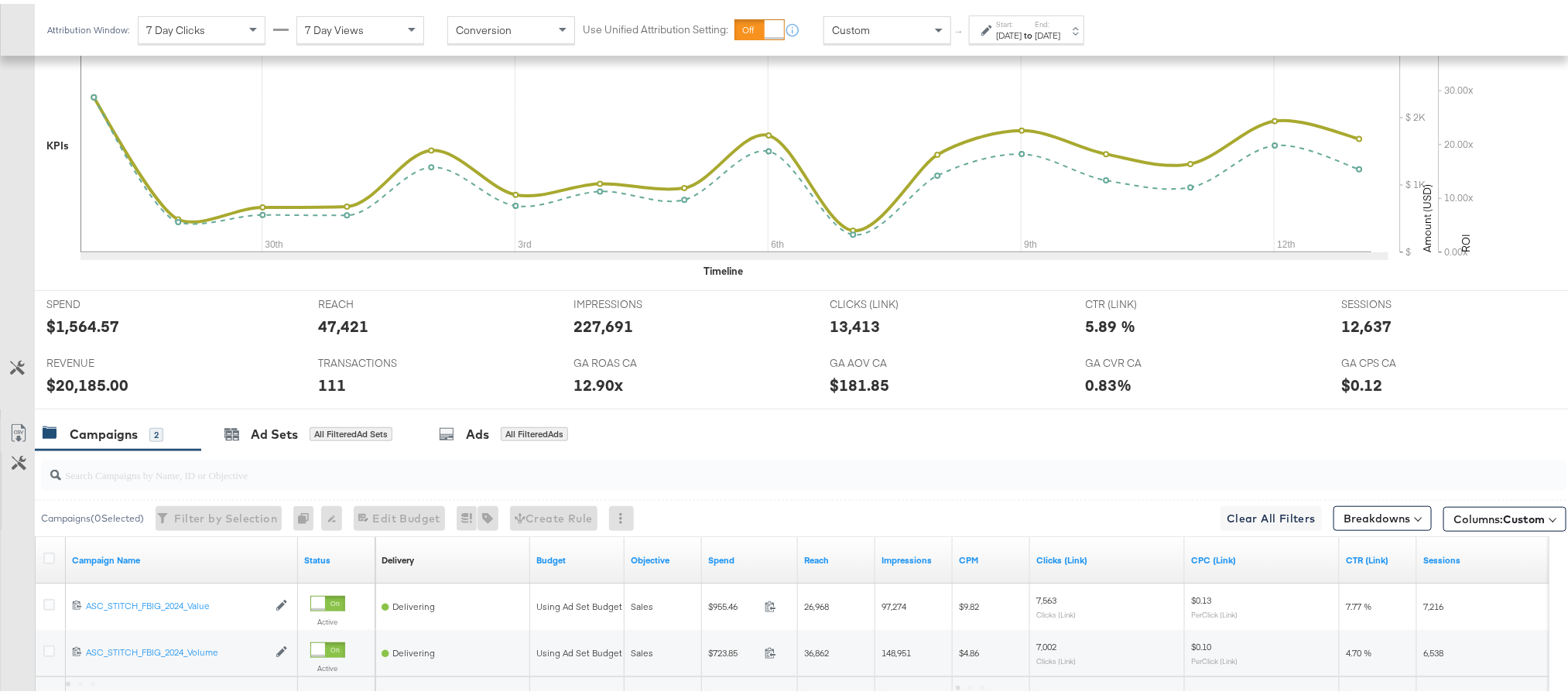
scroll to position [581, 0]
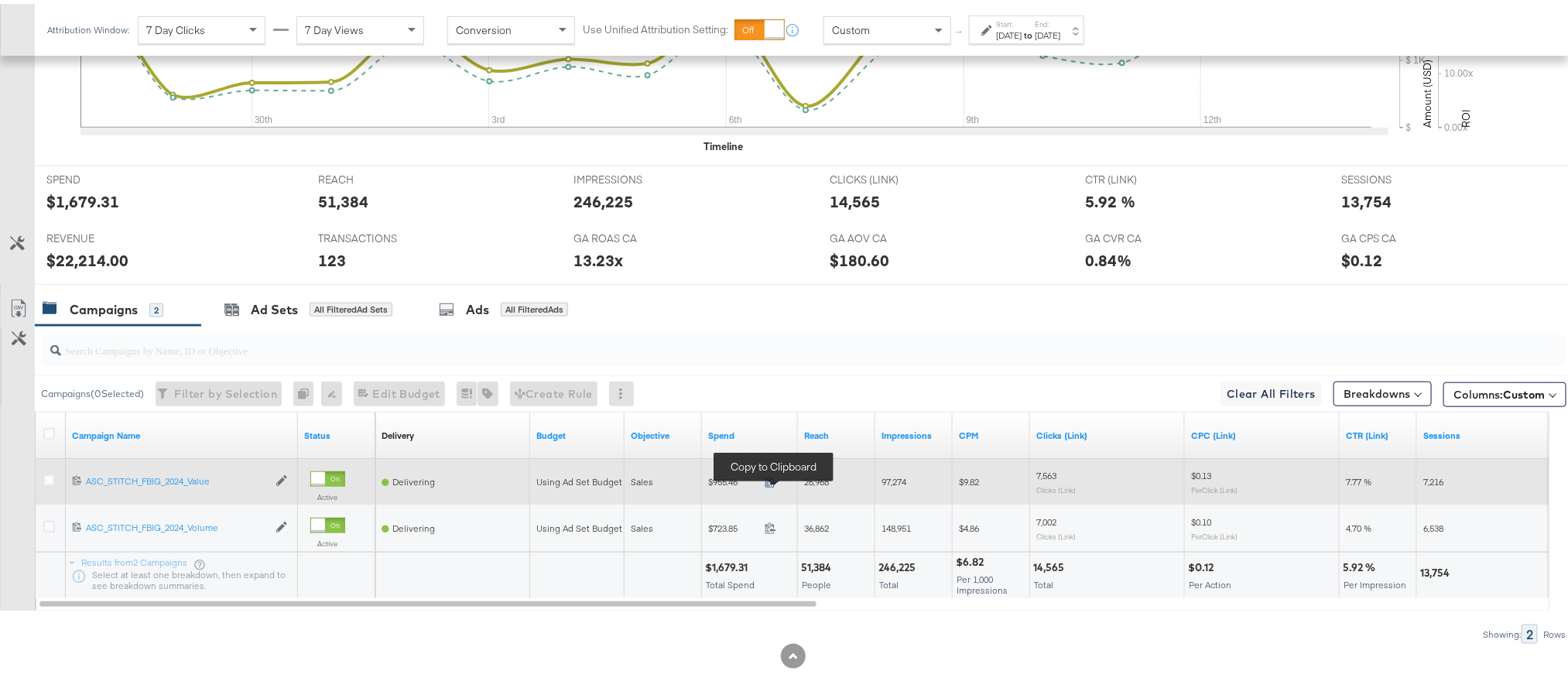
click at [771, 483] on icon at bounding box center [770, 478] width 12 height 12
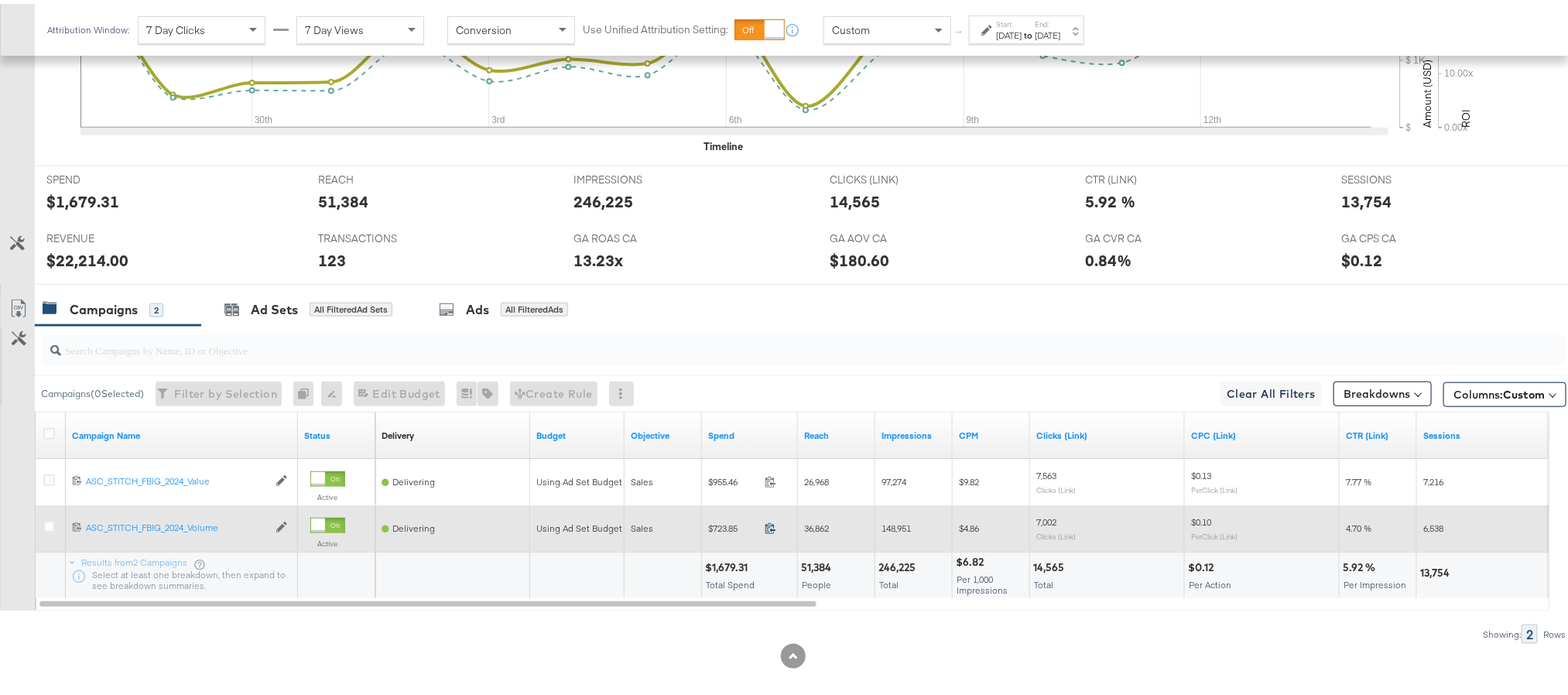
click at [768, 530] on icon at bounding box center [770, 525] width 12 height 12
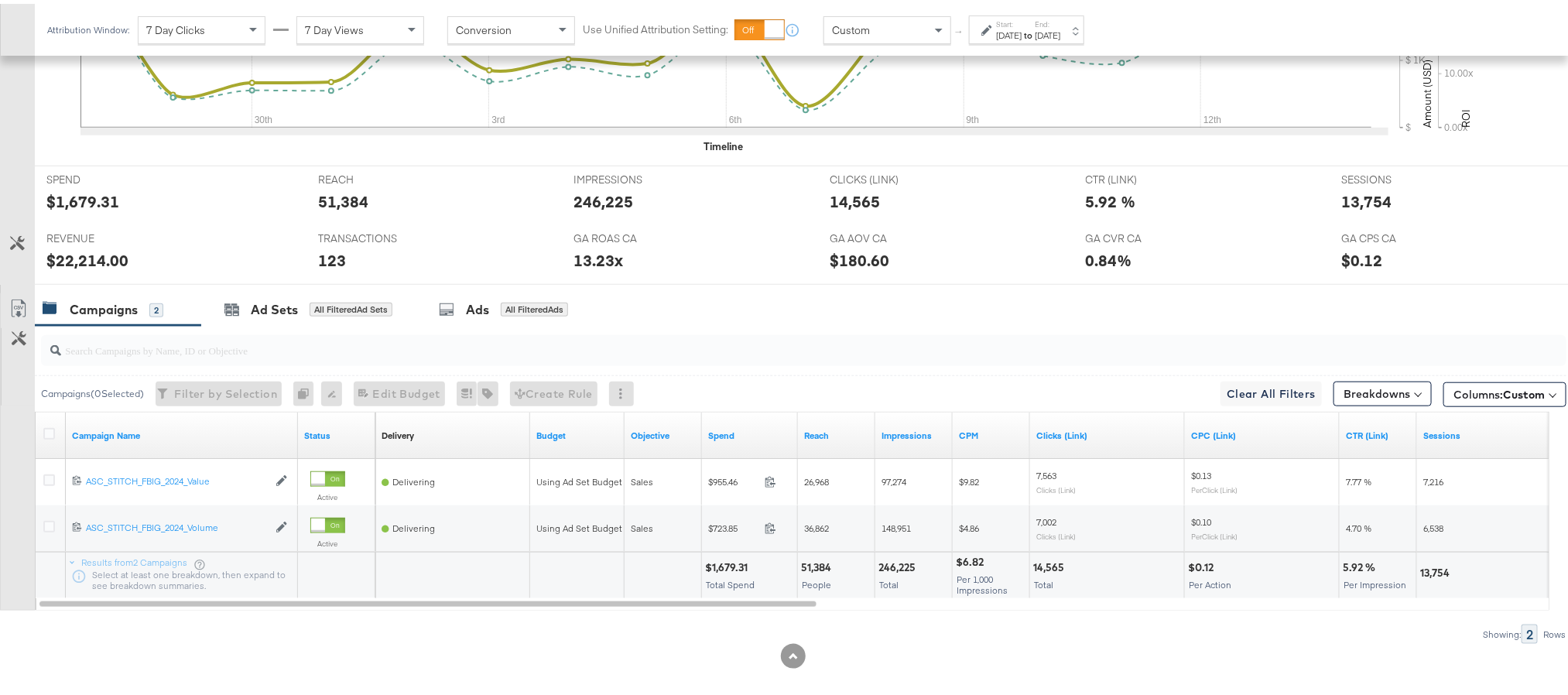
click at [78, 258] on div "$22,214.00" at bounding box center [87, 257] width 82 height 23
copy div "22,214.00"
click at [585, 263] on div "13.23x" at bounding box center [598, 257] width 50 height 23
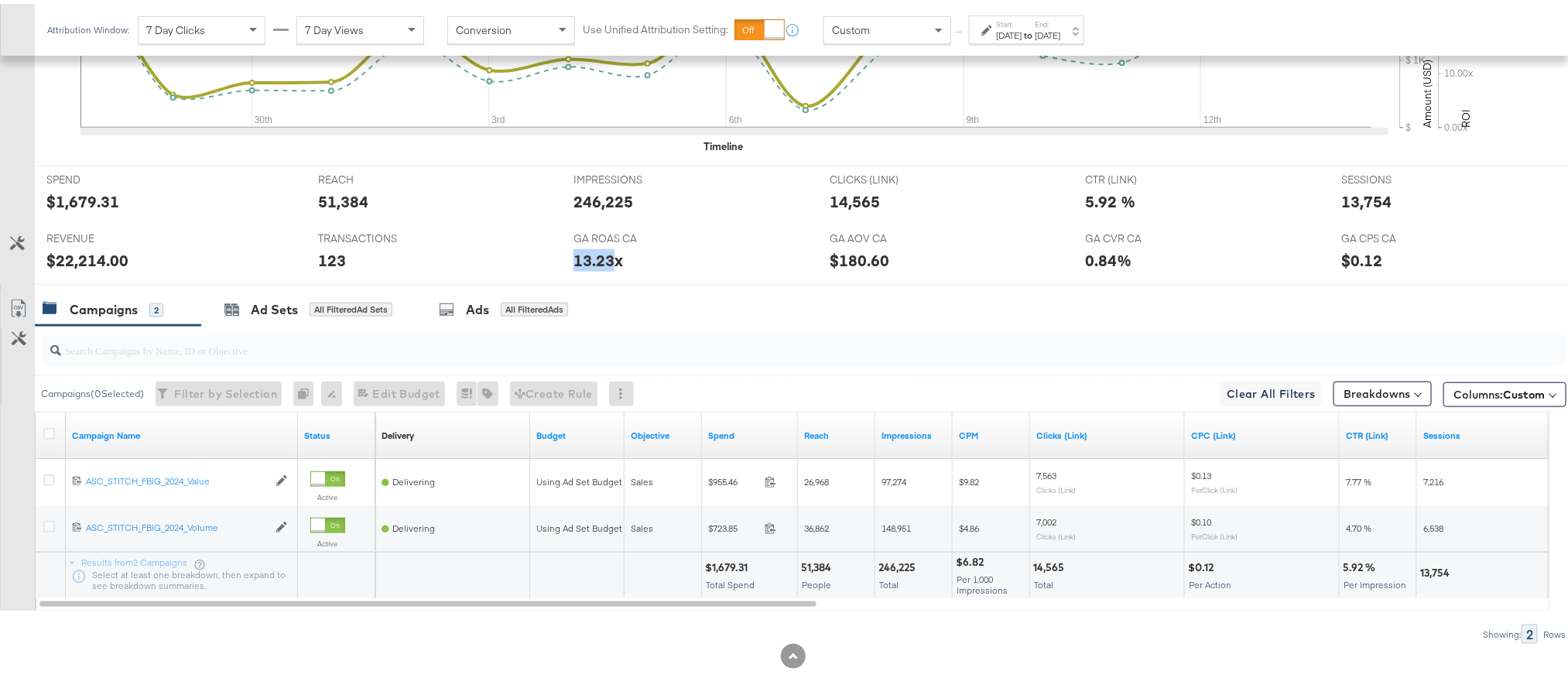
copy div "13.23"
click at [1347, 203] on div "13,754" at bounding box center [1365, 198] width 51 height 23
click at [1347, 205] on div "13,754" at bounding box center [1365, 198] width 51 height 23
click at [1347, 203] on div "13,754" at bounding box center [1365, 198] width 51 height 23
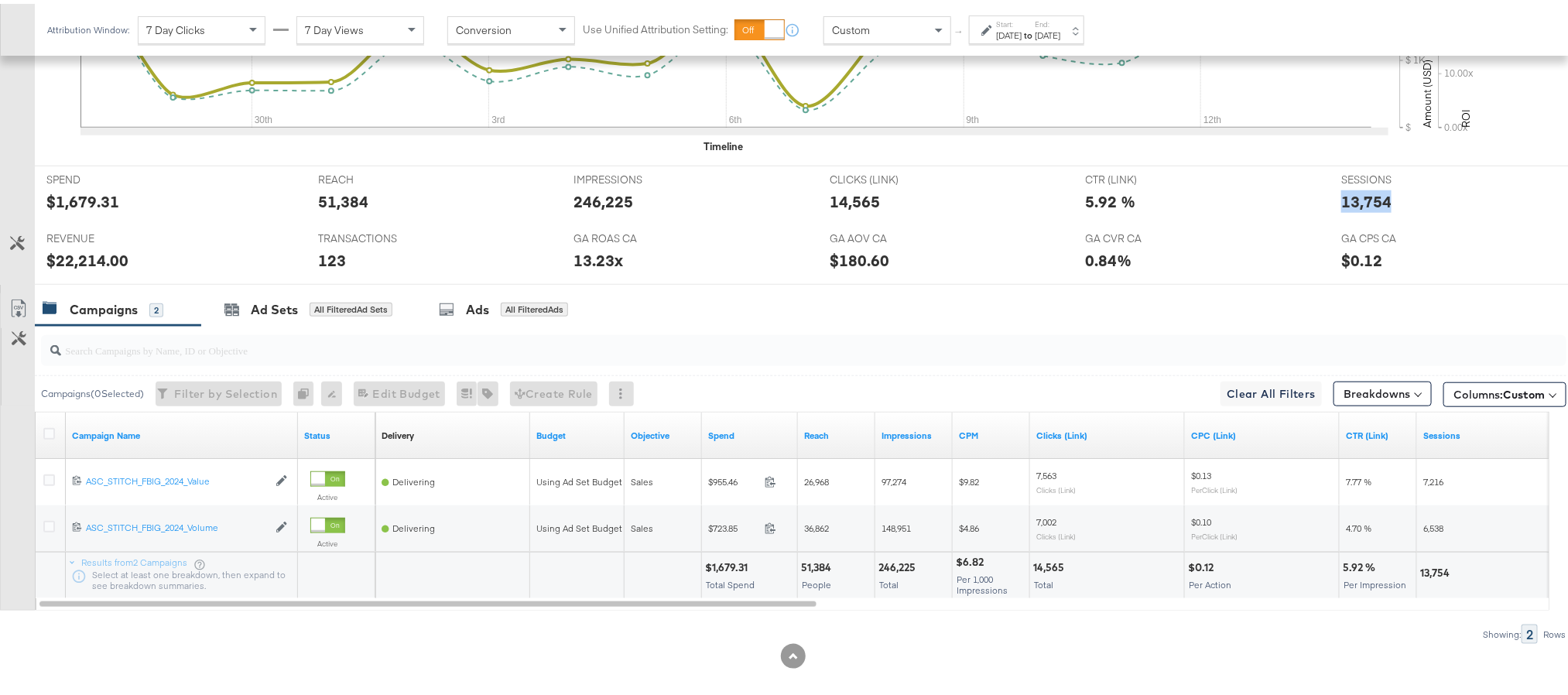
copy div "13,754"
click at [1054, 22] on div "Start: [DATE] to End: [DATE]" at bounding box center [1027, 27] width 65 height 23
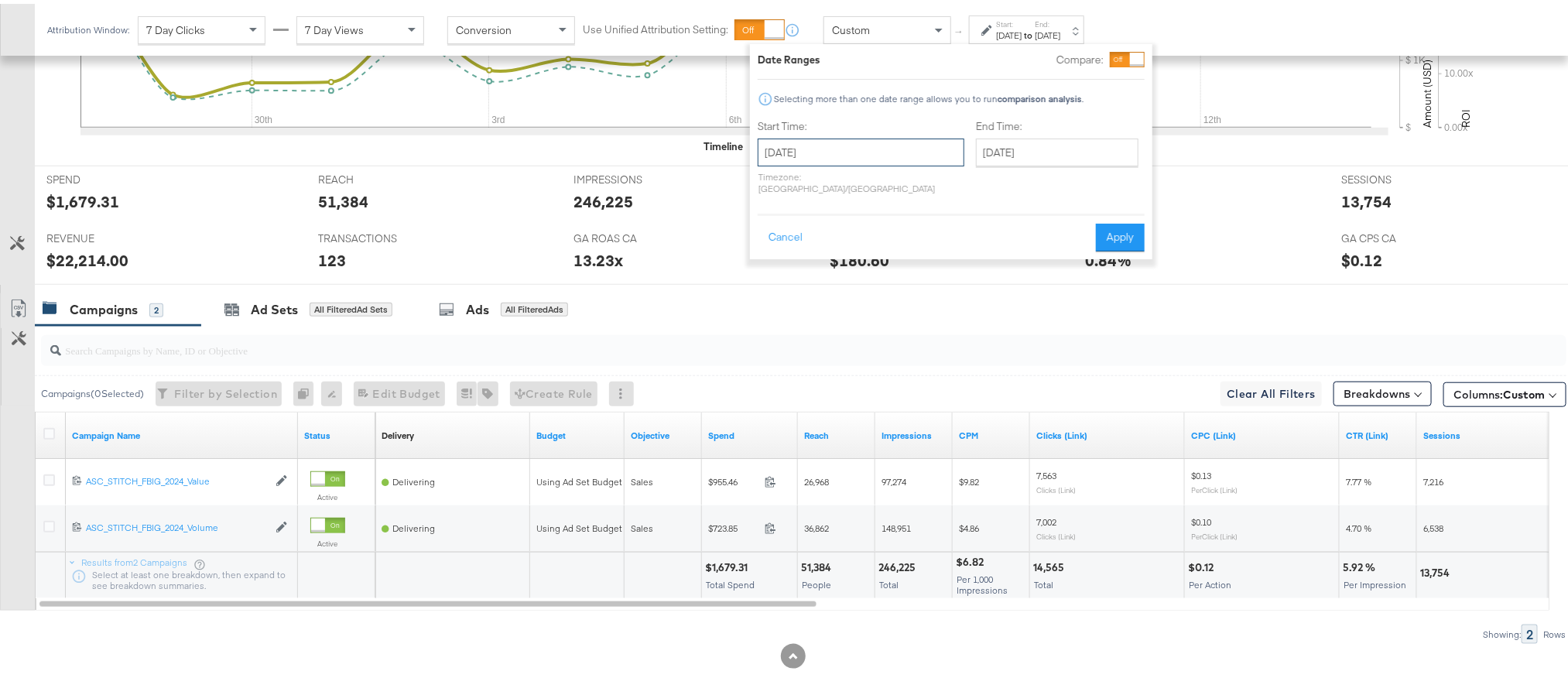
click at [868, 156] on input "[DATE]" at bounding box center [861, 148] width 207 height 28
click at [927, 186] on span "›" at bounding box center [933, 180] width 24 height 23
click at [775, 270] on td "12" at bounding box center [775, 270] width 26 height 22
type input "[DATE]"
click at [1050, 152] on input "[DATE]" at bounding box center [1055, 148] width 163 height 28
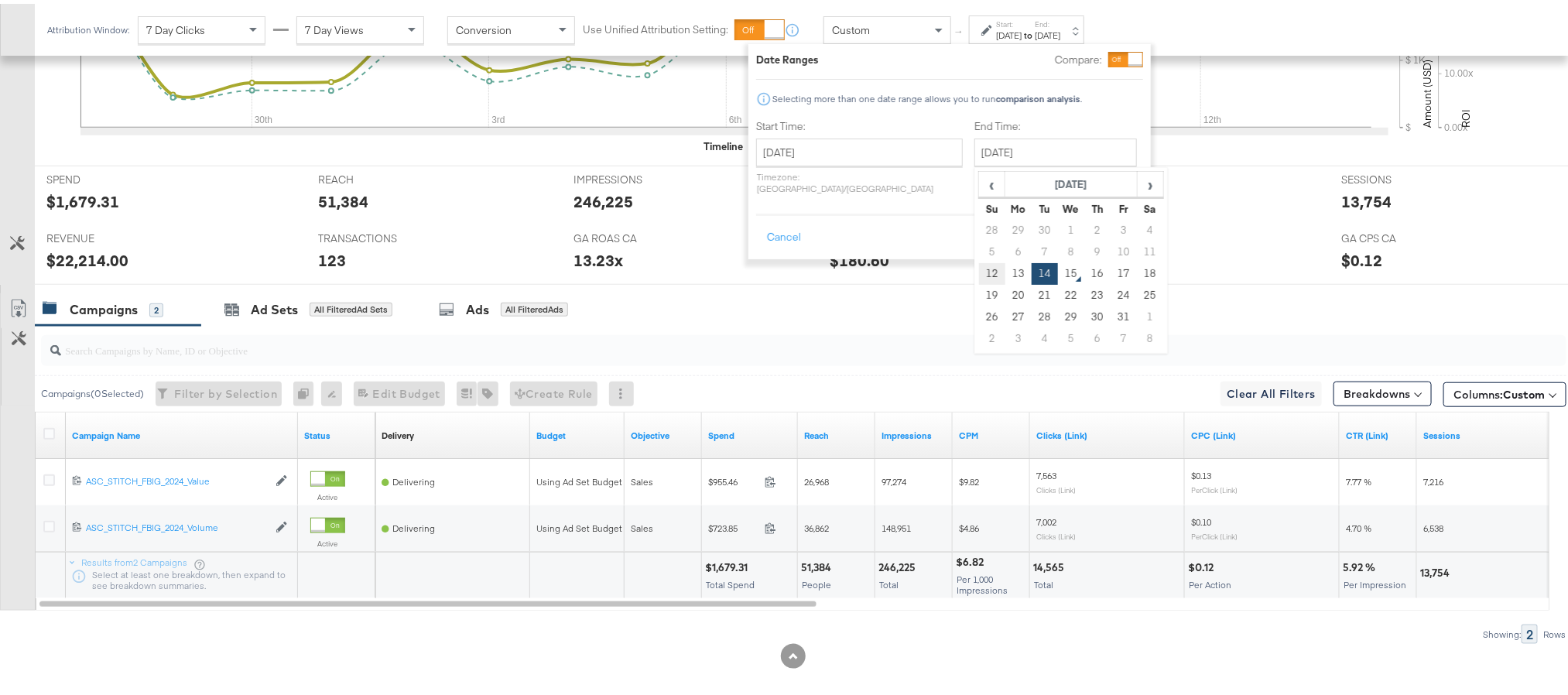
click at [979, 271] on td "12" at bounding box center [992, 270] width 26 height 22
type input "[DATE]"
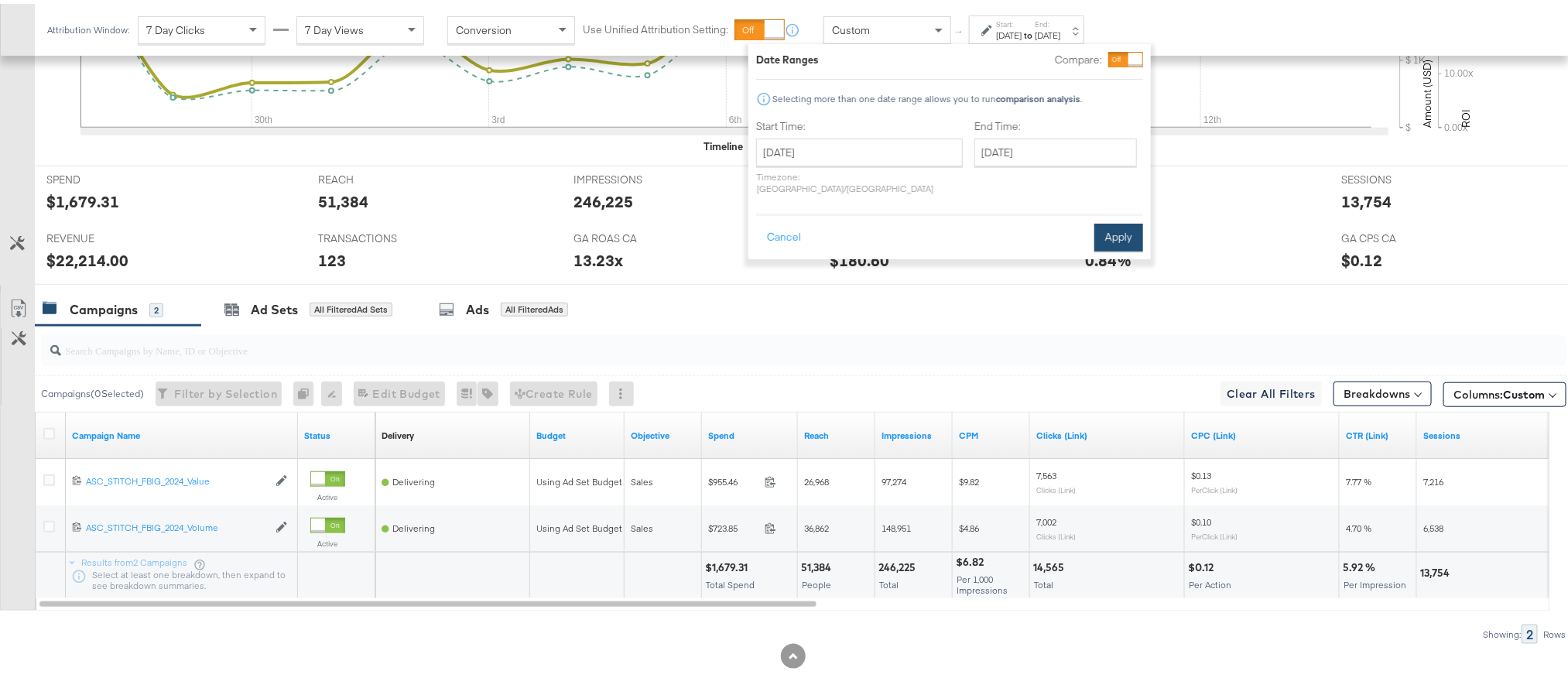
click at [1115, 220] on button "Apply" at bounding box center [1118, 234] width 49 height 28
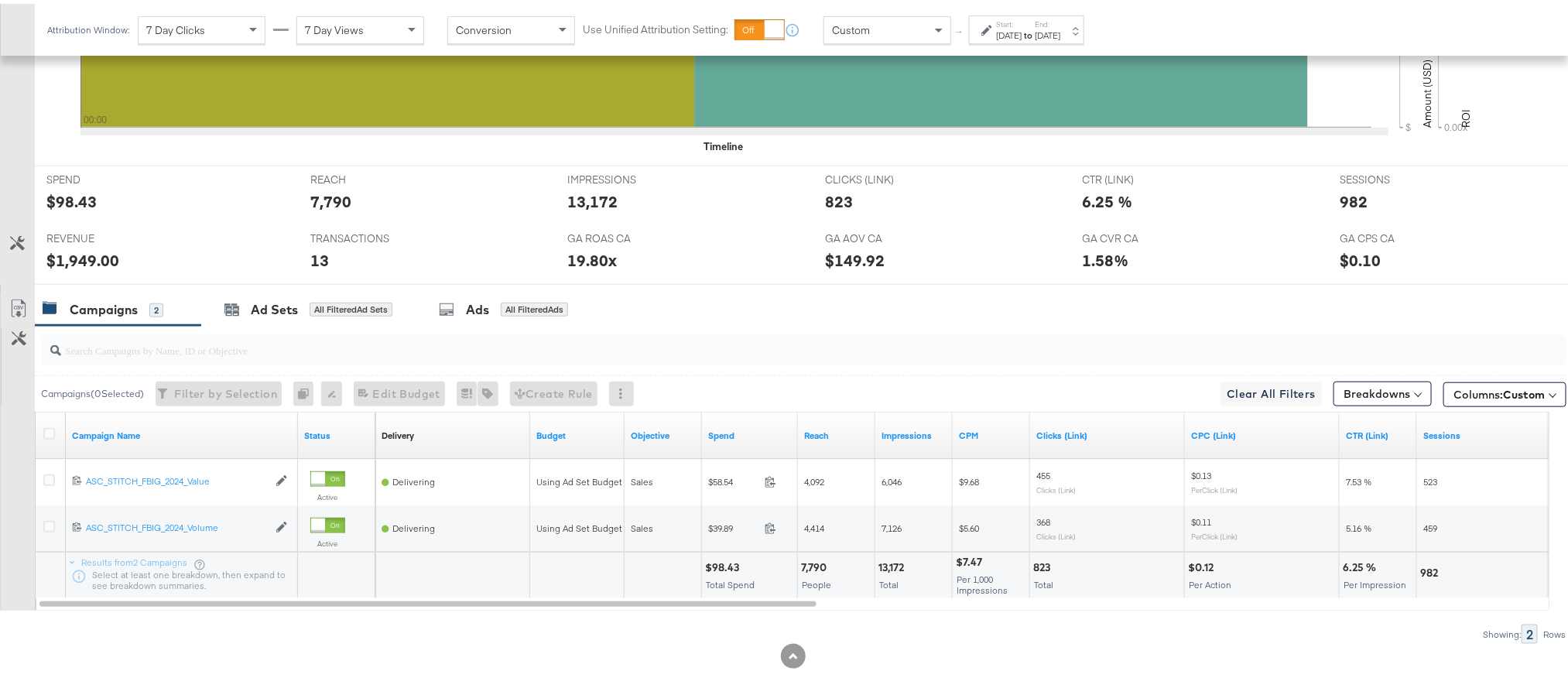
click at [1021, 35] on div "[DATE]" at bounding box center [1009, 32] width 26 height 12
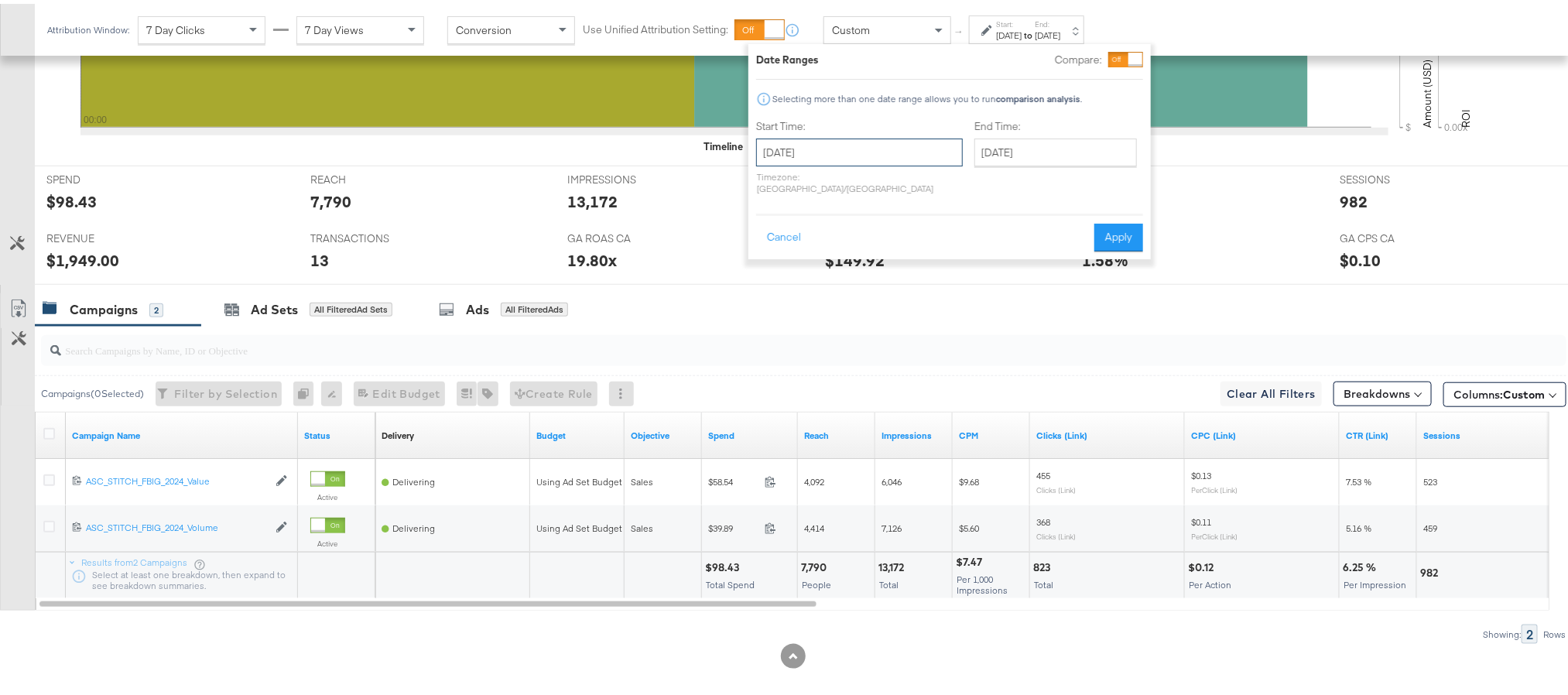
click at [860, 146] on input "[DATE]" at bounding box center [860, 148] width 207 height 28
click at [795, 267] on td "13" at bounding box center [800, 270] width 26 height 22
type input "[DATE]"
click at [1108, 220] on button "Apply" at bounding box center [1118, 234] width 49 height 28
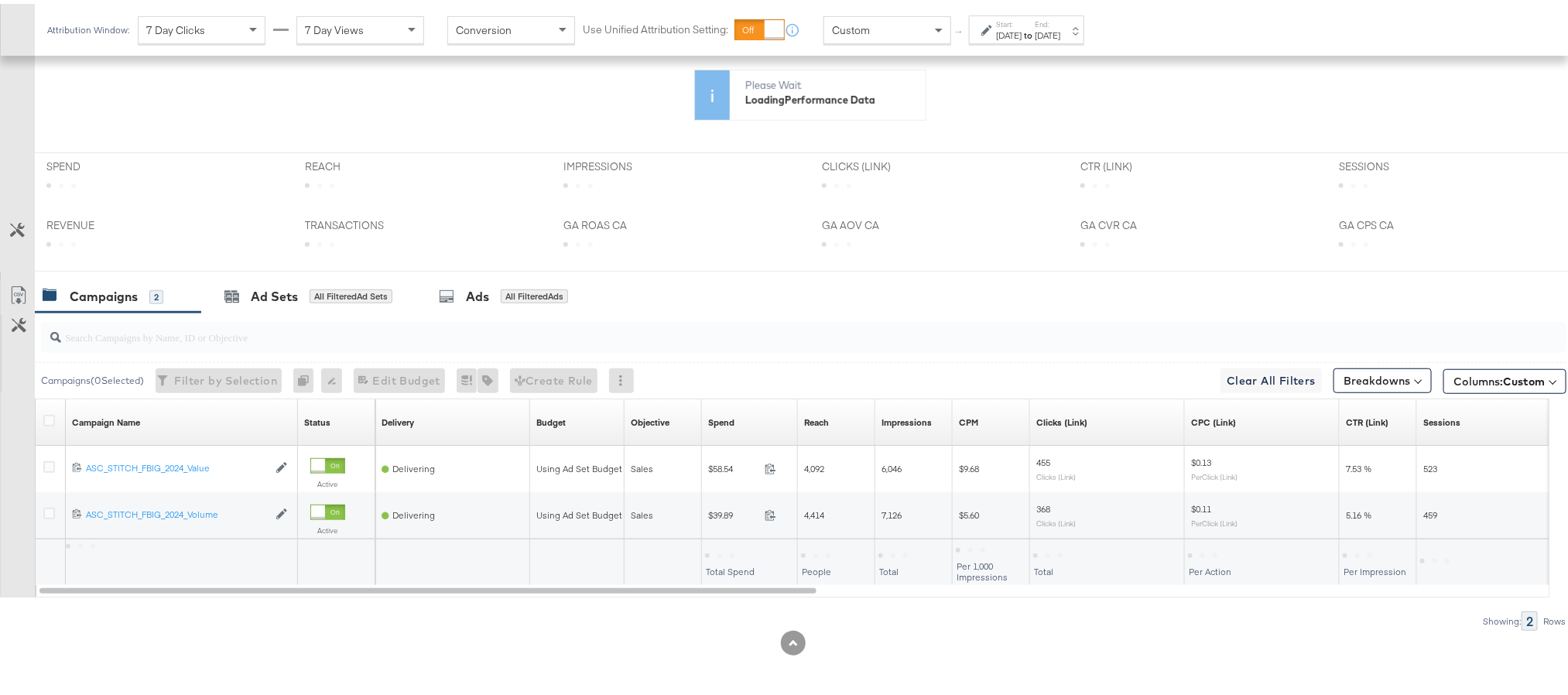
scroll to position [430, 0]
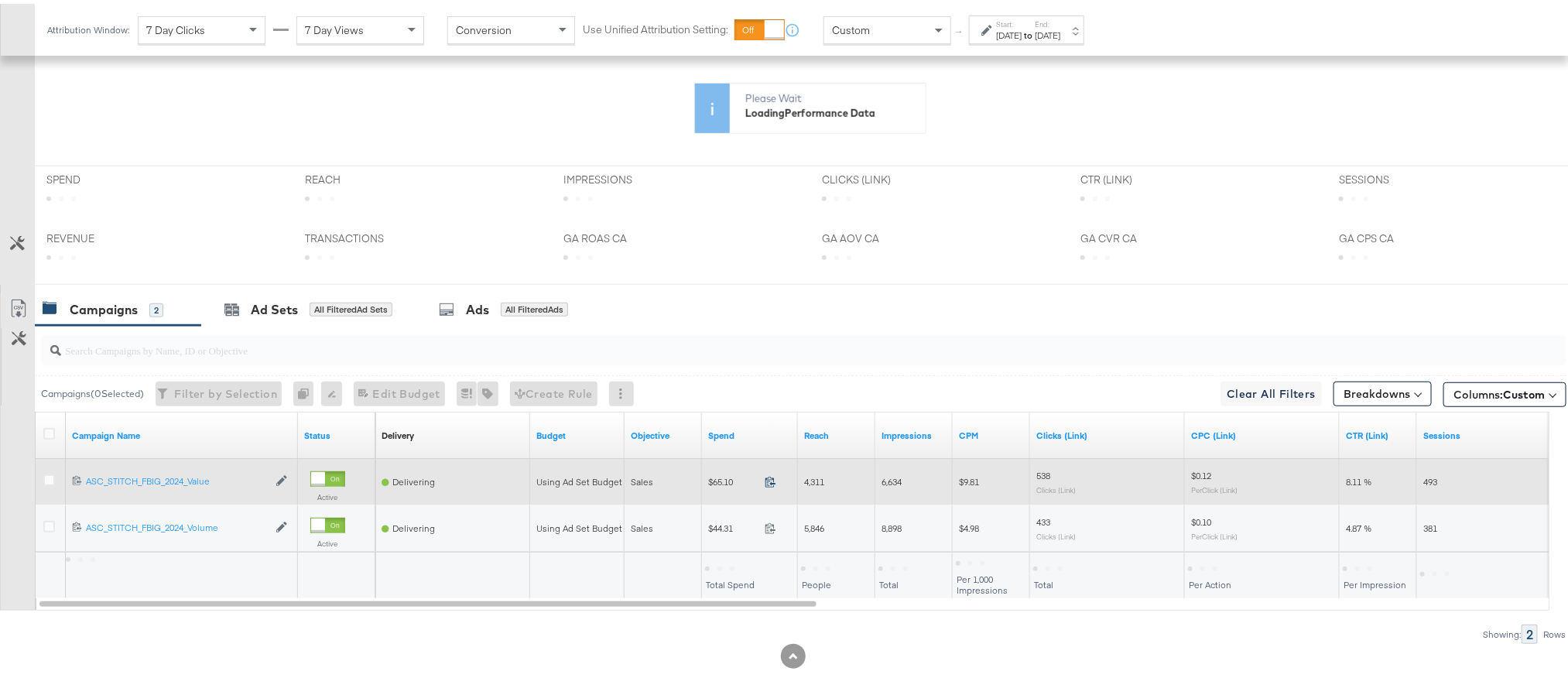
click at [771, 484] on icon at bounding box center [770, 478] width 12 height 12
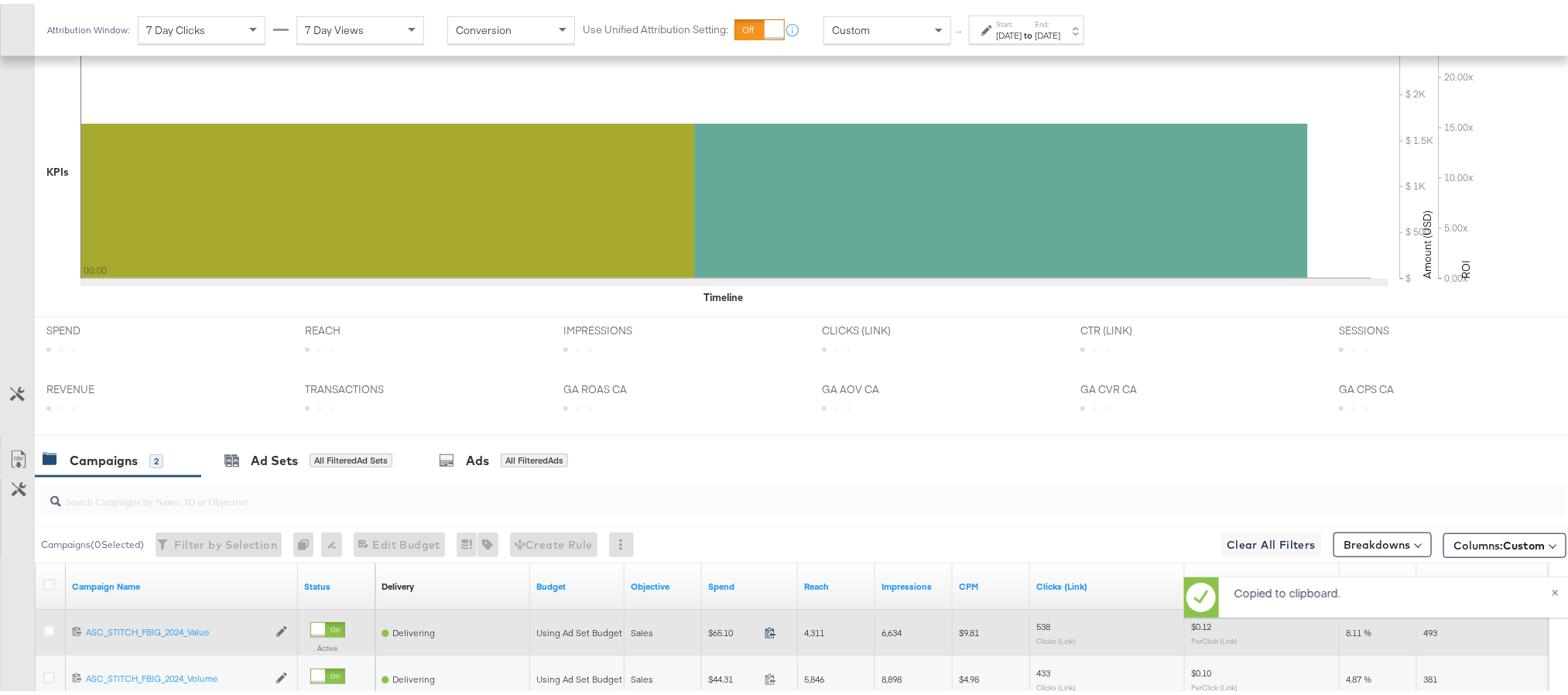
scroll to position [581, 0]
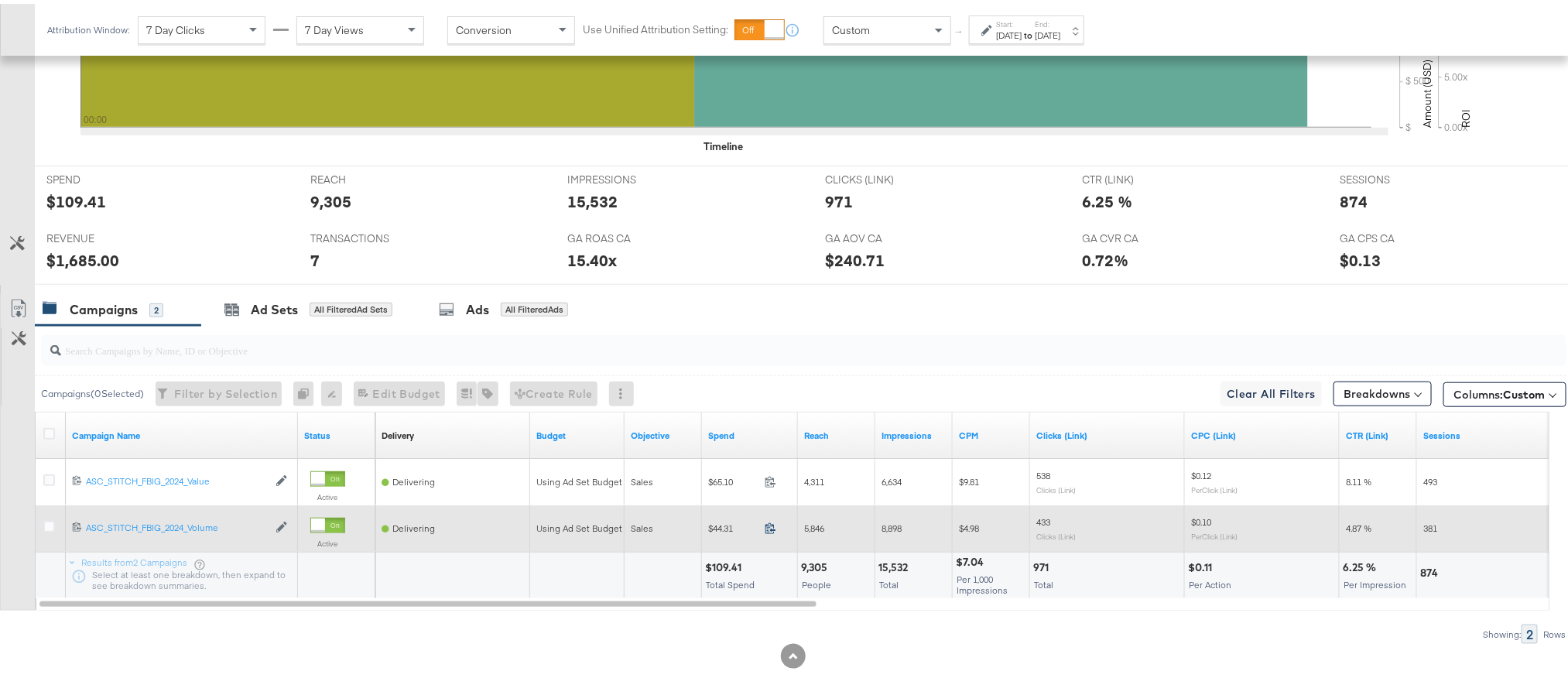
click at [771, 530] on icon at bounding box center [770, 525] width 12 height 12
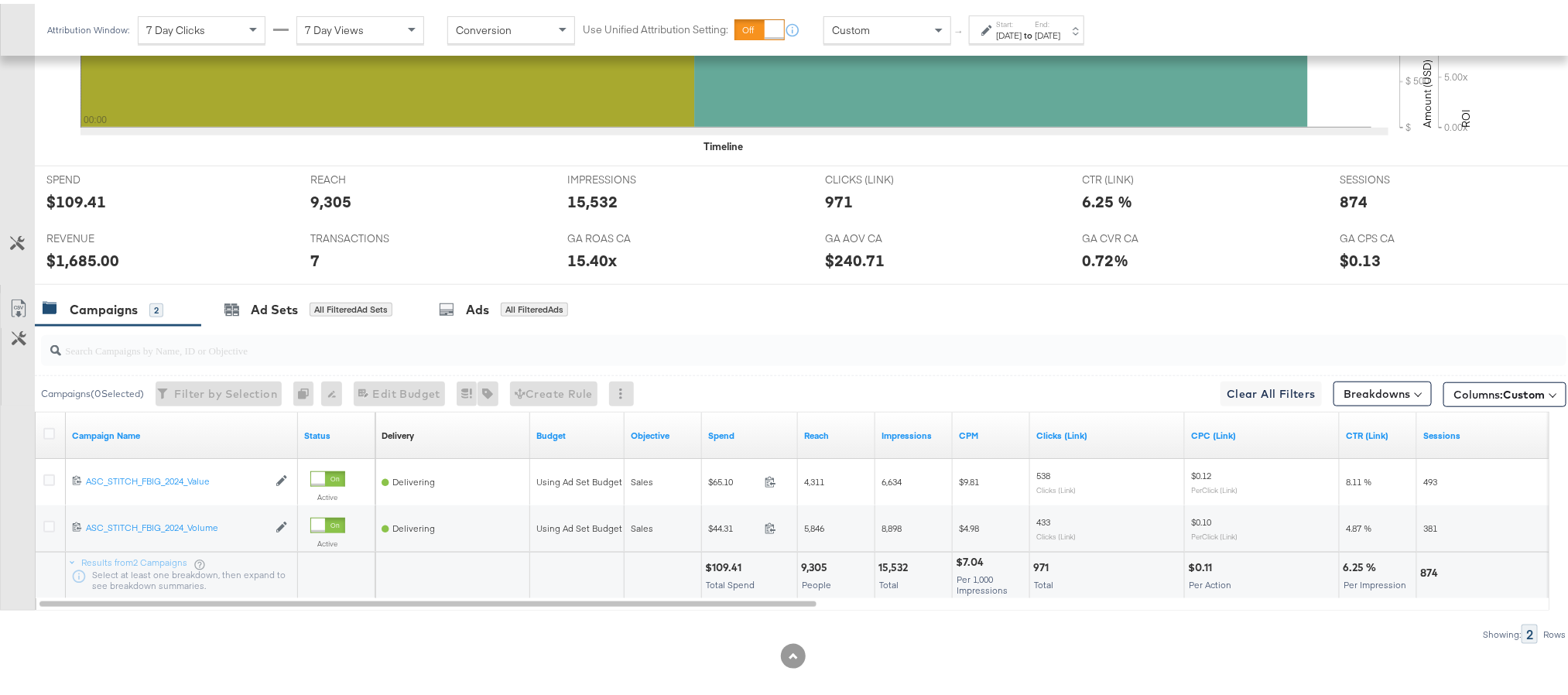
click at [726, 572] on div "$109.41" at bounding box center [724, 564] width 41 height 15
copy div "109.41"
click at [75, 254] on div "$1,685.00" at bounding box center [82, 257] width 73 height 23
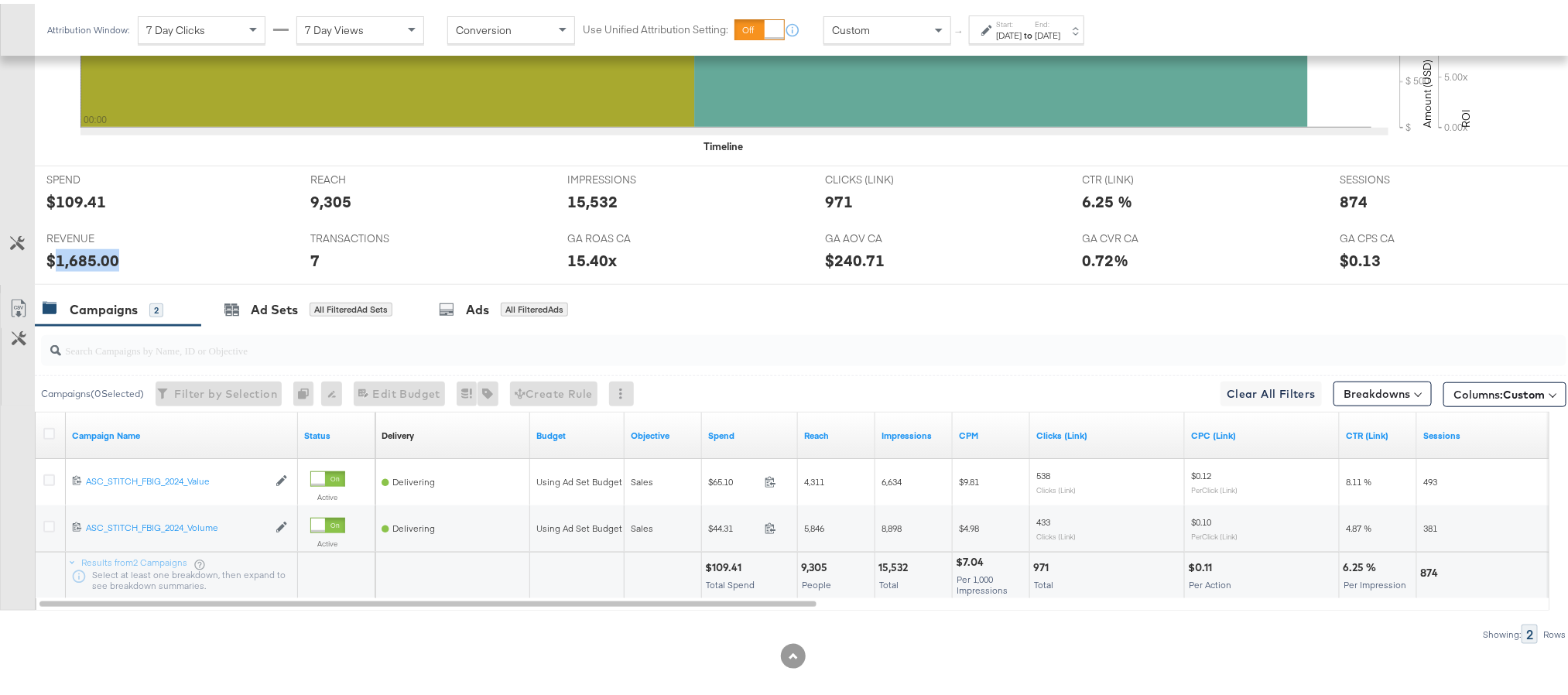
copy div "1,685.00"
click at [1034, 33] on strong "to" at bounding box center [1027, 32] width 13 height 12
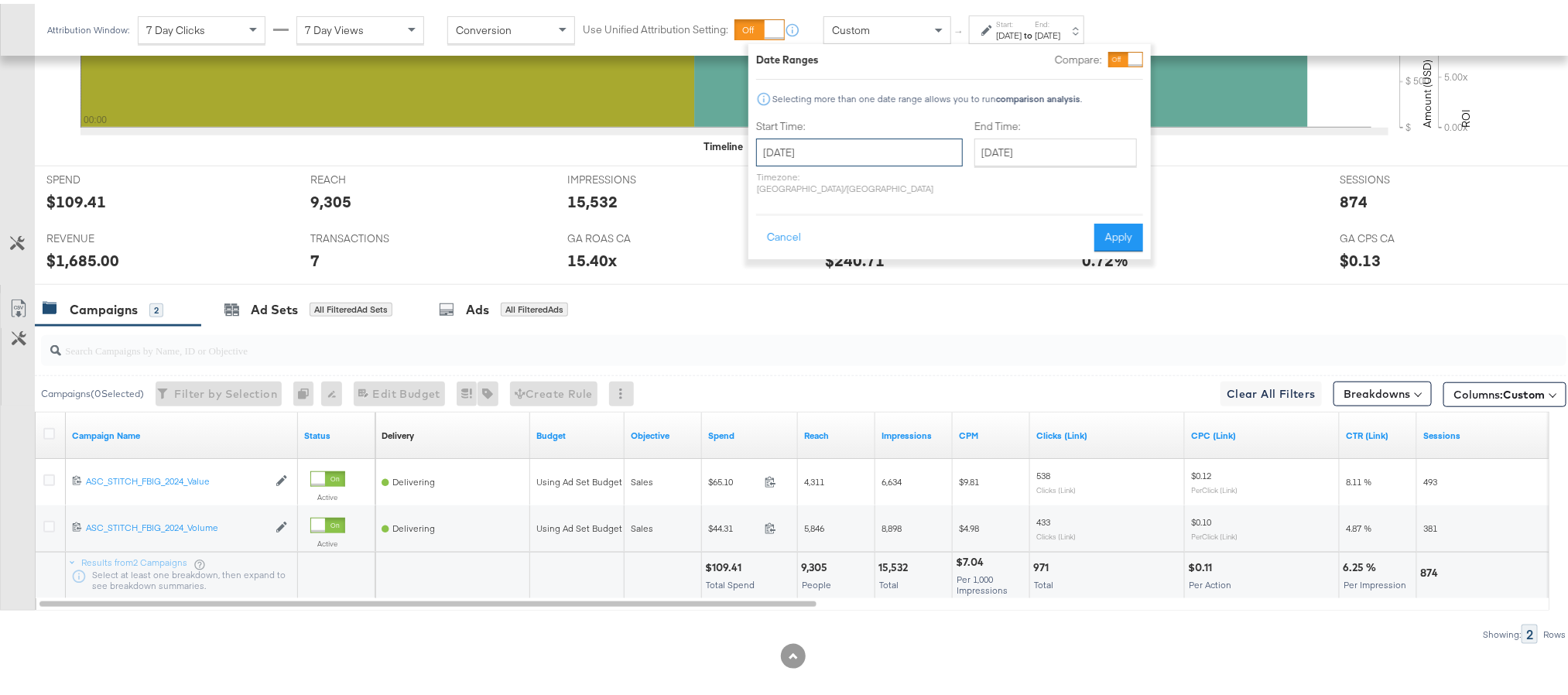
click at [851, 151] on input "[DATE]" at bounding box center [860, 148] width 207 height 28
click at [825, 274] on td "14" at bounding box center [826, 270] width 26 height 22
type input "[DATE]"
click at [1105, 220] on button "Apply" at bounding box center [1118, 234] width 49 height 28
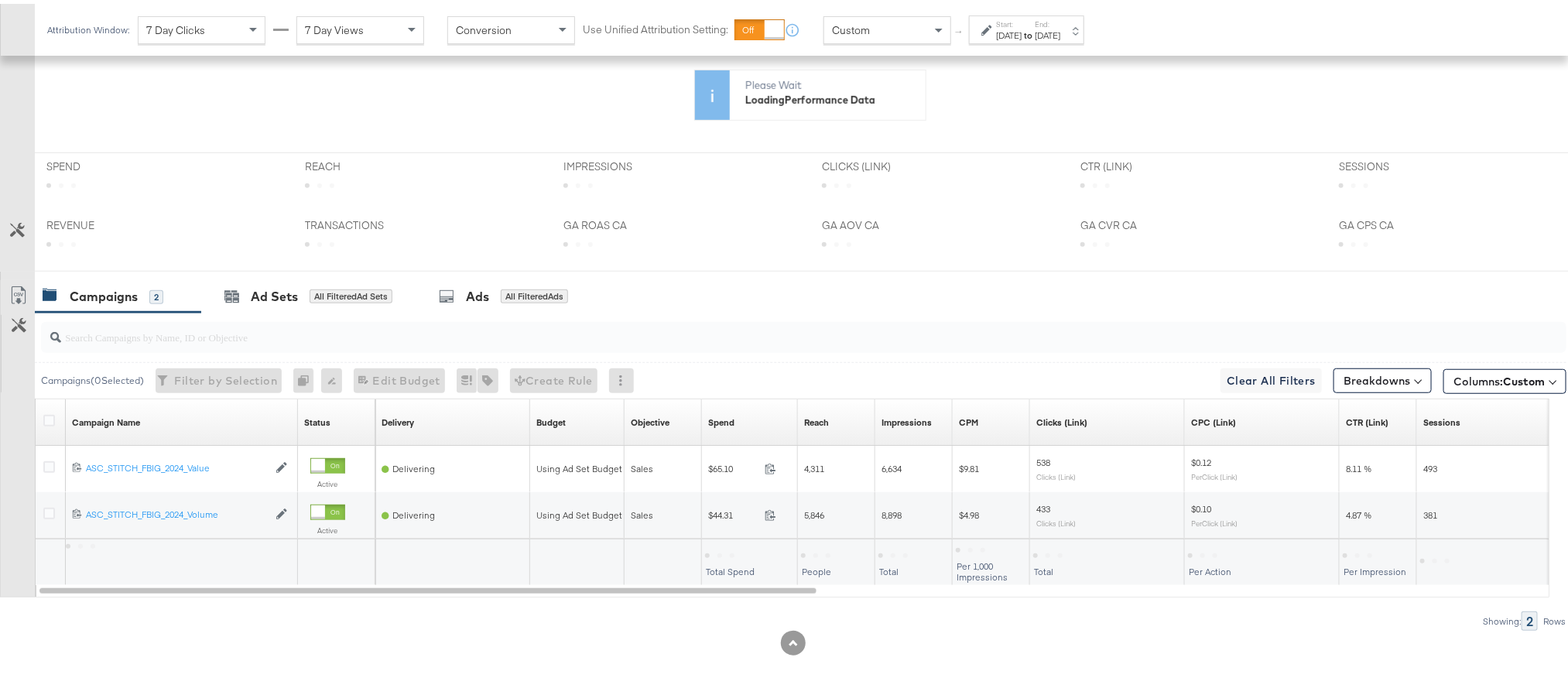
scroll to position [430, 0]
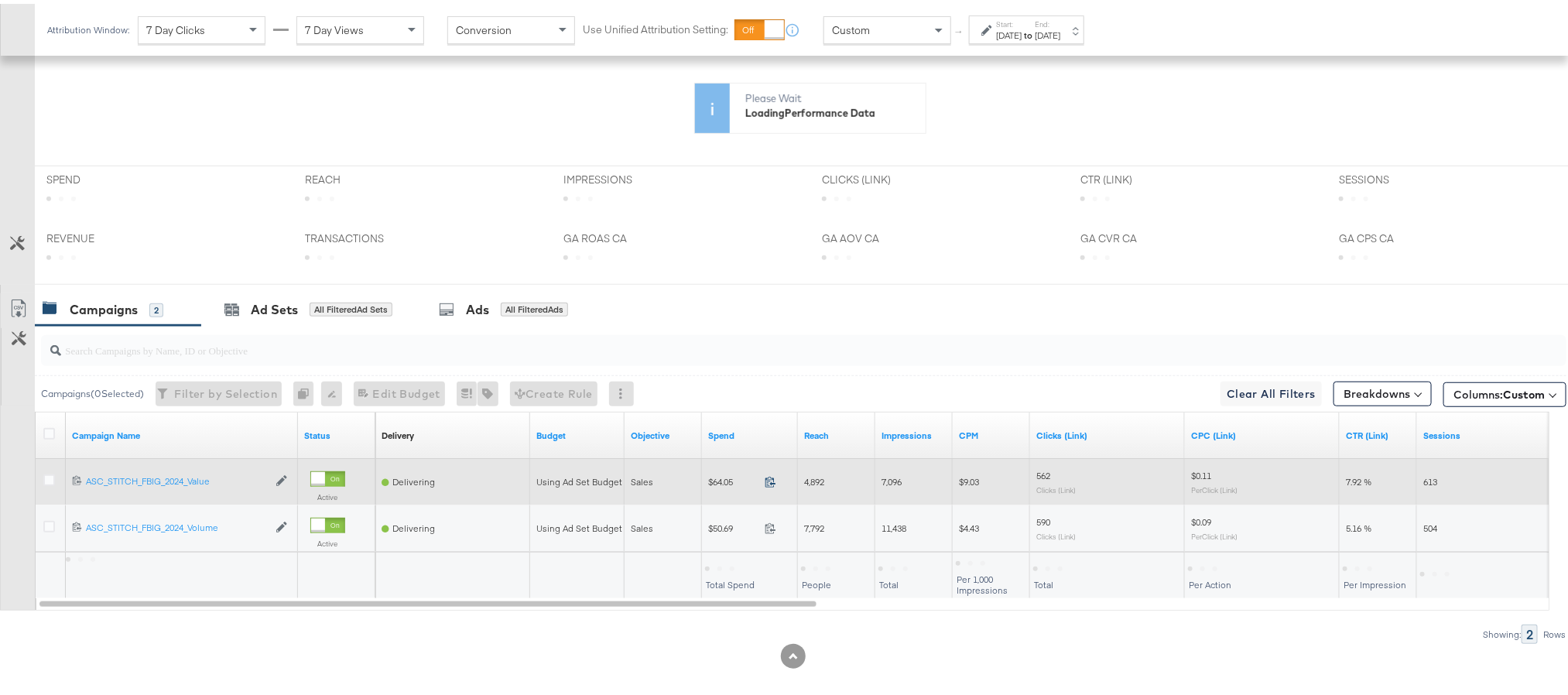
click at [766, 484] on icon at bounding box center [770, 478] width 12 height 12
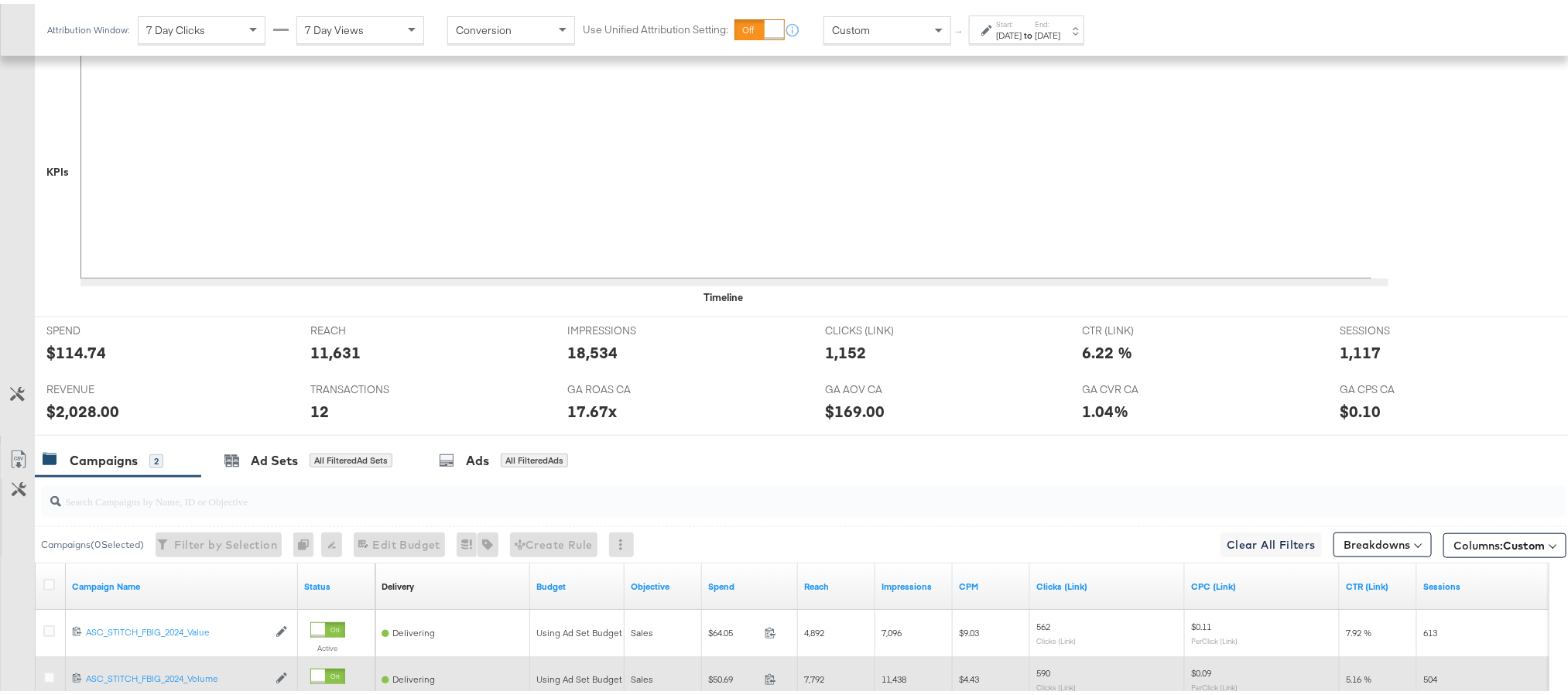
scroll to position [581, 0]
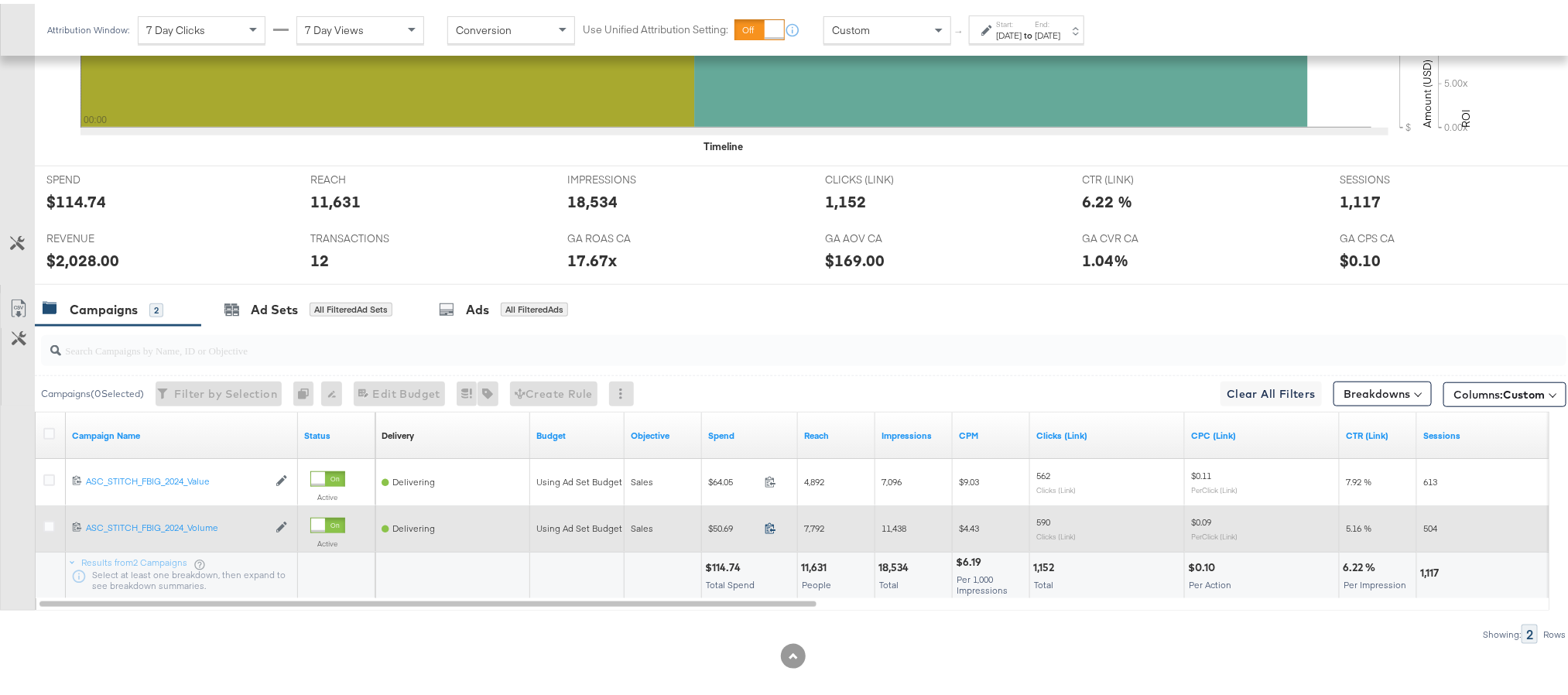
click at [768, 530] on icon at bounding box center [770, 525] width 12 height 12
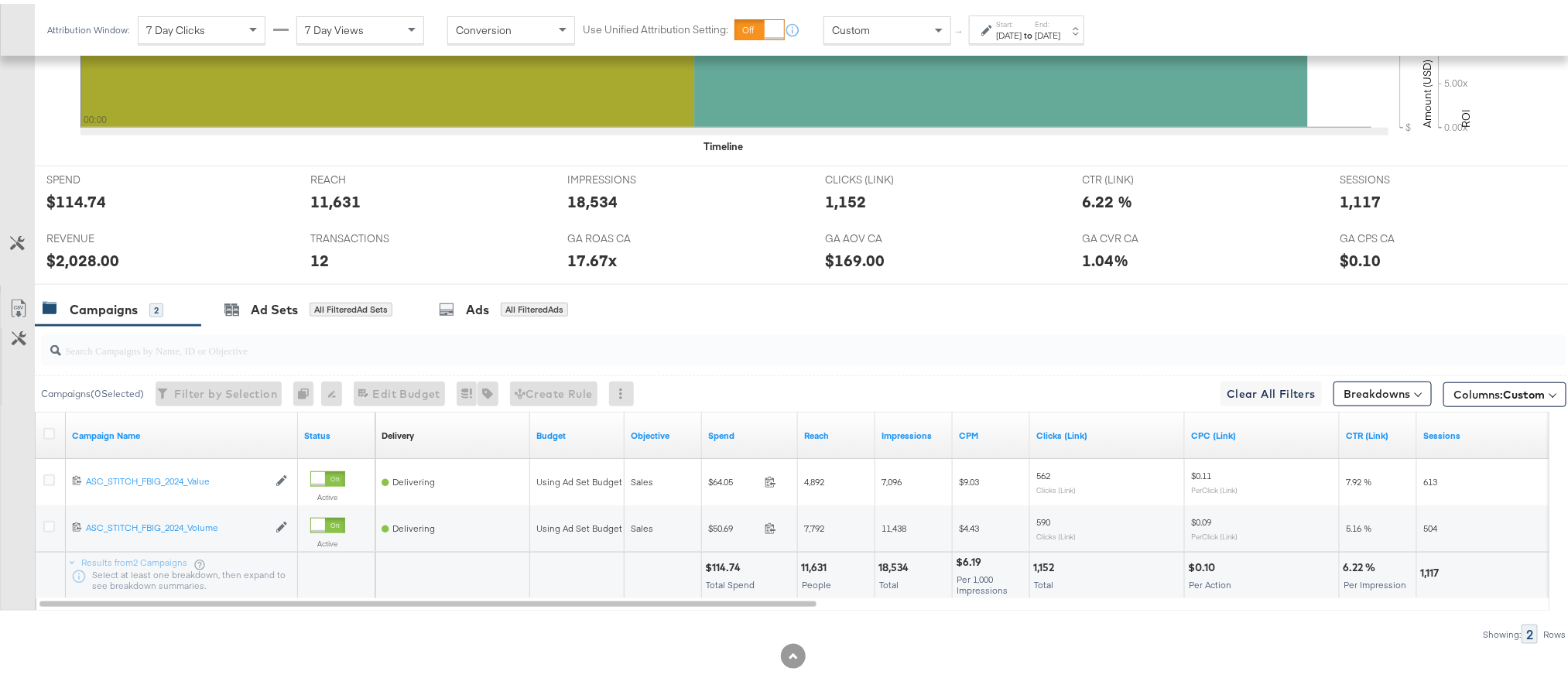
click at [79, 259] on div "$2,028.00" at bounding box center [82, 257] width 73 height 23
copy div "2,028.00"
click at [722, 568] on div "$114.74" at bounding box center [724, 564] width 40 height 15
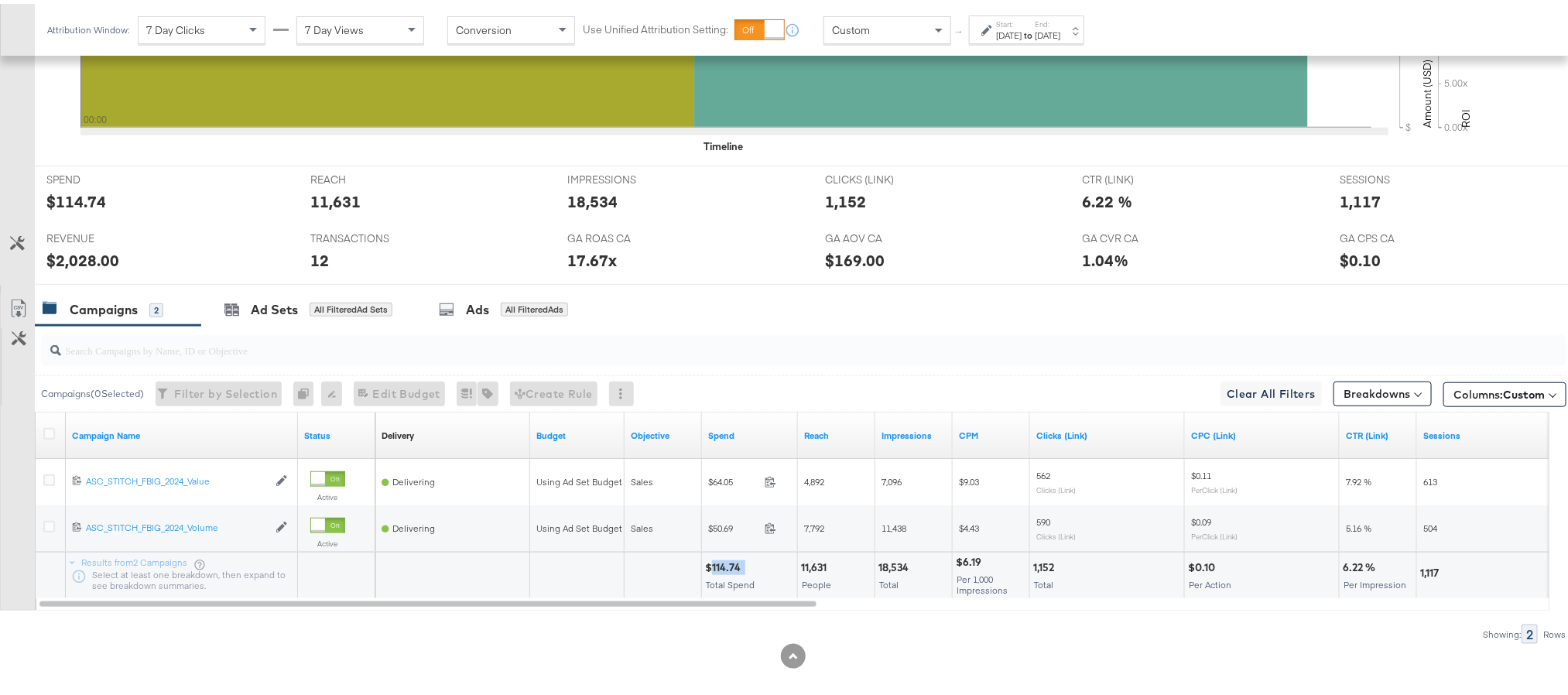
copy div "114.74"
click at [269, 321] on div "Ad Sets All Filtered Ad Sets" at bounding box center [308, 305] width 215 height 33
